Goal: Task Accomplishment & Management: Manage account settings

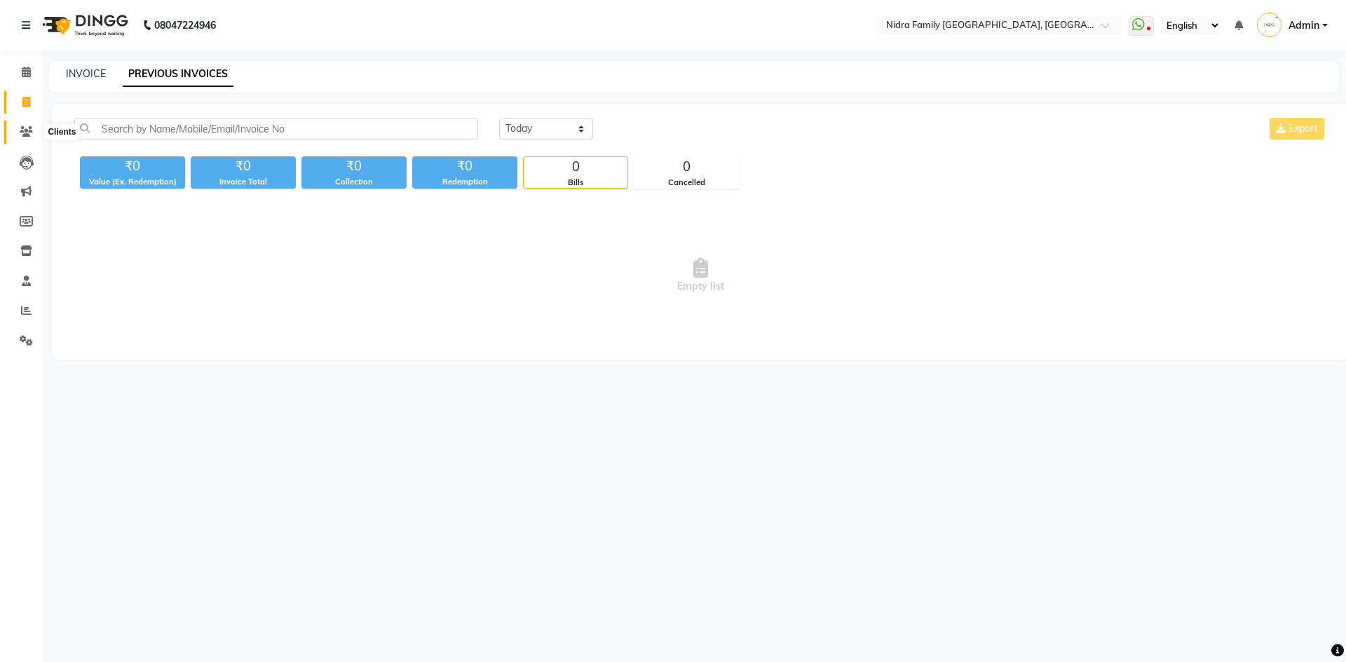
click at [24, 130] on icon at bounding box center [26, 131] width 13 height 11
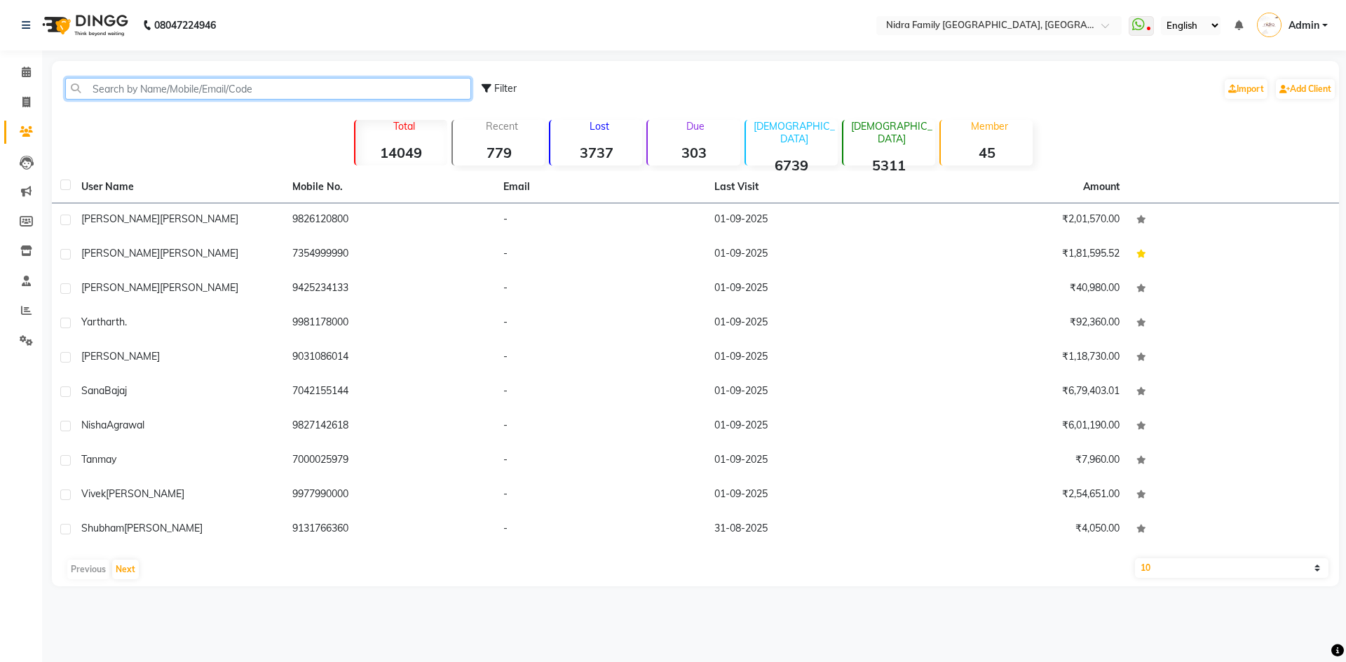
click at [163, 82] on input "text" at bounding box center [268, 89] width 406 height 22
type input "9"
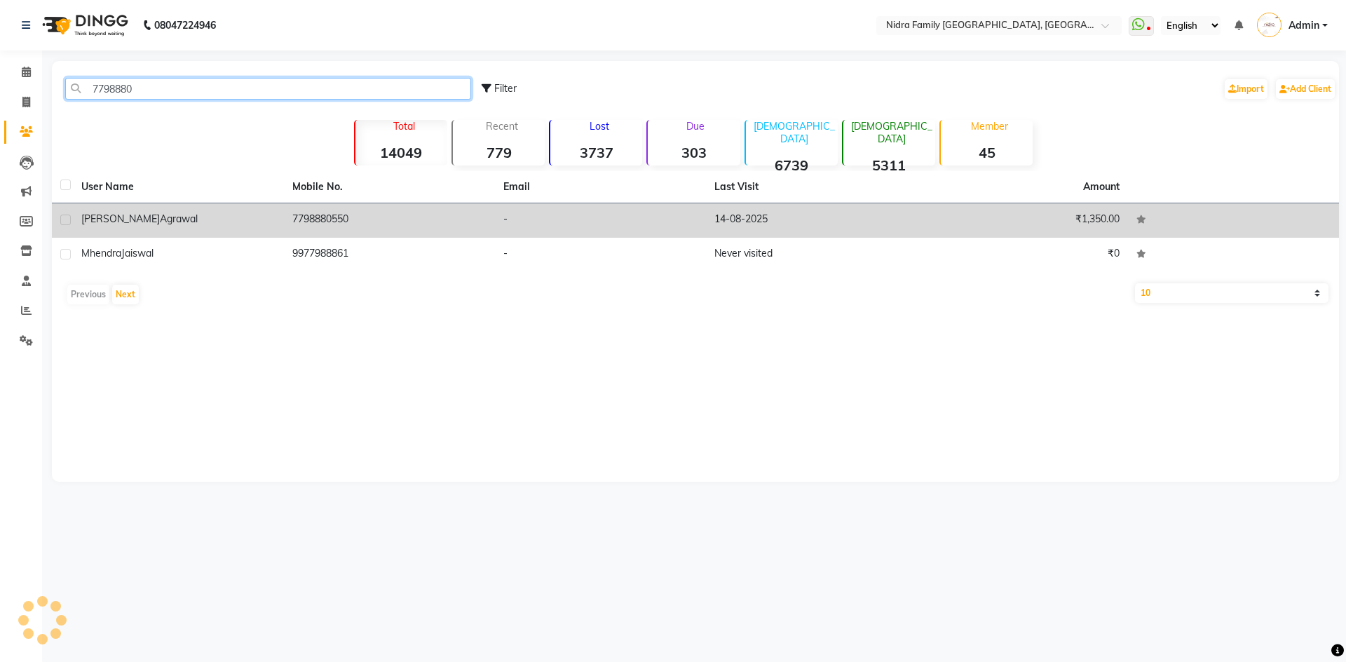
type input "7798880"
click at [252, 214] on div "[PERSON_NAME]" at bounding box center [178, 219] width 194 height 15
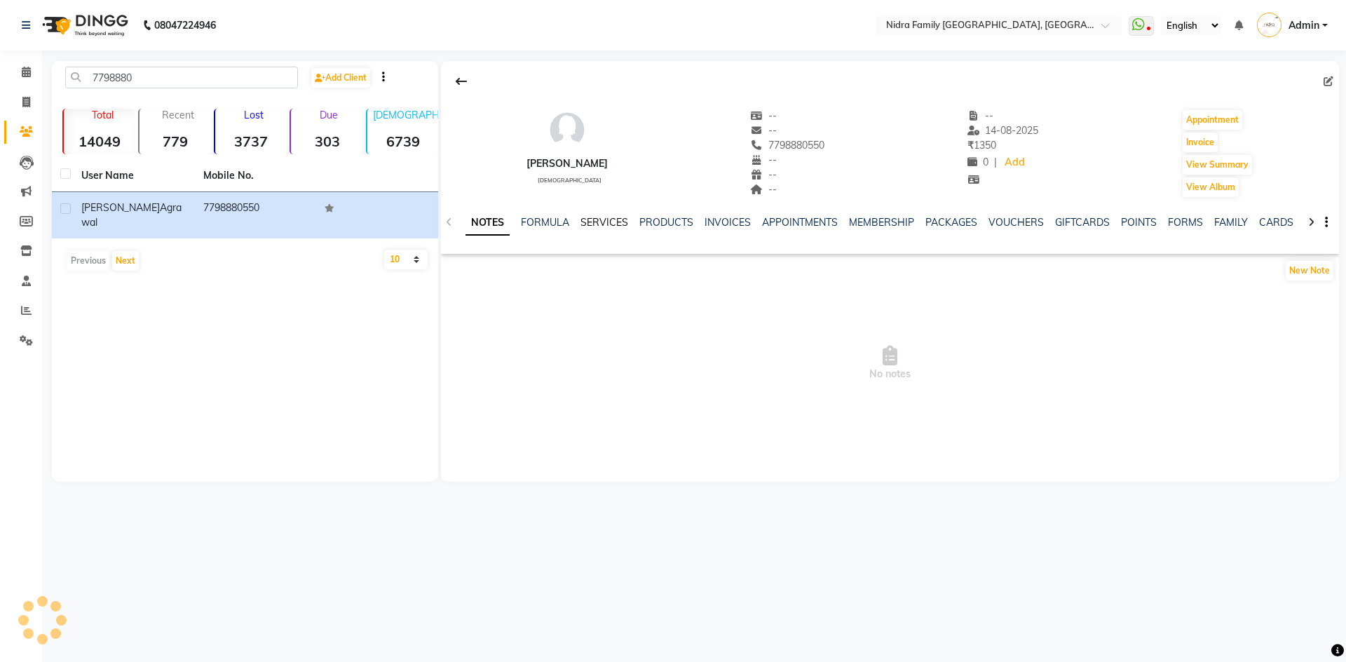
click at [602, 228] on link "SERVICES" at bounding box center [605, 222] width 48 height 13
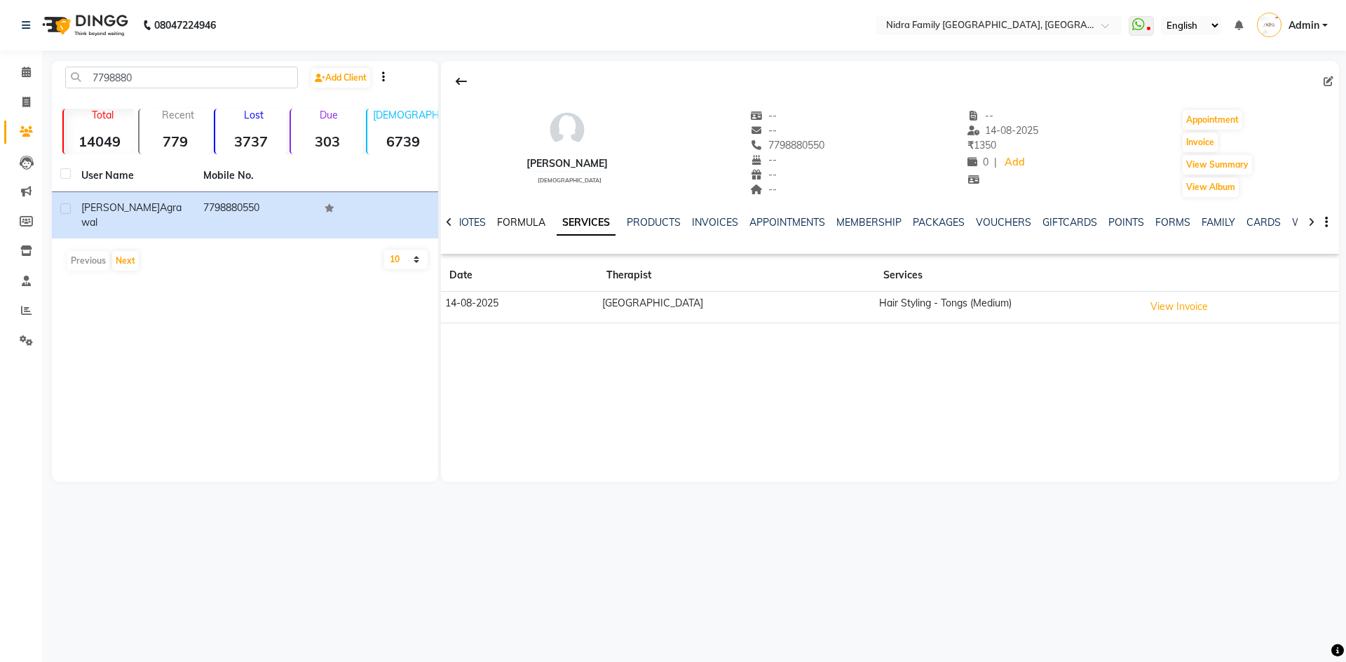
click at [517, 222] on link "FORMULA" at bounding box center [521, 222] width 48 height 13
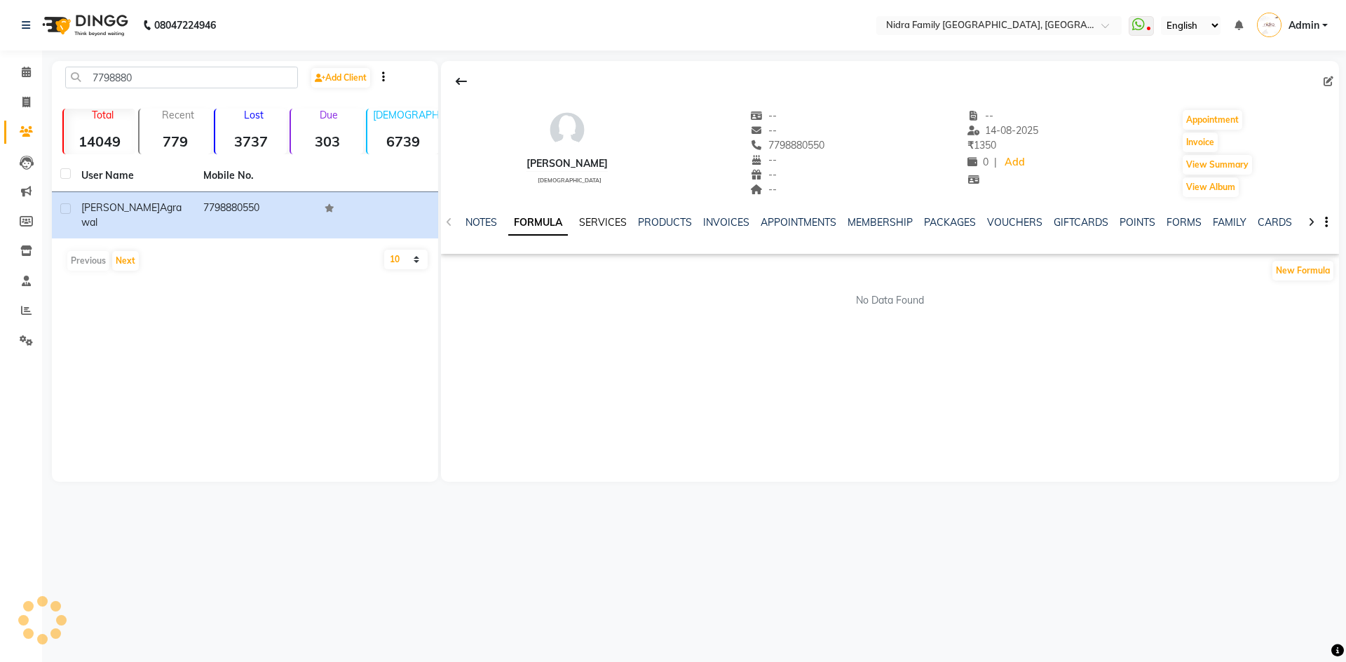
click at [600, 217] on link "SERVICES" at bounding box center [603, 222] width 48 height 13
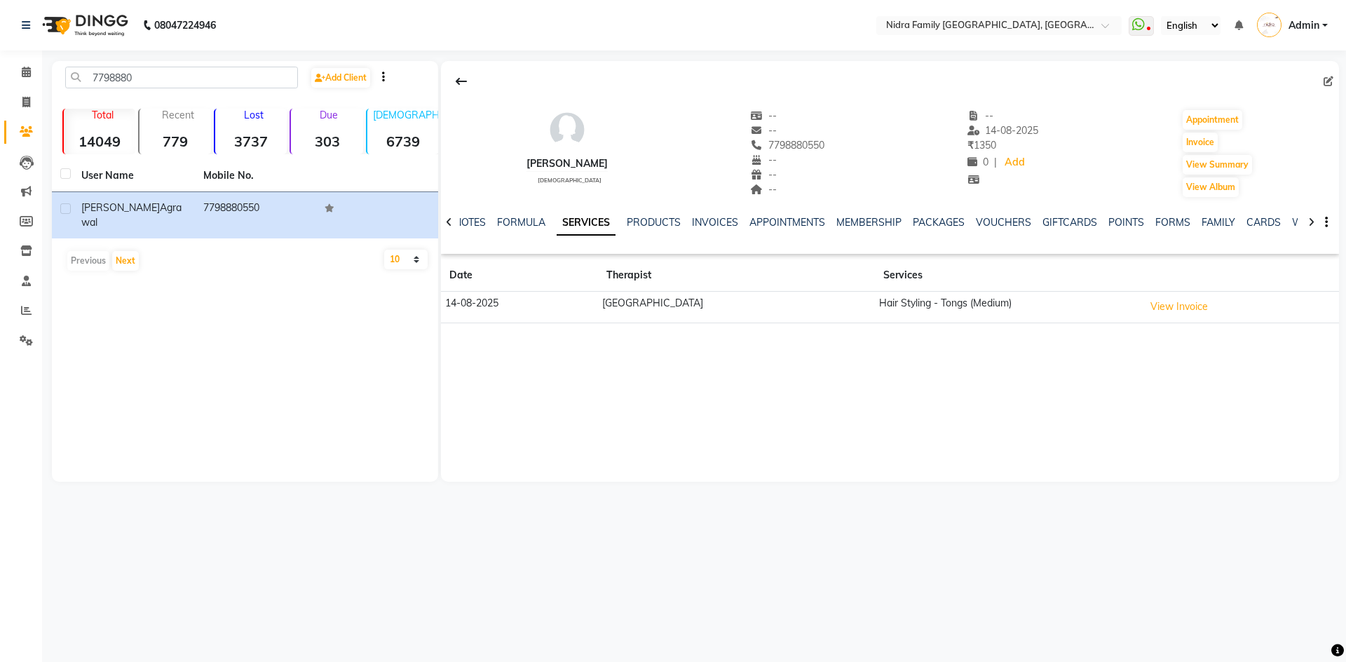
click at [994, 406] on div "[PERSON_NAME] [DEMOGRAPHIC_DATA] -- -- 7798880550 -- -- -- -- [DATE] ₹ 1350 0 |…" at bounding box center [890, 271] width 898 height 421
click at [19, 101] on span at bounding box center [26, 103] width 25 height 16
select select "service"
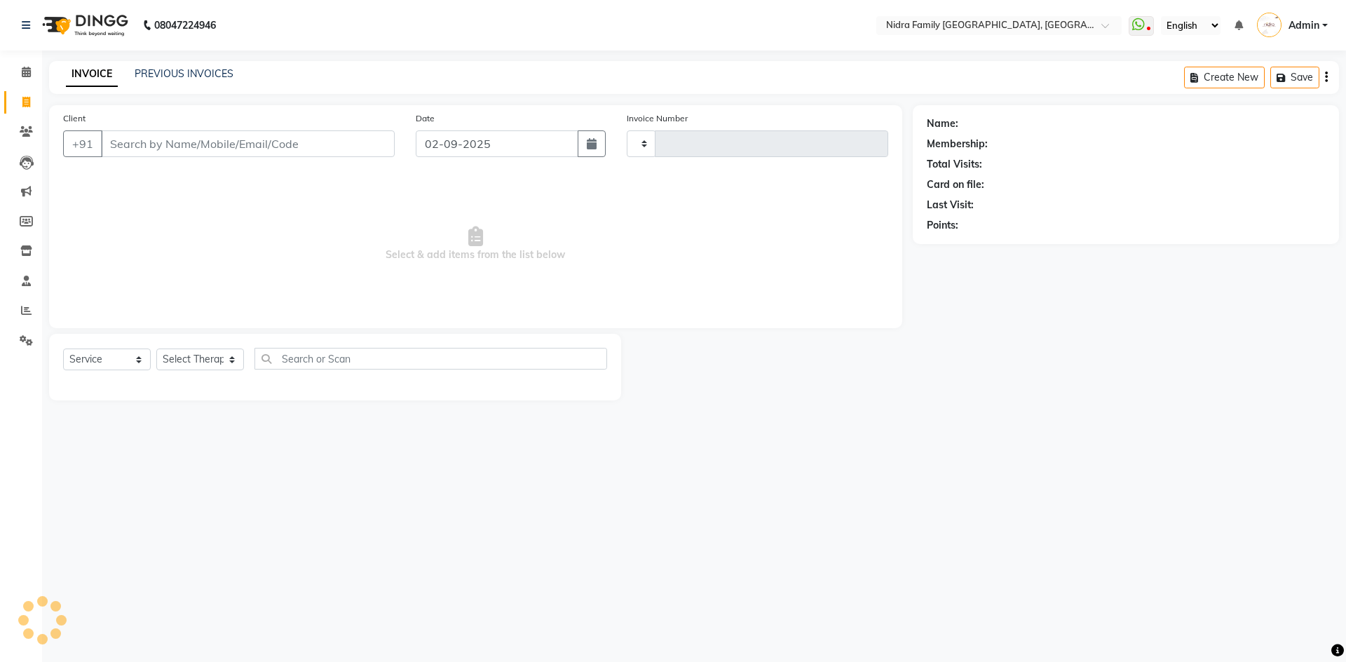
type input "3799"
select select "591"
click at [203, 367] on select "Select Therapist" at bounding box center [200, 360] width 88 height 22
select select "24895"
click at [156, 349] on select "Select Therapist [PERSON_NAME] [PERSON_NAME] [PERSON_NAME] [PERSON_NAME] [PERSO…" at bounding box center [200, 360] width 88 height 22
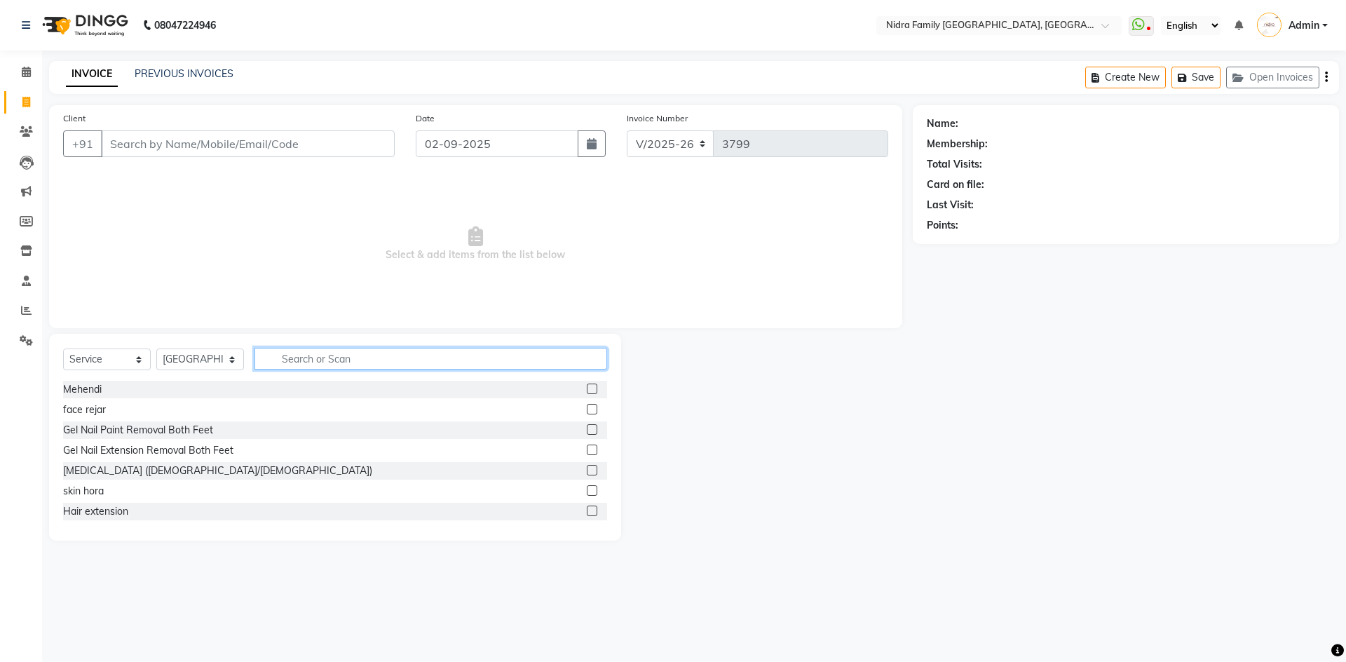
click at [301, 351] on input "text" at bounding box center [431, 359] width 353 height 22
type input "shampo"
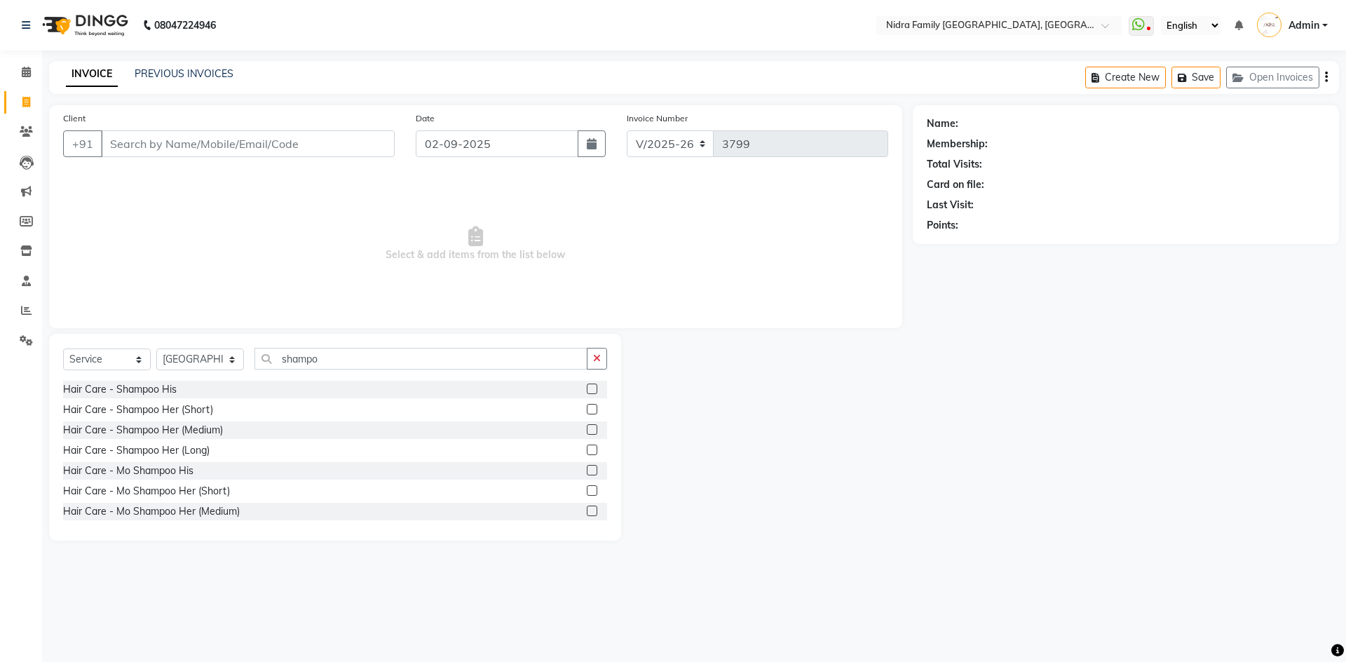
click at [587, 433] on label at bounding box center [592, 429] width 11 height 11
click at [587, 433] on input "checkbox" at bounding box center [591, 430] width 9 height 9
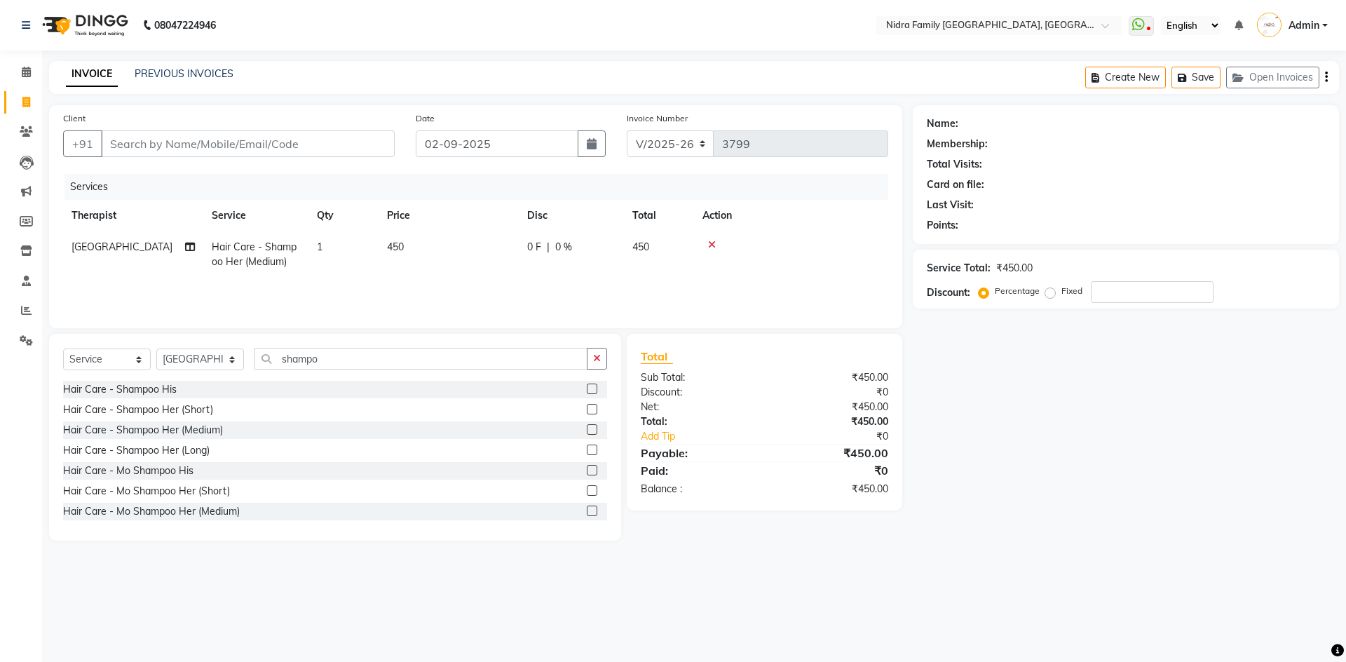
click at [587, 432] on label at bounding box center [592, 429] width 11 height 11
click at [587, 432] on input "checkbox" at bounding box center [591, 430] width 9 height 9
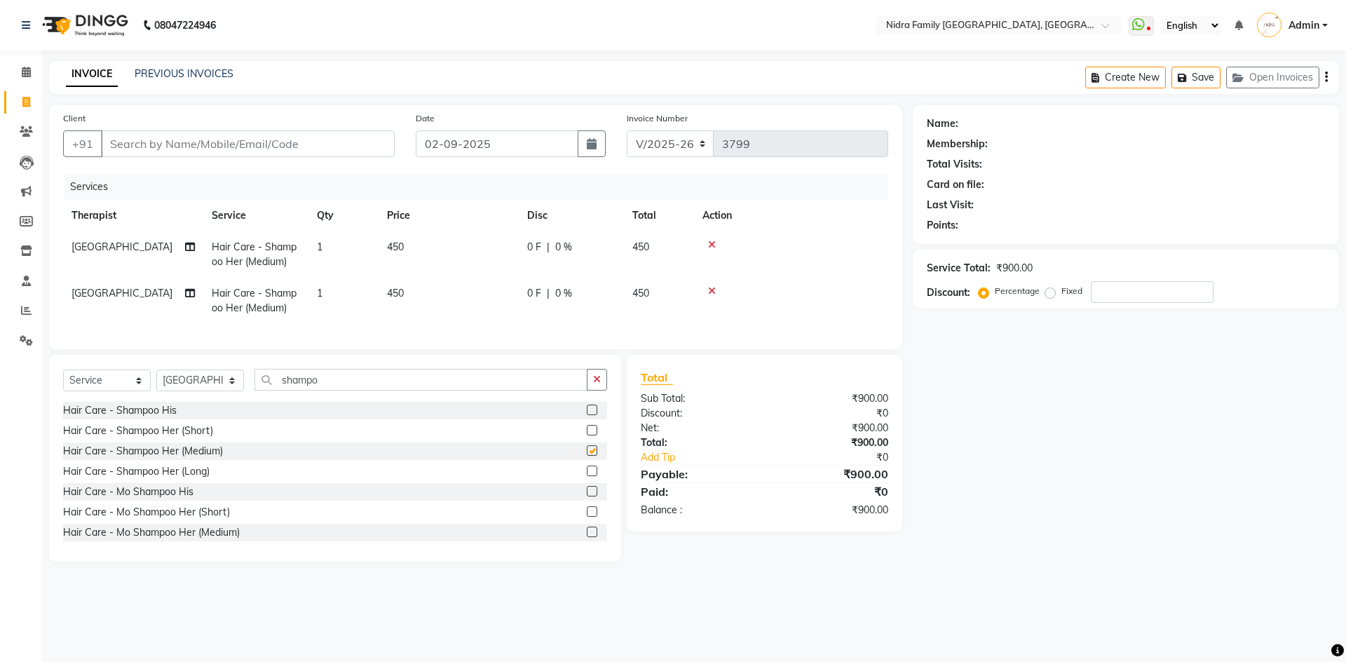
checkbox input "false"
click at [520, 402] on div "Select Service Product Membership Package Voucher Prepaid Gift Card Select Ther…" at bounding box center [335, 385] width 544 height 33
click at [326, 391] on input "shampo" at bounding box center [421, 380] width 333 height 22
click at [712, 286] on icon at bounding box center [712, 291] width 8 height 10
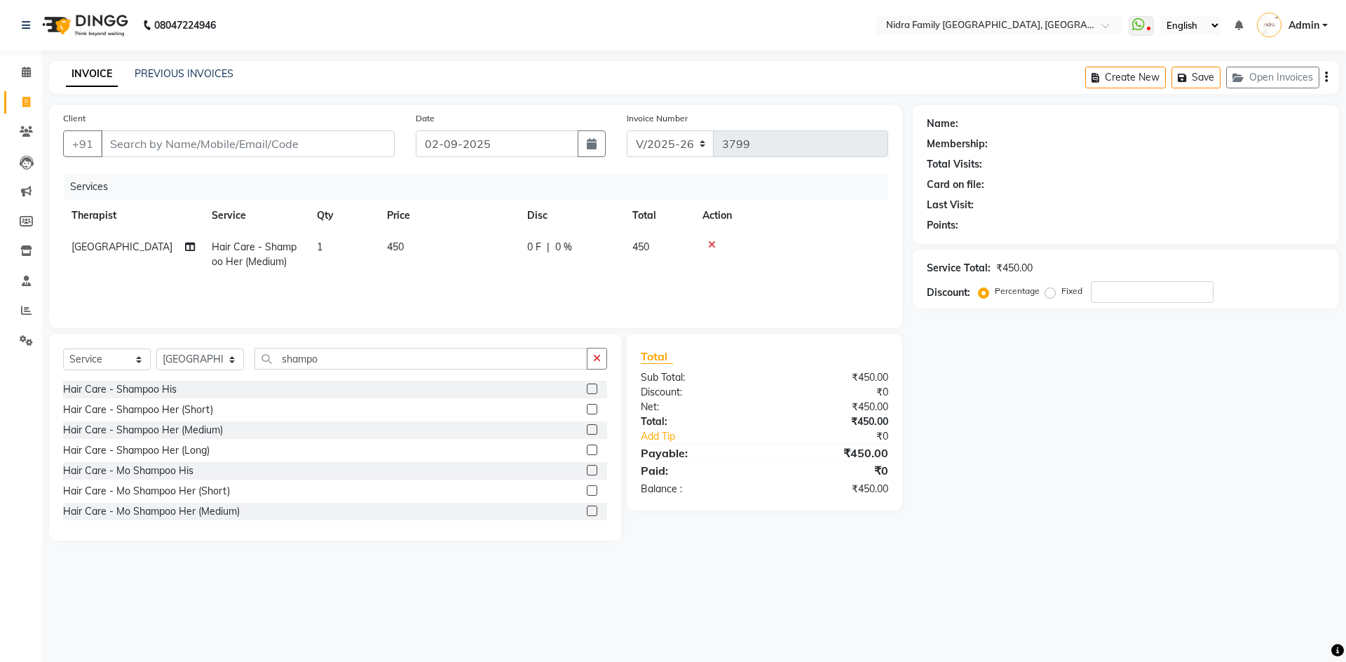
click at [587, 509] on label at bounding box center [592, 511] width 11 height 11
click at [587, 509] on input "checkbox" at bounding box center [591, 511] width 9 height 9
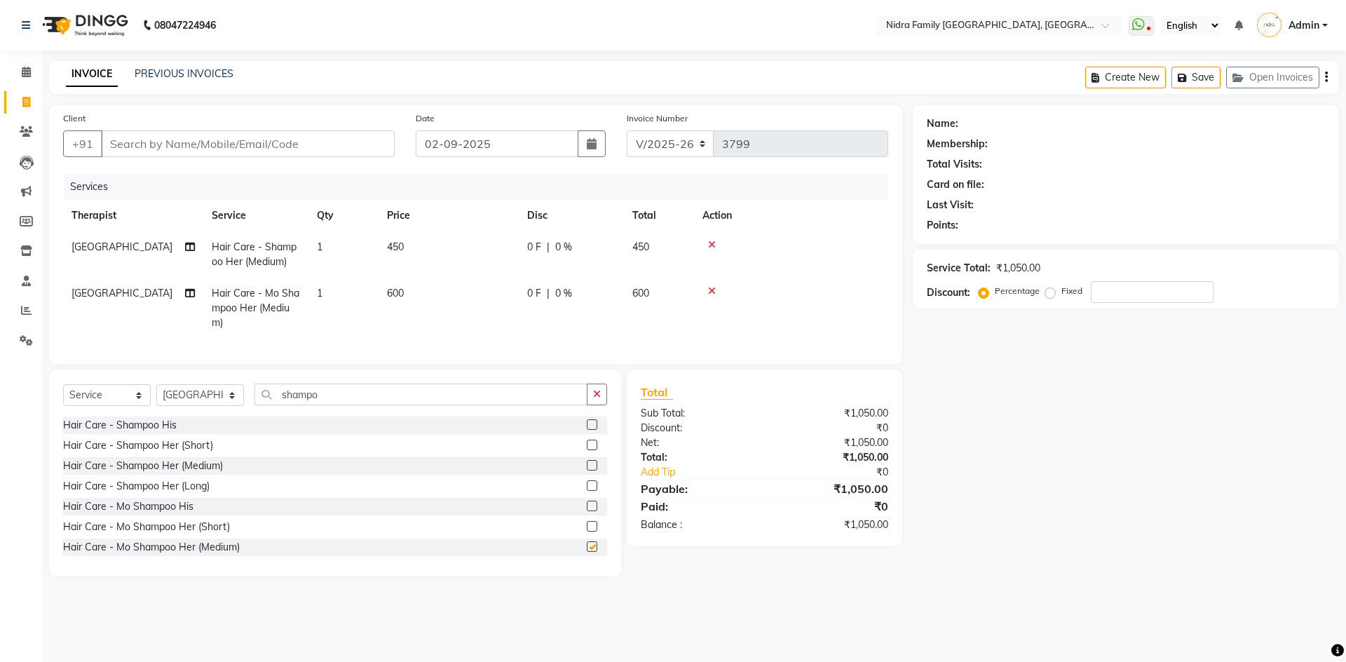
checkbox input "false"
click at [387, 417] on div "Select Service Product Membership Package Voucher Prepaid Gift Card Select Ther…" at bounding box center [335, 400] width 544 height 33
click at [386, 405] on input "shampo" at bounding box center [421, 395] width 333 height 22
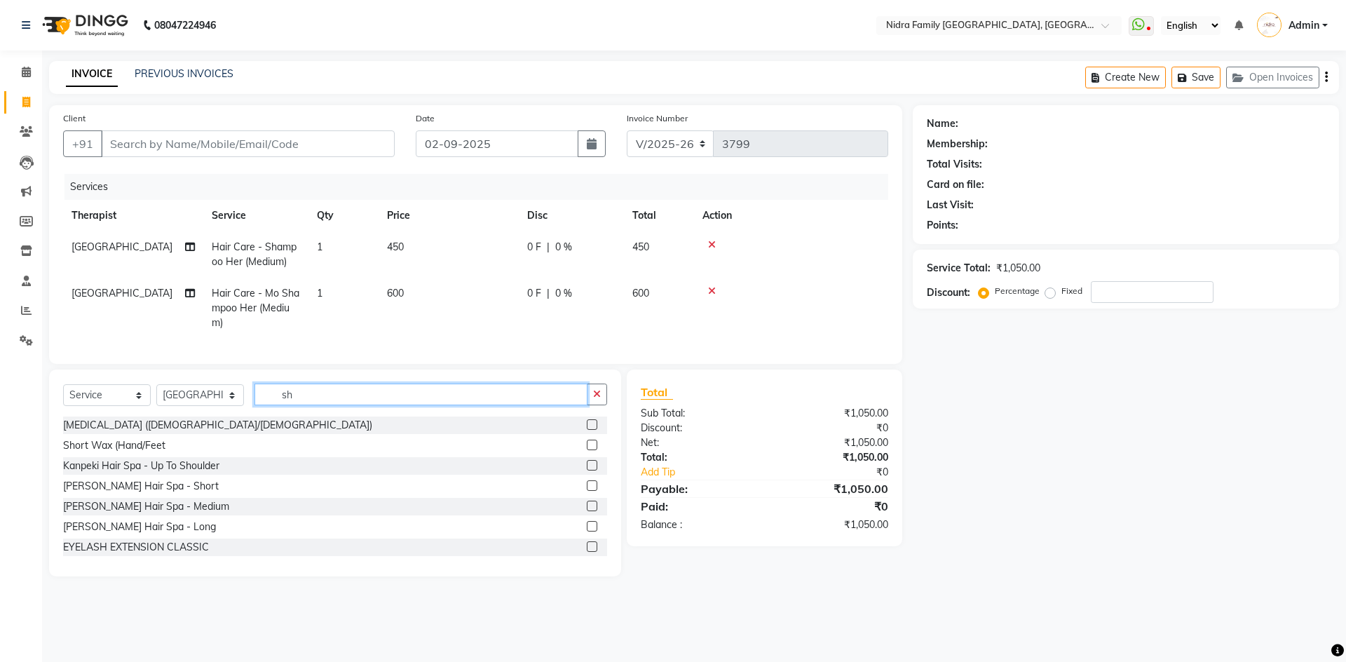
type input "s"
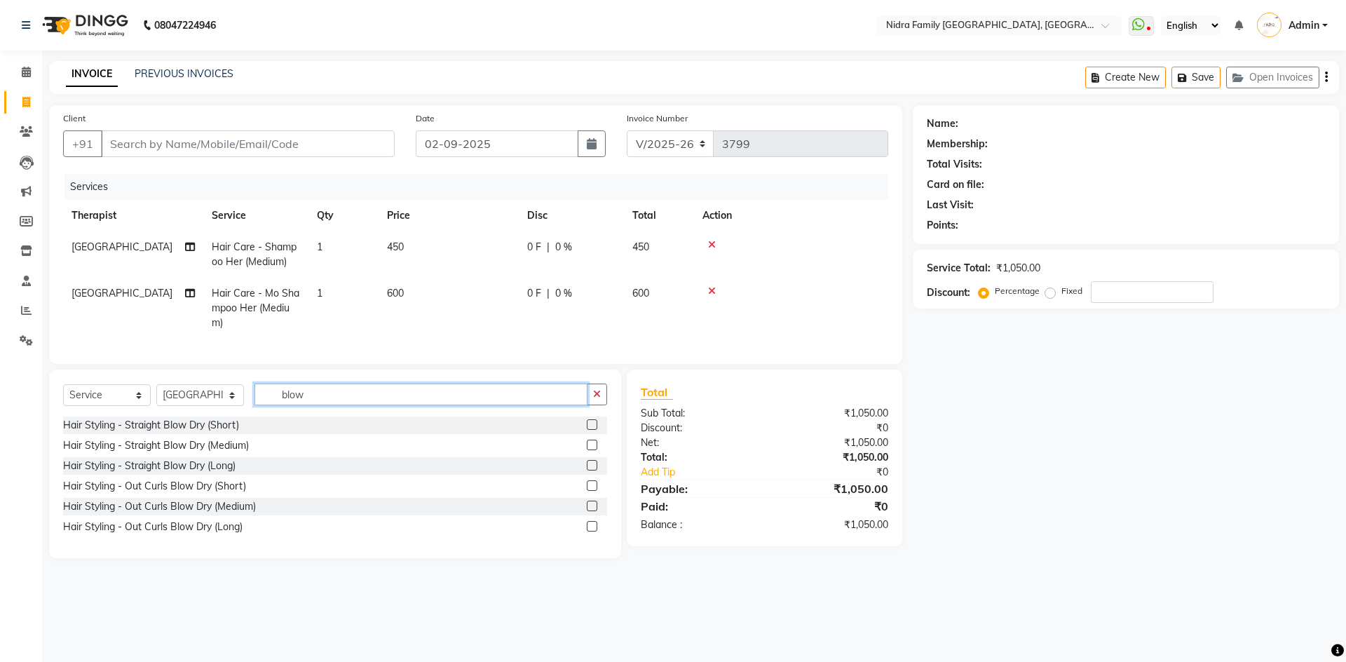
type input "blow"
click at [594, 450] on label at bounding box center [592, 445] width 11 height 11
click at [594, 450] on input "checkbox" at bounding box center [591, 445] width 9 height 9
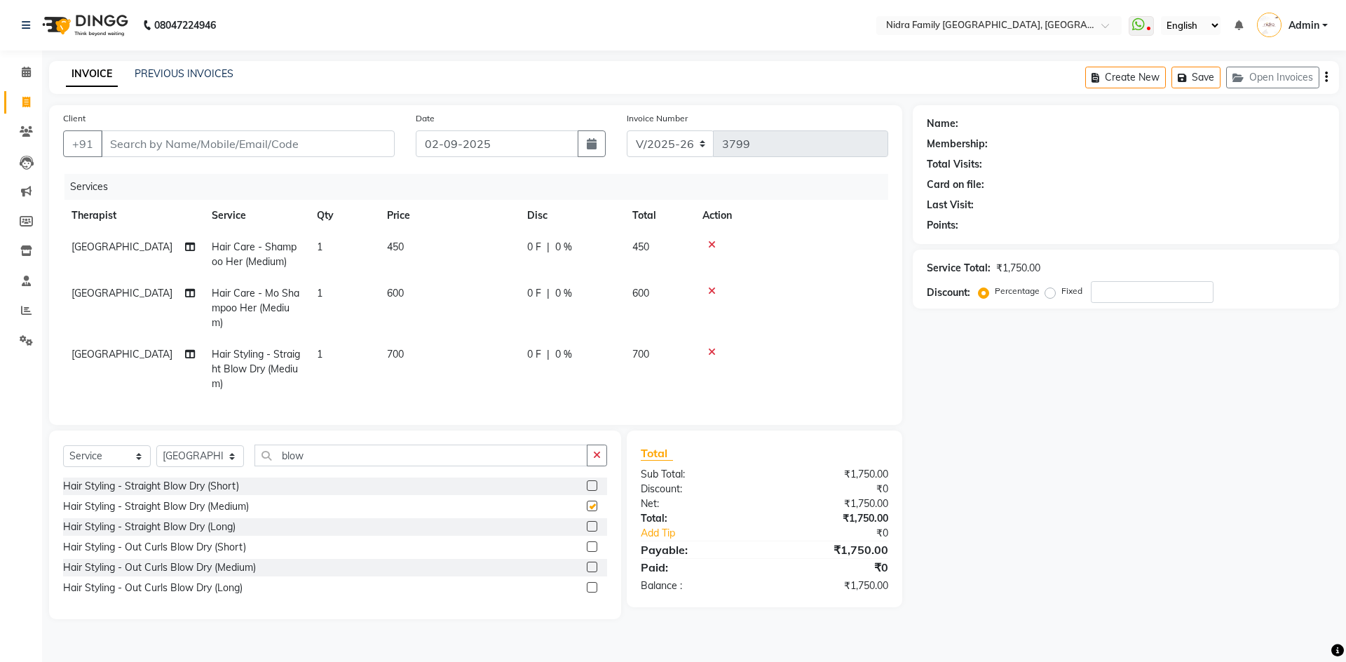
checkbox input "false"
click at [591, 532] on label at bounding box center [592, 526] width 11 height 11
click at [591, 532] on input "checkbox" at bounding box center [591, 526] width 9 height 9
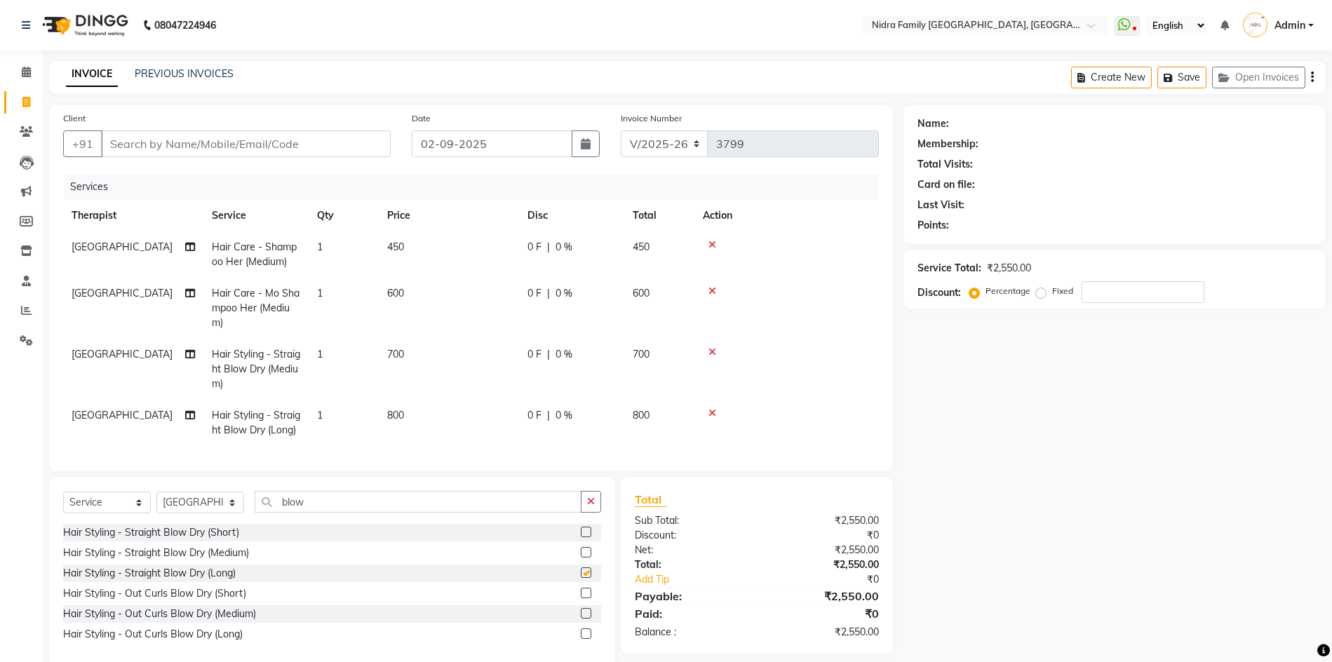
checkbox input "false"
click at [231, 147] on input "Client" at bounding box center [246, 143] width 290 height 27
type input "9"
type input "0"
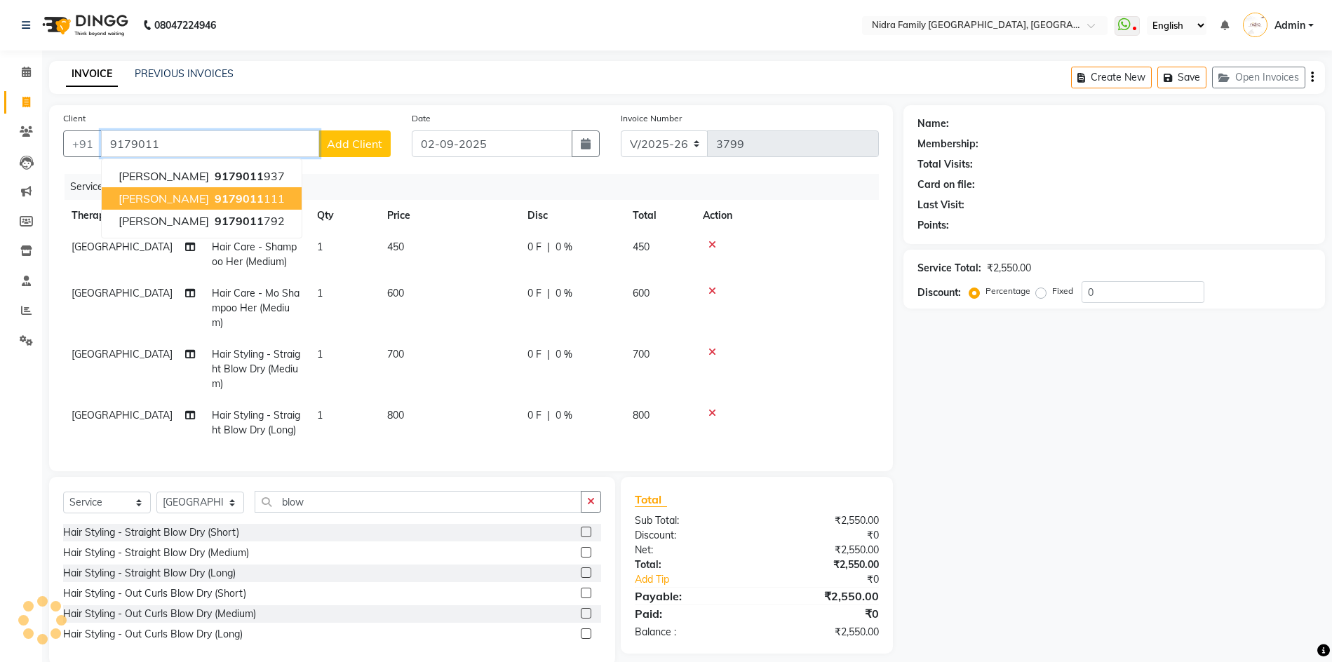
click at [206, 196] on button "[PERSON_NAME] 9179011 111" at bounding box center [202, 198] width 200 height 22
type input "9179011111"
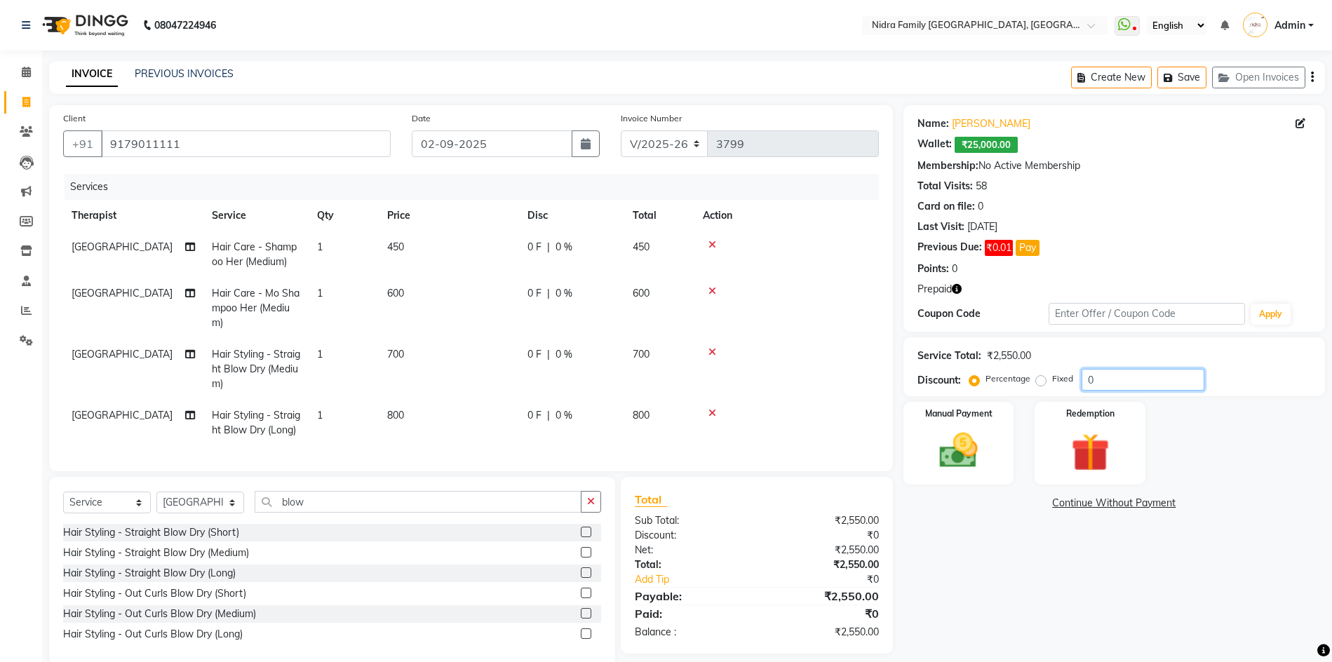
click at [1118, 377] on input "0" at bounding box center [1142, 380] width 123 height 22
type input "20"
click at [975, 457] on img at bounding box center [958, 451] width 65 height 46
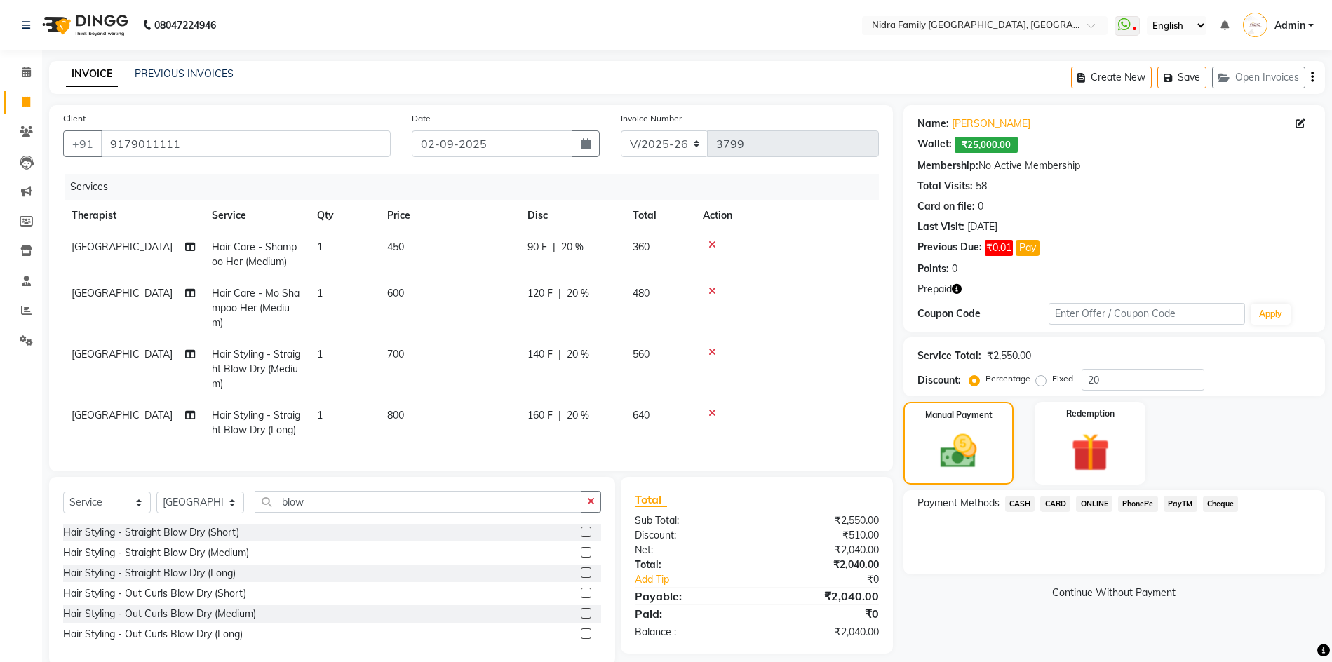
click at [1009, 494] on div "Payment Methods CASH CARD ONLINE PhonePe PayTM Cheque" at bounding box center [1113, 532] width 421 height 84
click at [1021, 503] on span "CASH" at bounding box center [1020, 504] width 30 height 16
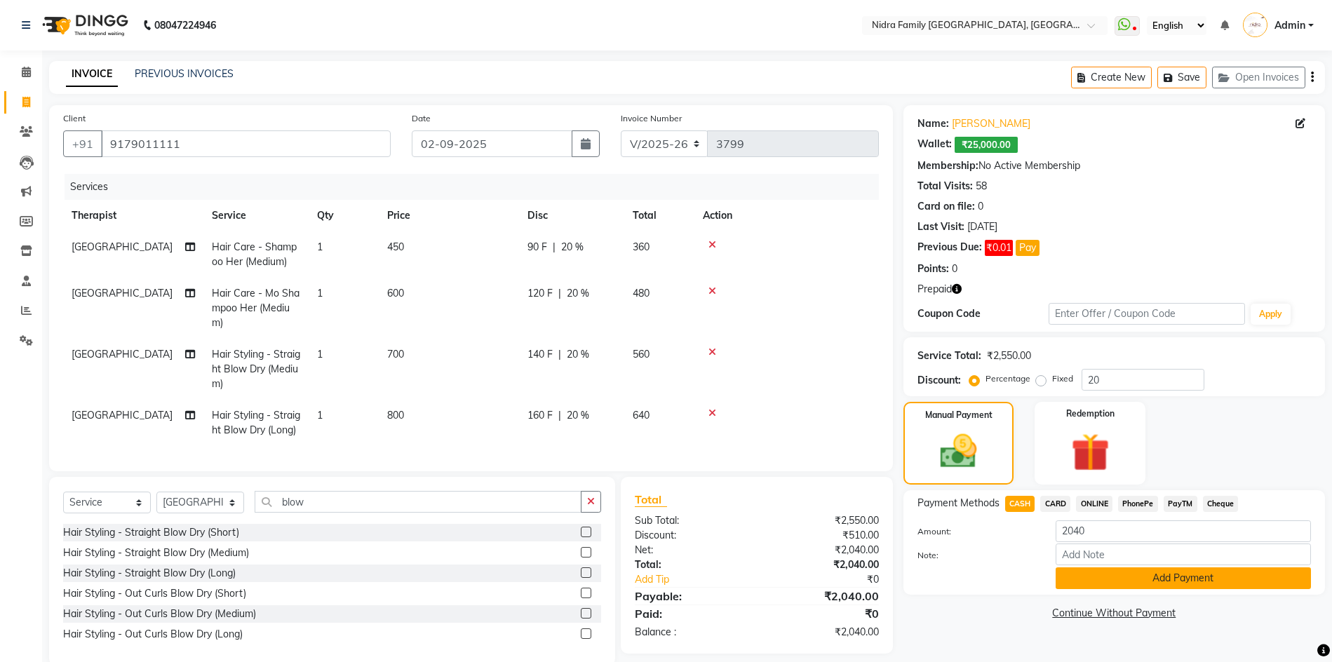
click at [1188, 586] on button "Add Payment" at bounding box center [1182, 578] width 255 height 22
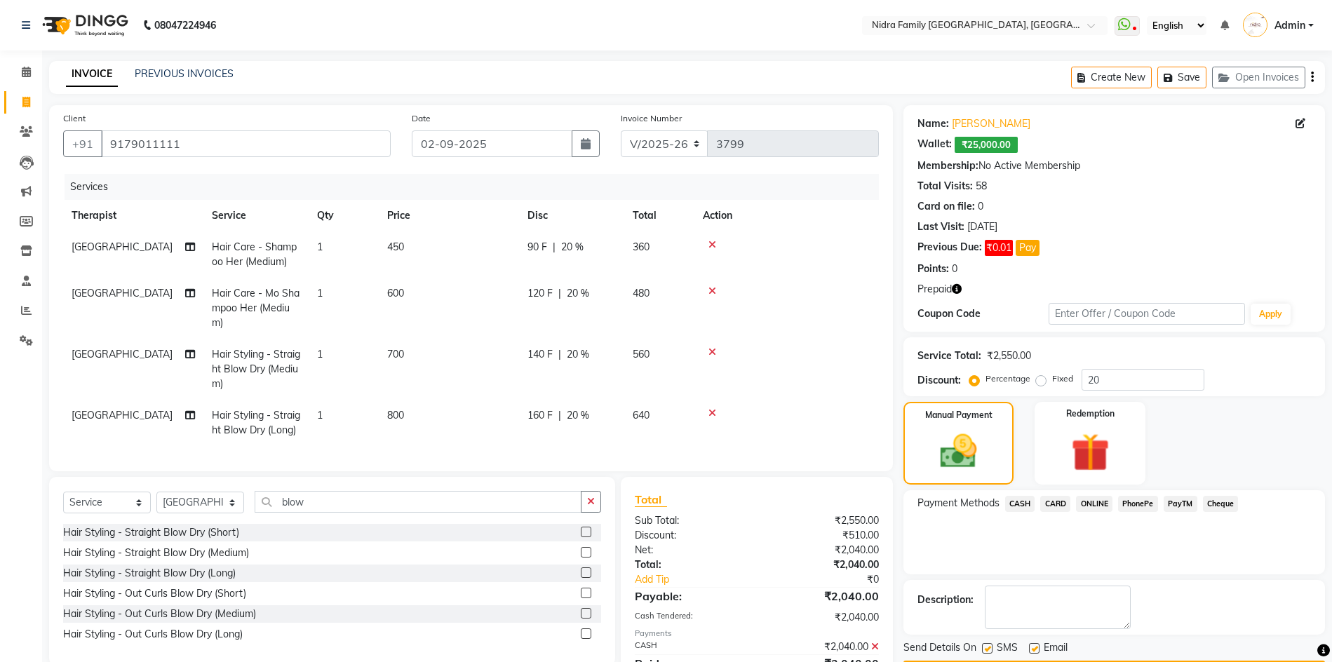
scroll to position [77, 0]
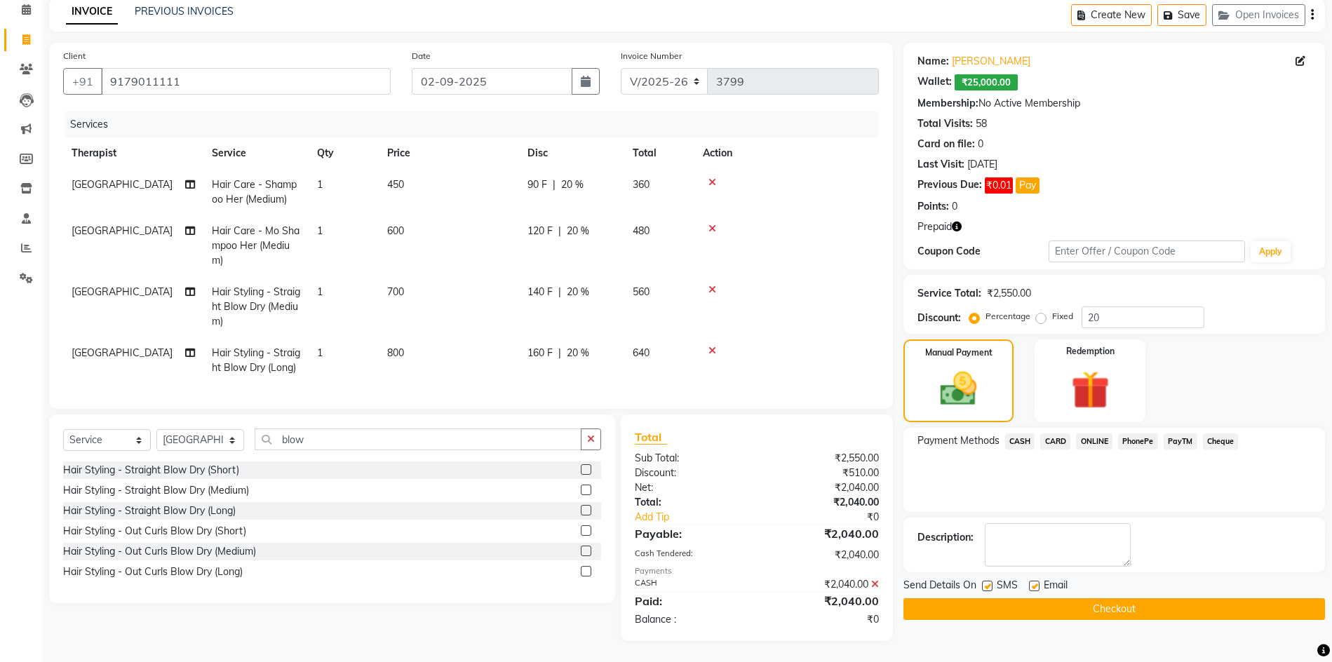
click at [1231, 598] on button "Checkout" at bounding box center [1113, 609] width 421 height 22
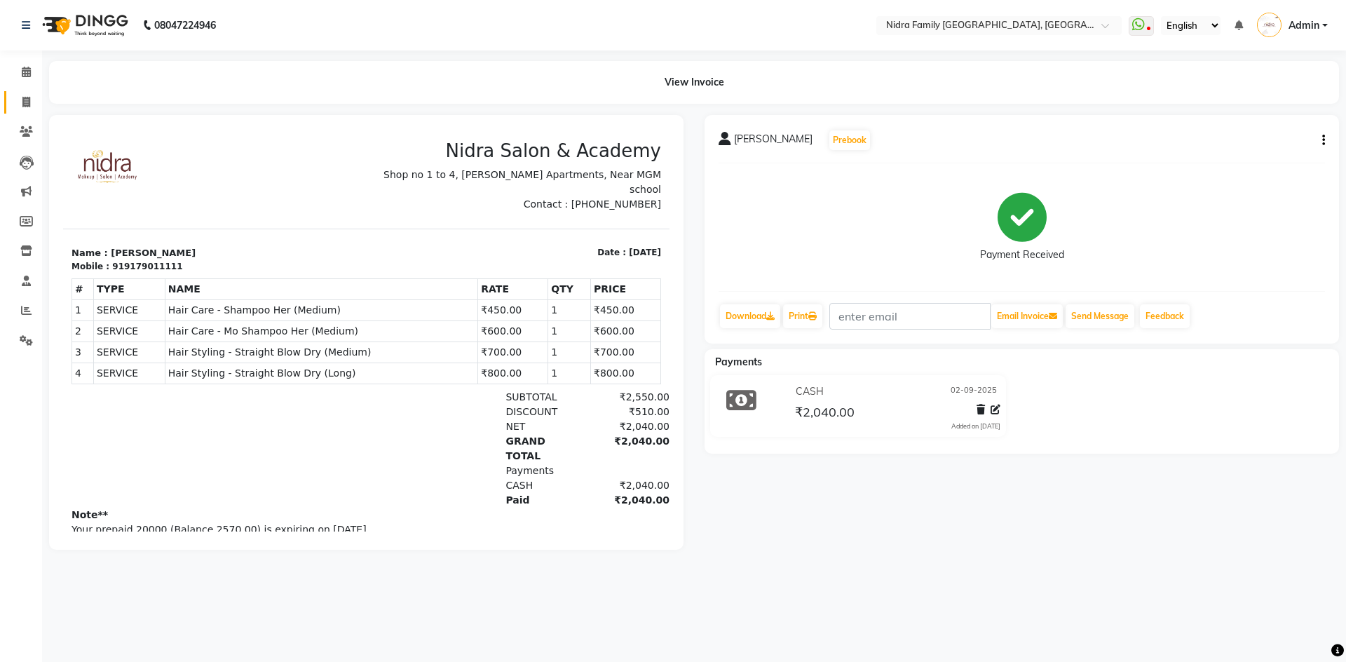
click at [26, 112] on link "Invoice" at bounding box center [21, 102] width 34 height 23
select select "service"
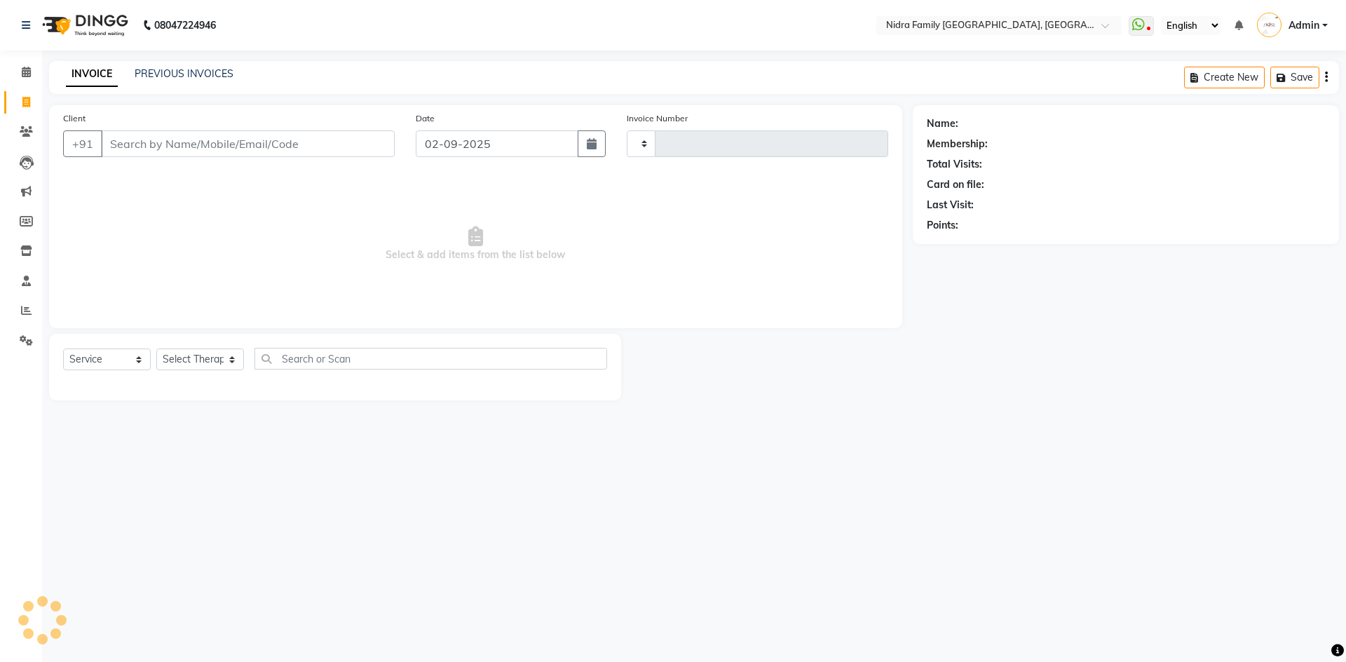
type input "3800"
select select "591"
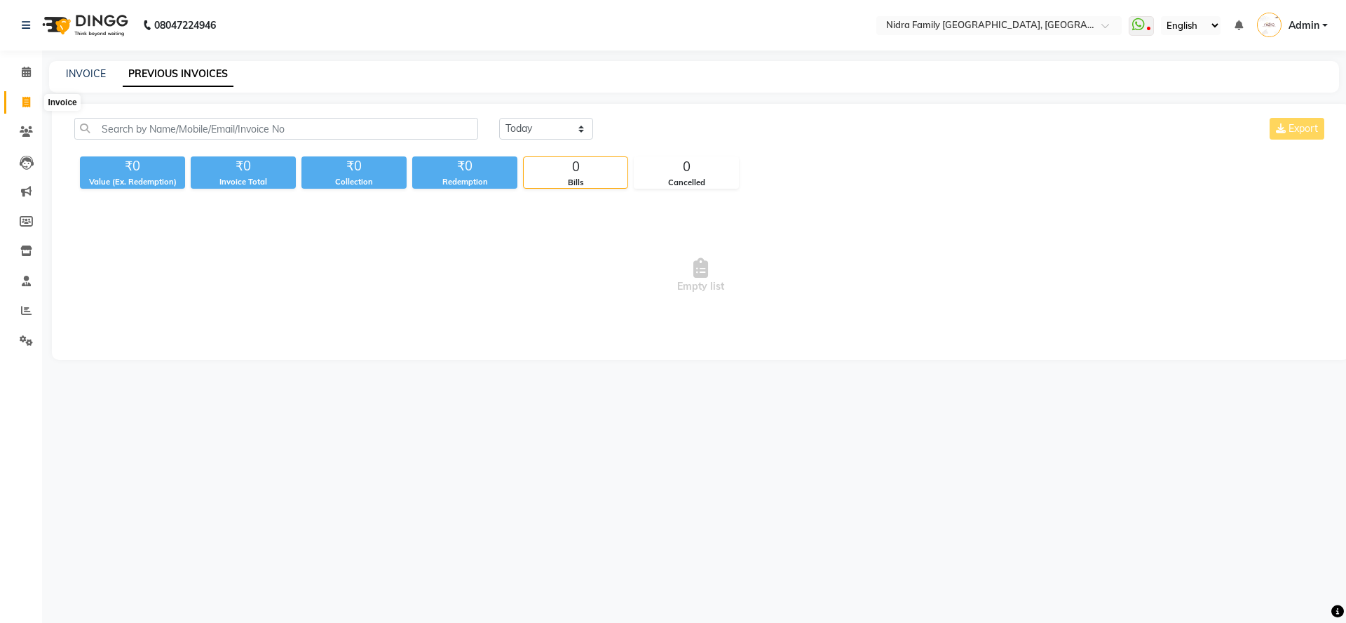
click at [25, 101] on icon at bounding box center [26, 102] width 8 height 11
select select "service"
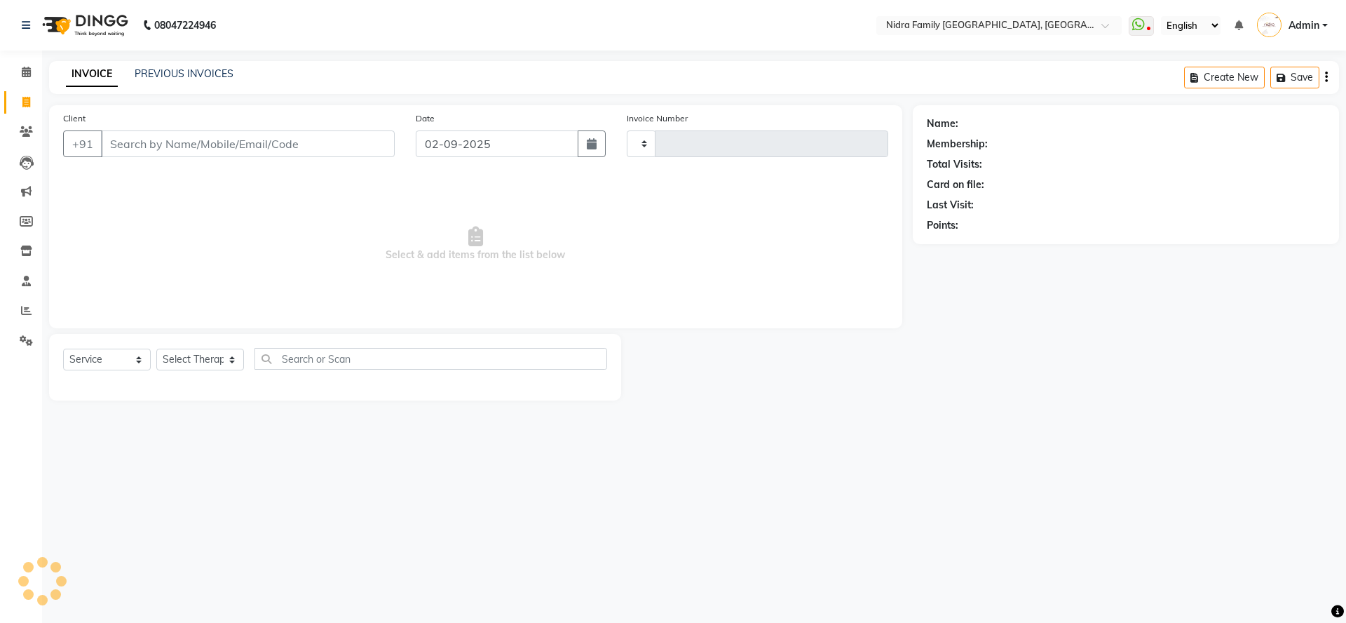
type input "3800"
select select "591"
click at [169, 63] on div "INVOICE PREVIOUS INVOICES Create New Save Open Invoices" at bounding box center [694, 77] width 1290 height 33
click at [172, 74] on link "PREVIOUS INVOICES" at bounding box center [184, 73] width 99 height 13
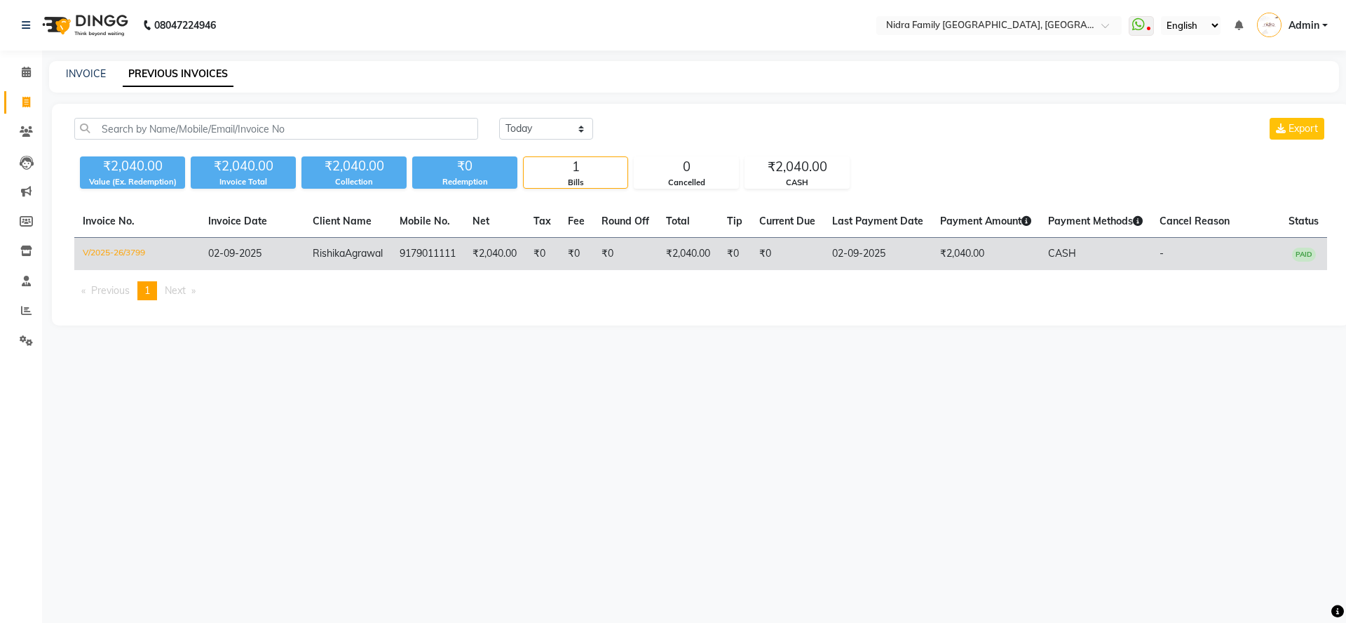
click at [1019, 260] on td "₹2,040.00" at bounding box center [986, 254] width 108 height 33
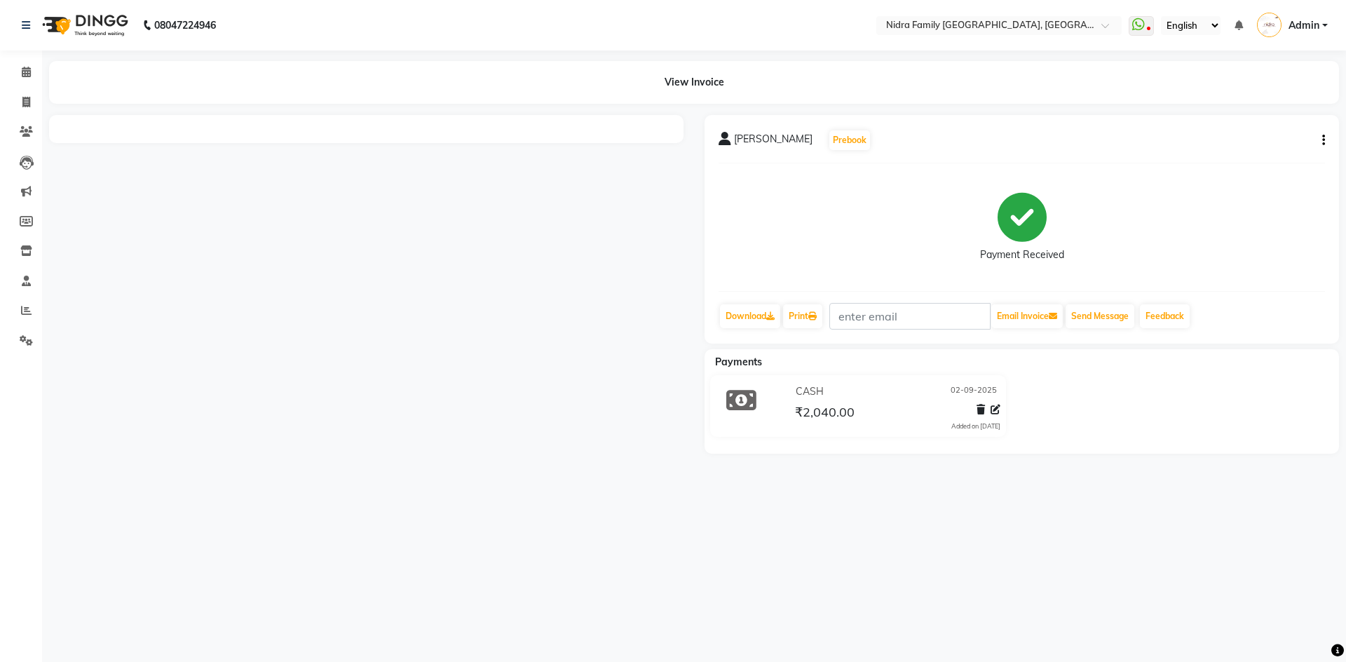
click at [1321, 142] on button "button" at bounding box center [1321, 140] width 8 height 15
click at [1213, 161] on div "Edit Invoice" at bounding box center [1231, 158] width 144 height 18
select select "service"
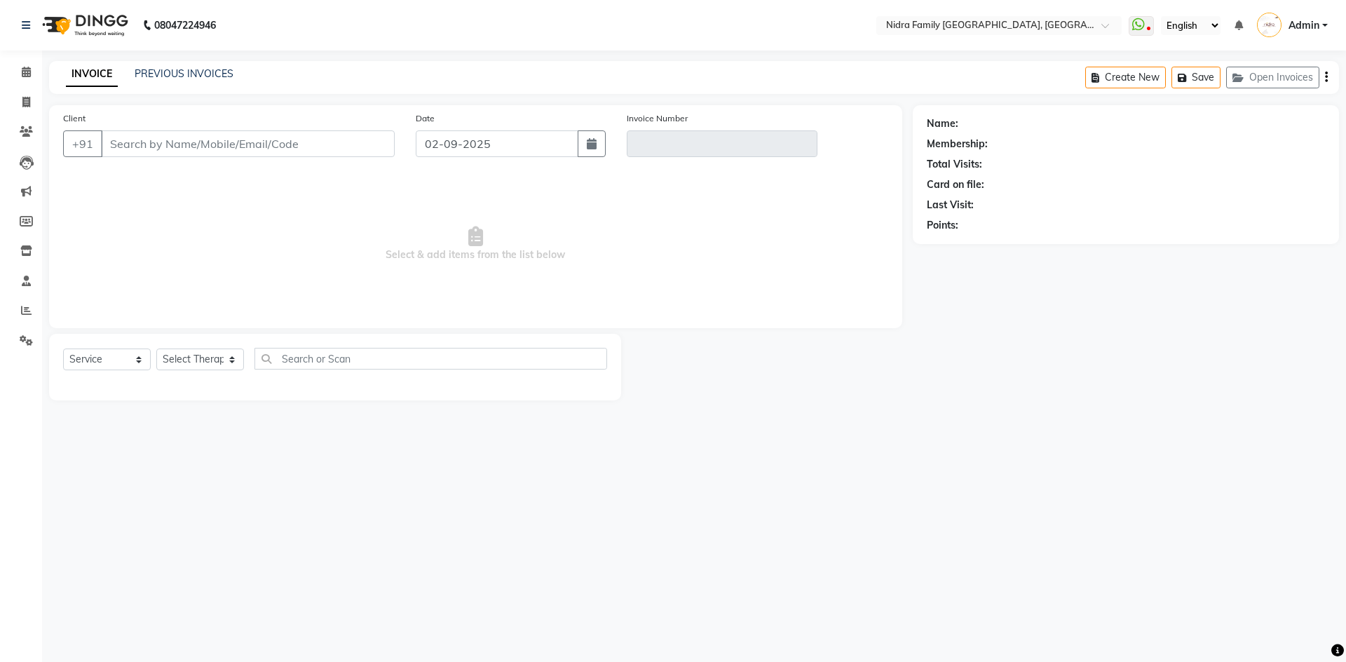
type input "9179011111"
type input "V/2025-26/3799"
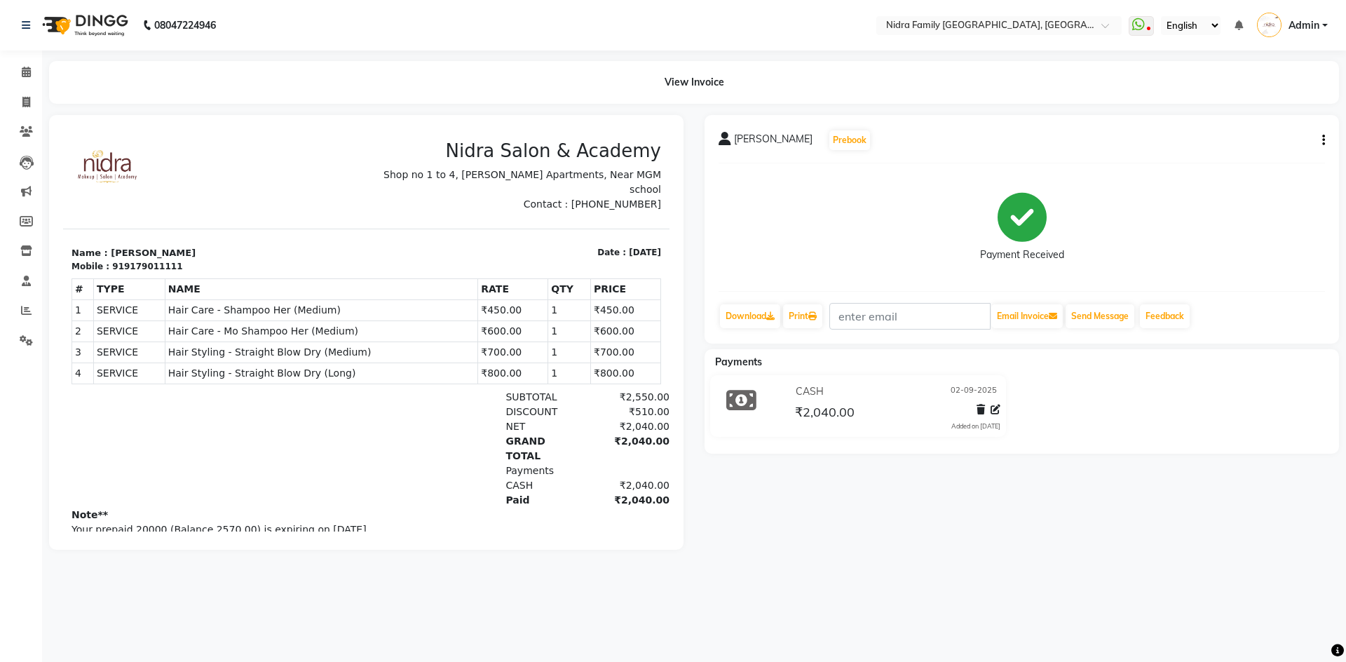
click at [1319, 142] on button "button" at bounding box center [1321, 140] width 8 height 15
click at [1213, 137] on div "Edit Item Staff" at bounding box center [1231, 141] width 144 height 18
select select "24895"
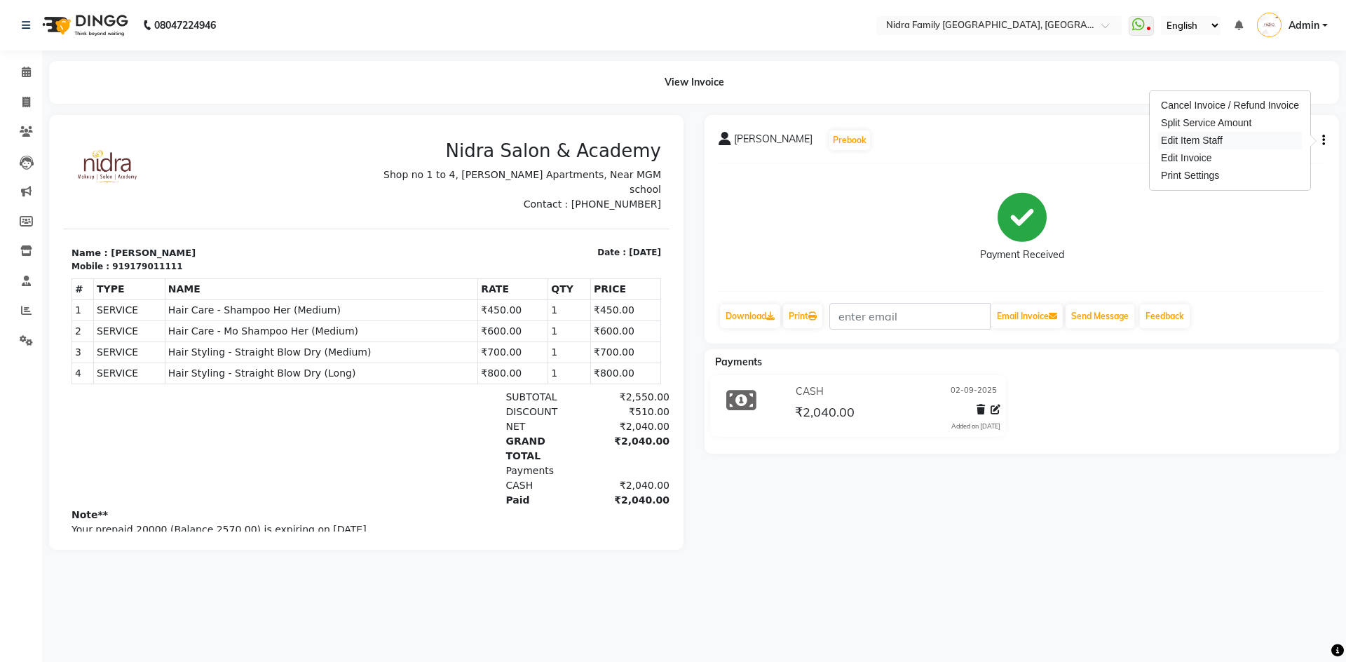
select select "24895"
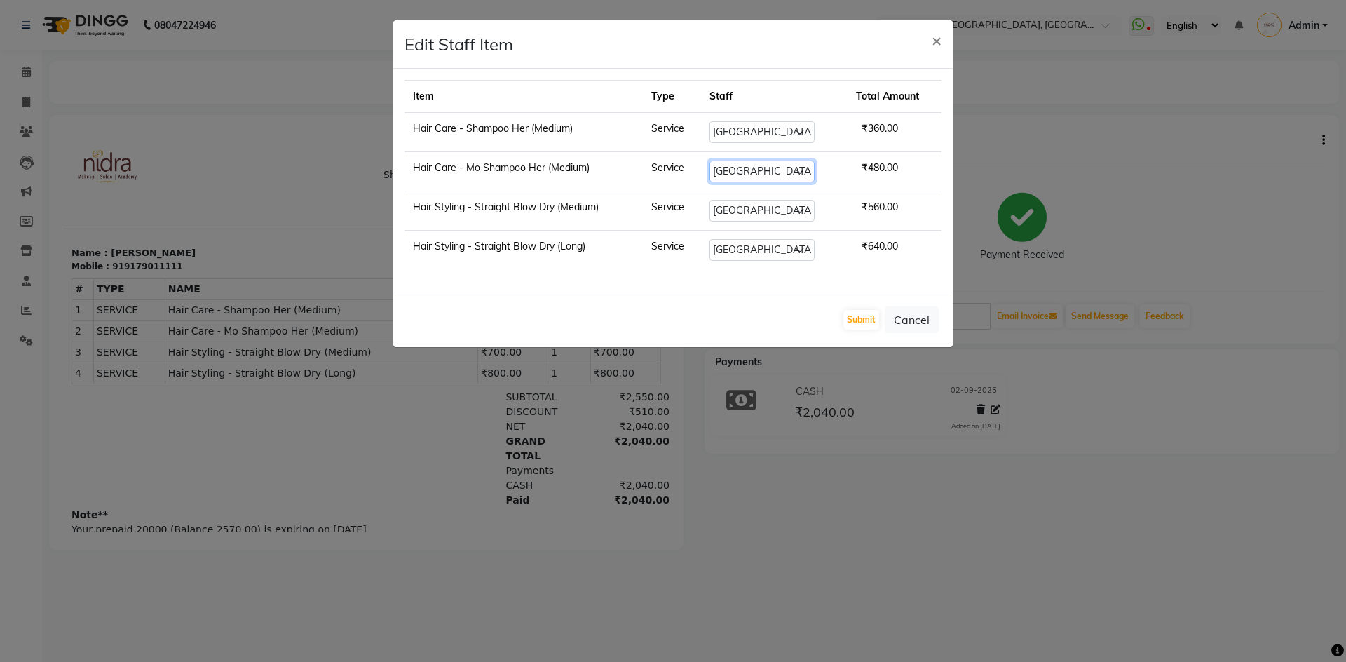
click at [765, 173] on select "Select Anchal anmol Ashok Chandni Chandrika Deepa Mam Indro Irshad Jyoti Khushi…" at bounding box center [762, 172] width 105 height 22
select select "62628"
click at [711, 161] on select "Select Anchal anmol Ashok Chandni Chandrika Deepa Mam Indro Irshad Jyoti Khushi…" at bounding box center [762, 172] width 105 height 22
click at [906, 313] on button "Cancel" at bounding box center [912, 319] width 54 height 27
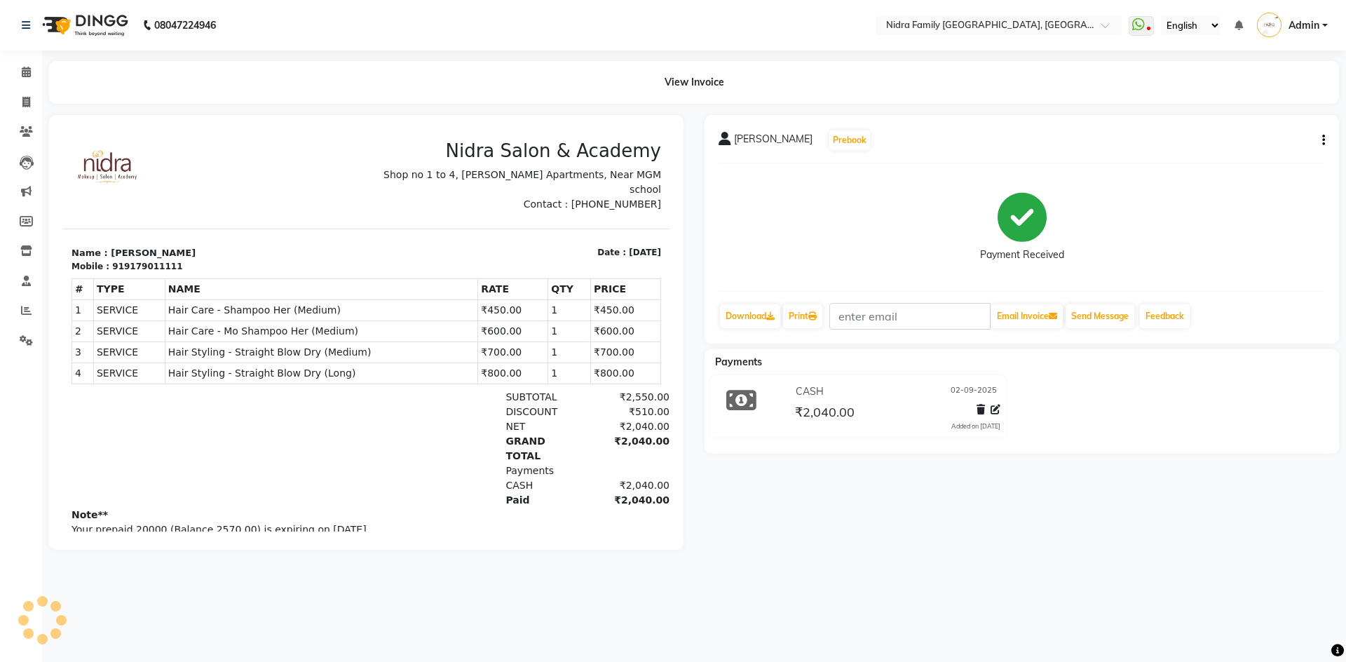
click at [1323, 140] on icon "button" at bounding box center [1324, 140] width 3 height 1
click at [1229, 154] on div "Edit Invoice" at bounding box center [1231, 158] width 144 height 18
select select "service"
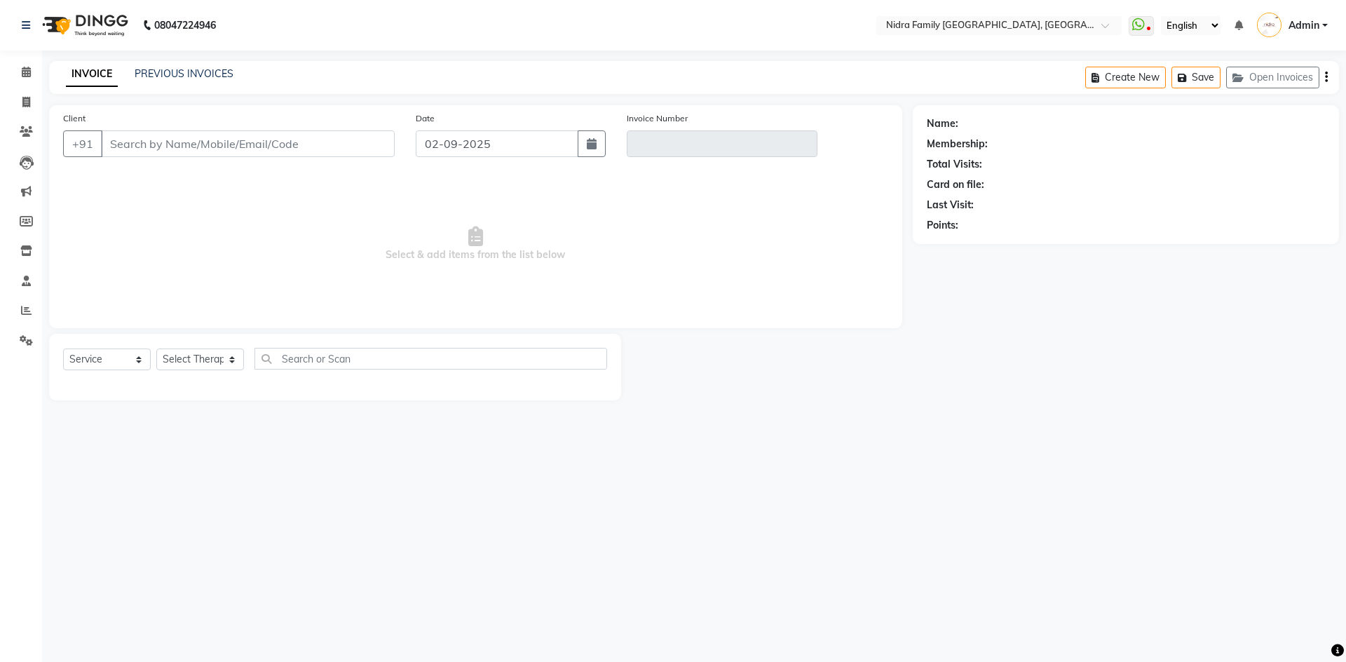
type input "9179011111"
type input "V/2025-26/3799"
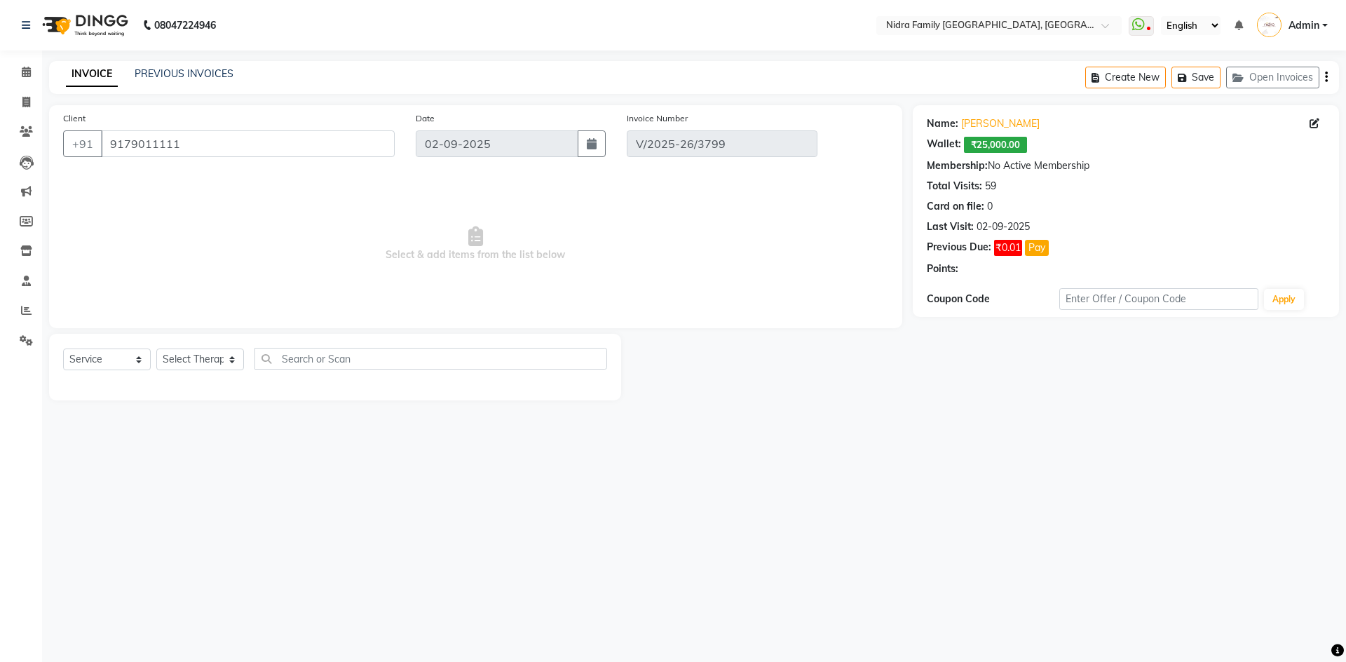
select select "select"
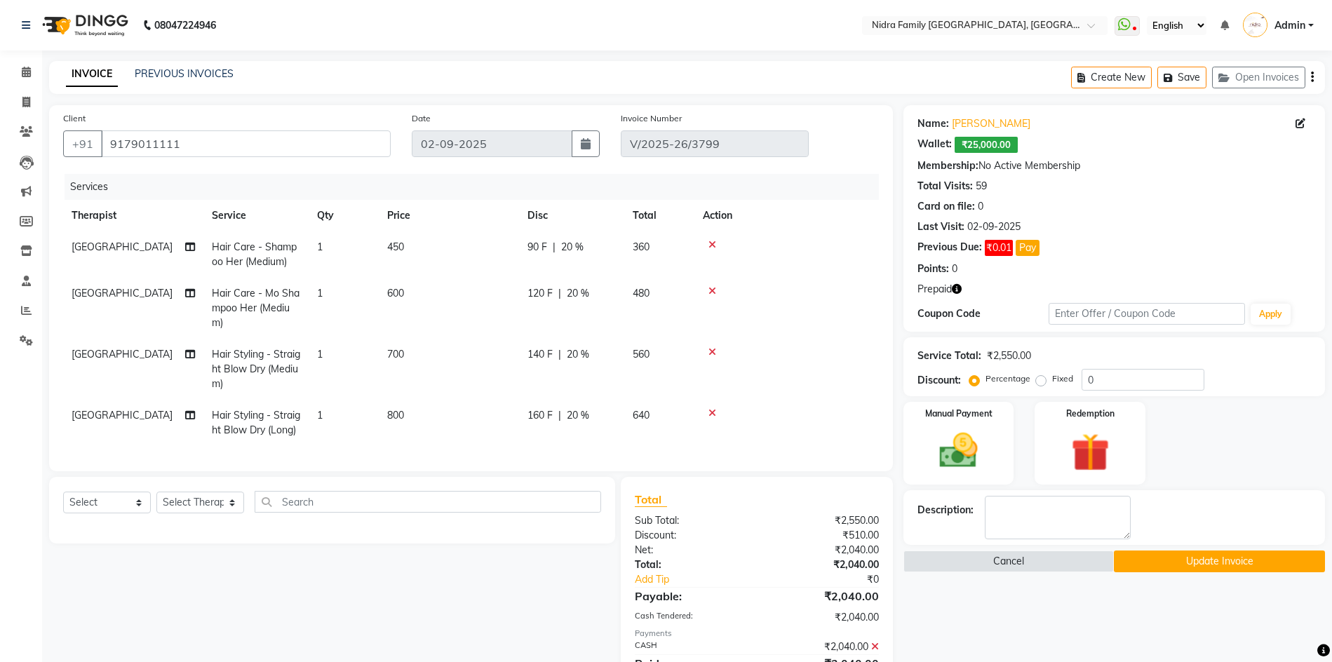
click at [259, 412] on span "Hair Styling - Straight Blow Dry (Long)" at bounding box center [256, 422] width 88 height 27
select select "24895"
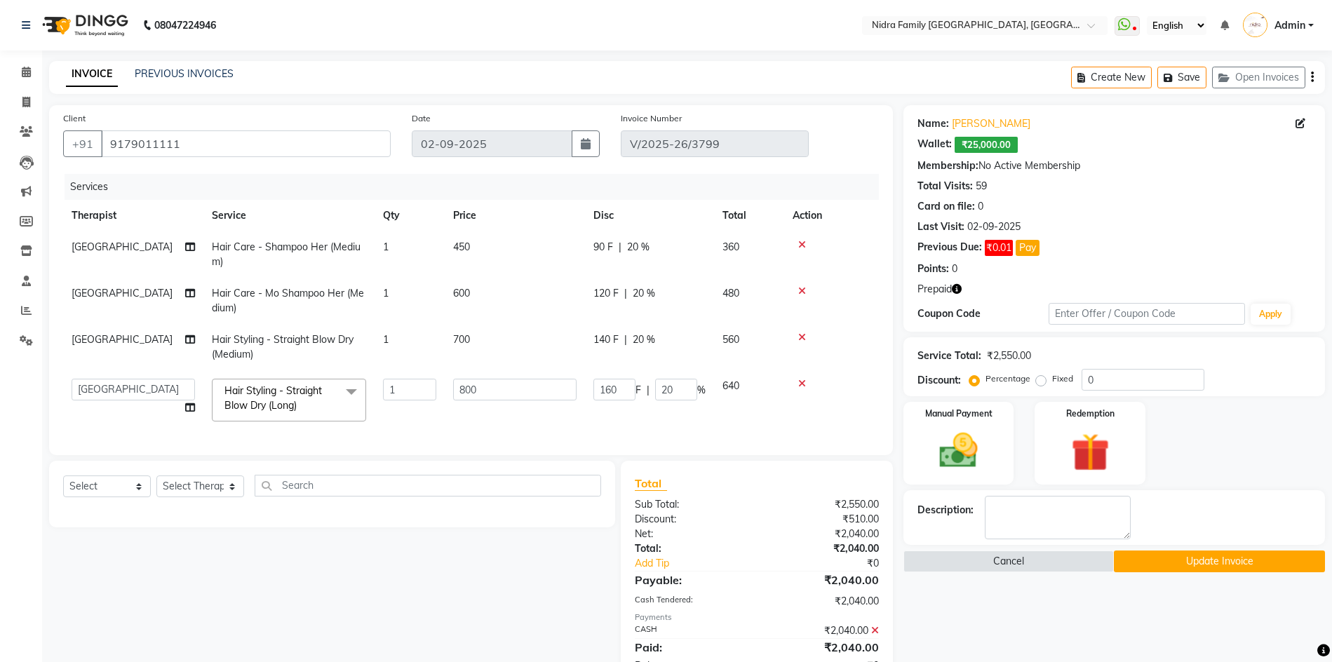
click at [259, 412] on span "Hair Styling - Straight Blow Dry (Long) x" at bounding box center [282, 399] width 123 height 30
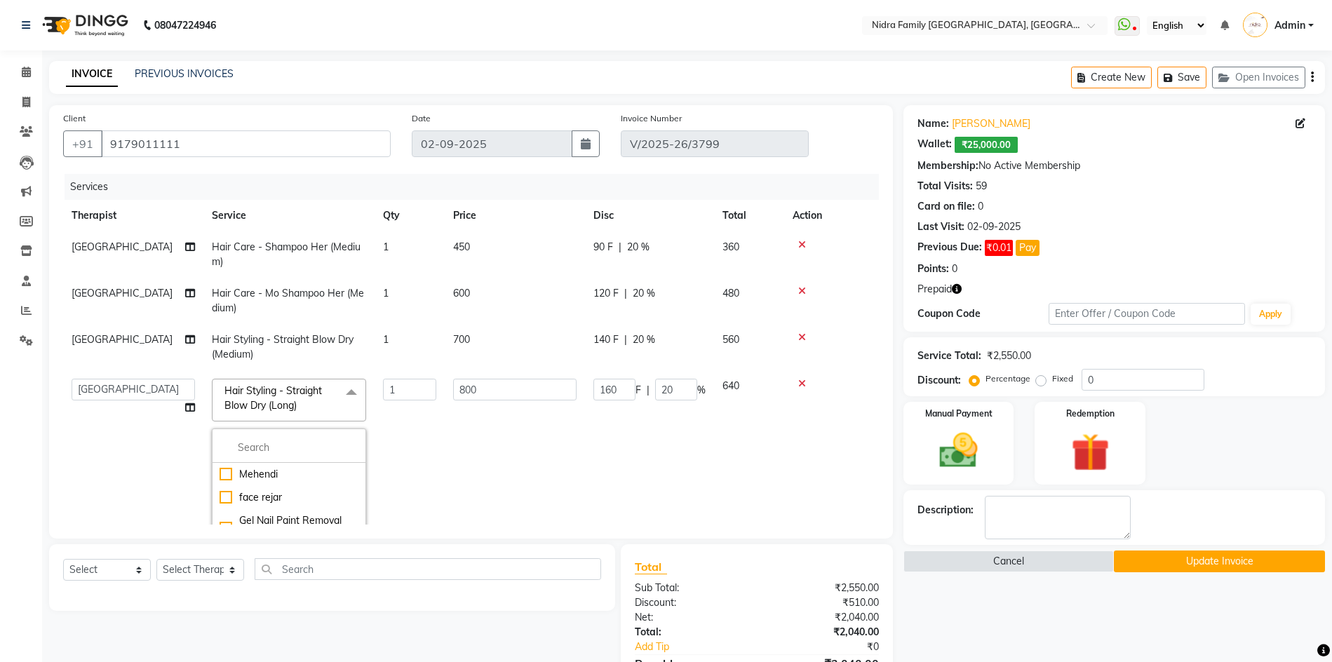
click at [445, 442] on td "800" at bounding box center [515, 490] width 140 height 240
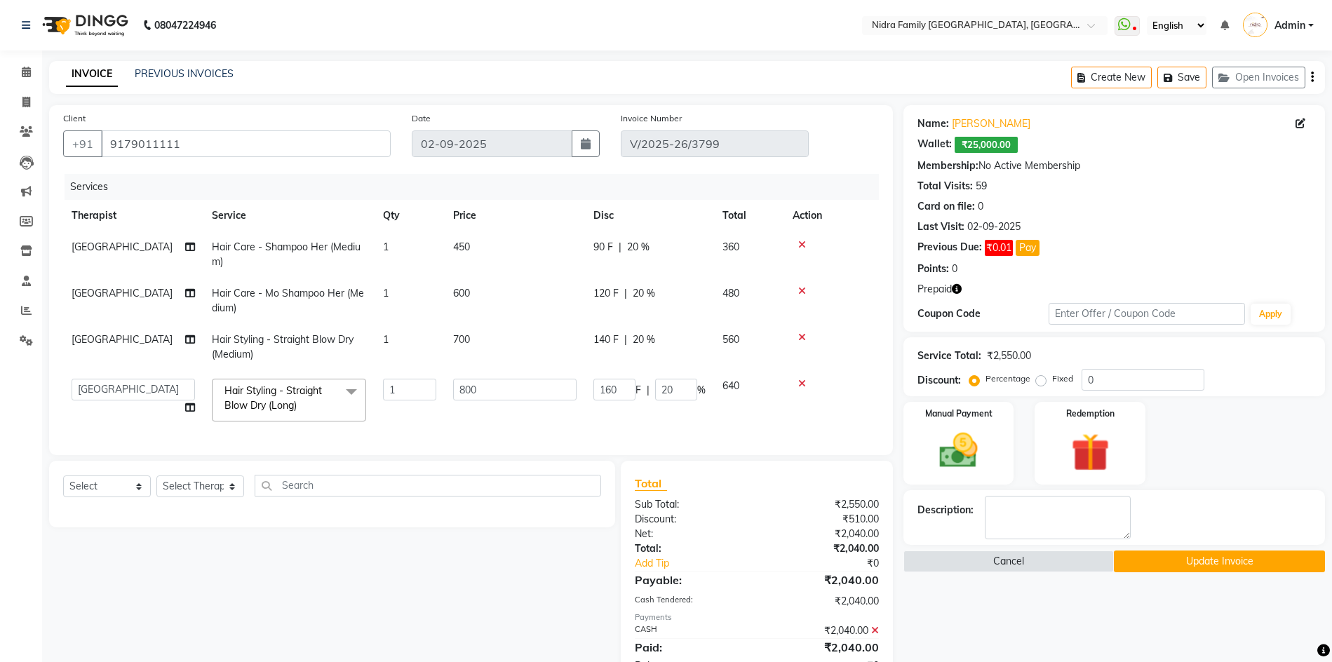
click at [796, 383] on div at bounding box center [831, 384] width 78 height 10
click at [344, 387] on span at bounding box center [351, 392] width 28 height 27
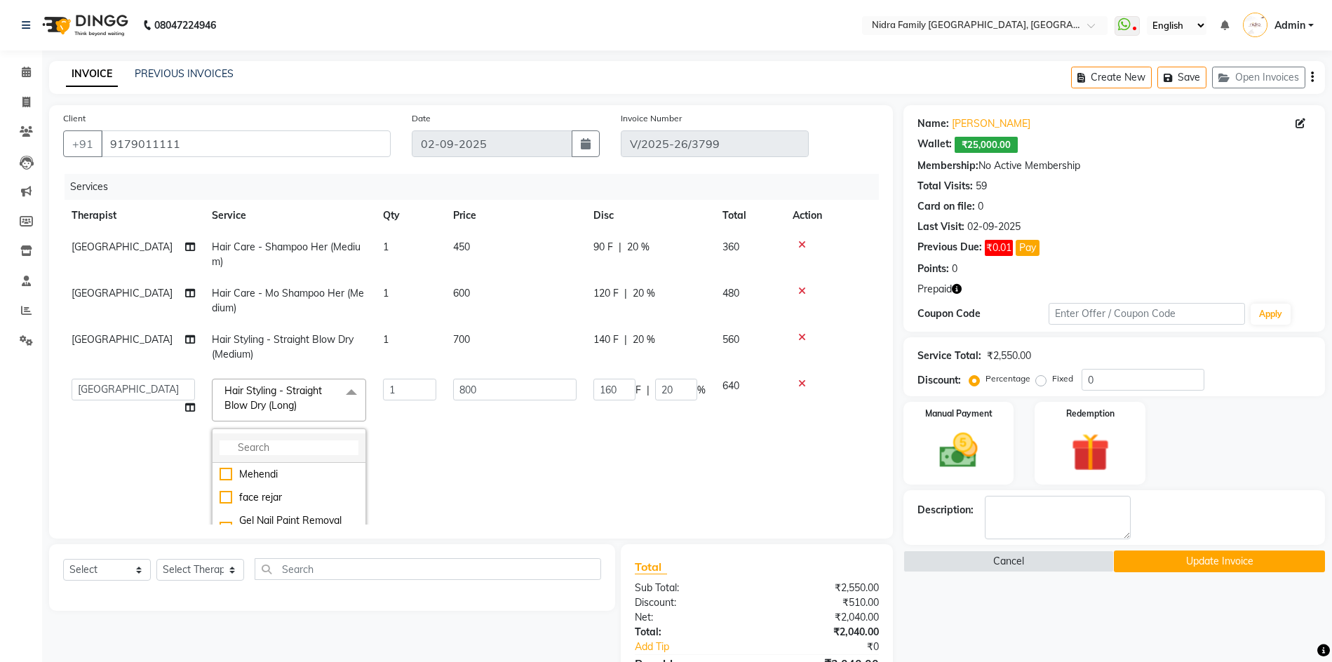
click at [332, 443] on input "multiselect-search" at bounding box center [289, 447] width 139 height 15
type input "s"
type input "d"
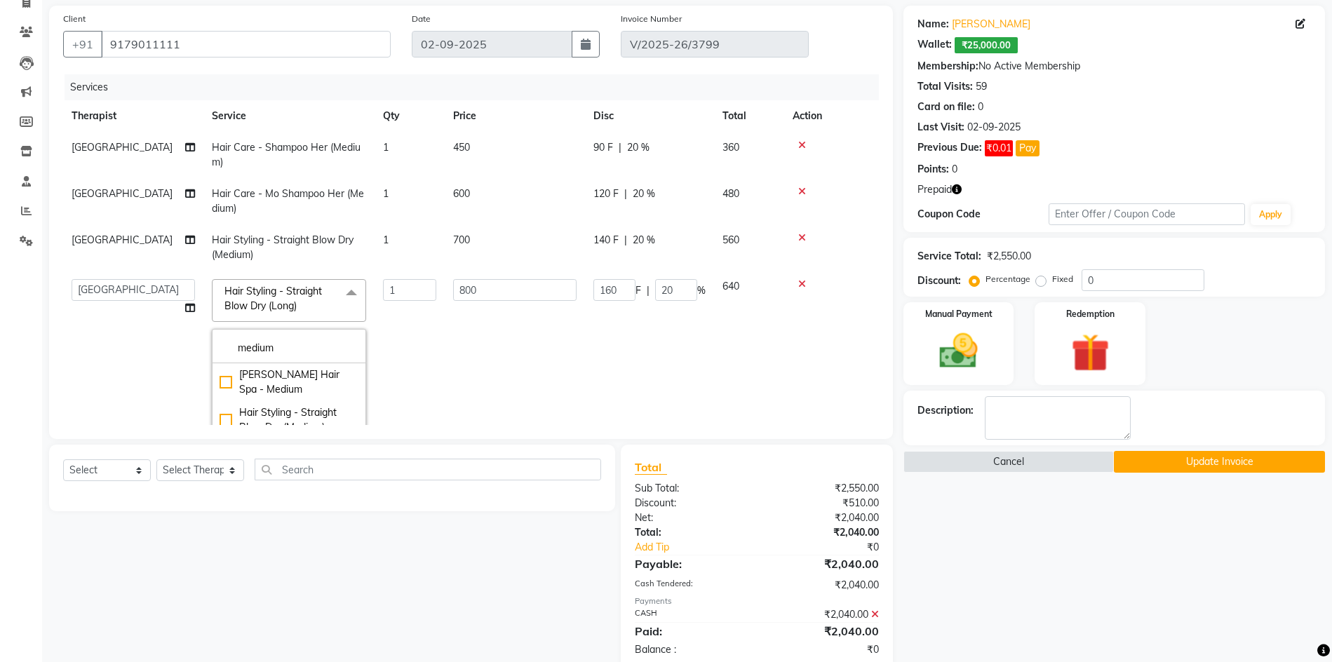
scroll to position [130, 0]
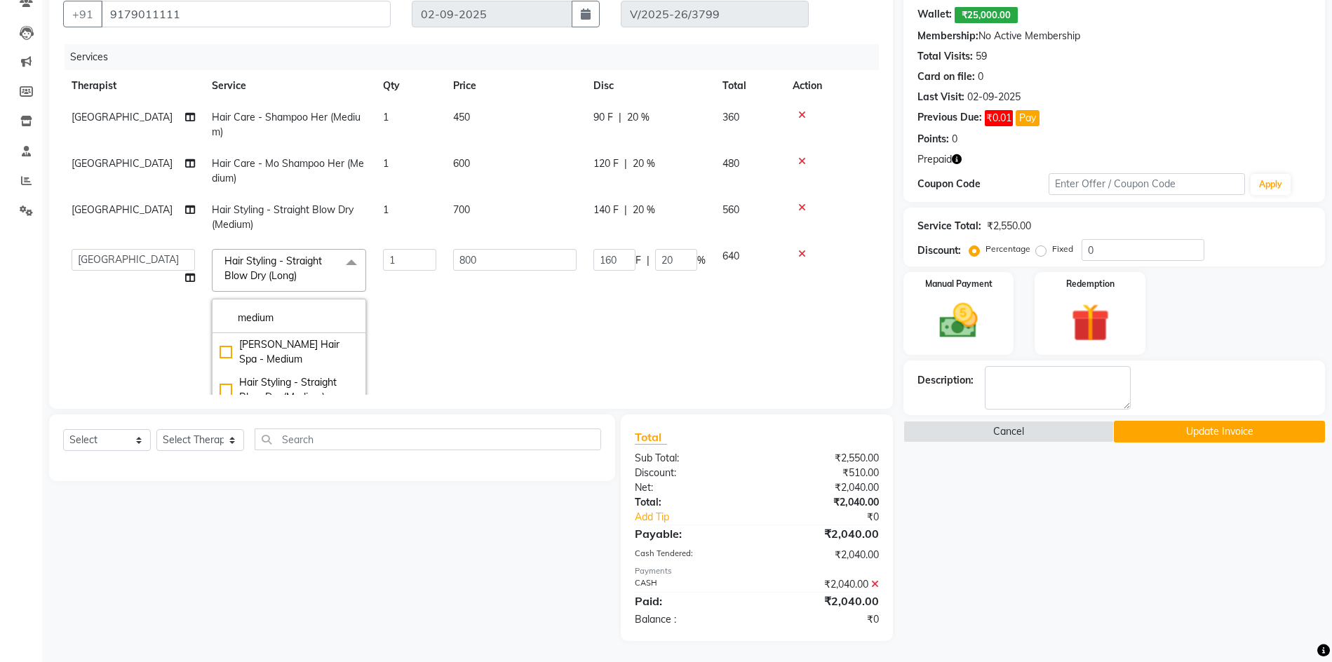
type input "medium"
drag, startPoint x: 351, startPoint y: 356, endPoint x: 358, endPoint y: 369, distance: 14.4
click at [358, 369] on ul "Argan Nashi Hair Spa - Medium Hair Styling - Straight Blow Dry (Medium) Hair St…" at bounding box center [288, 402] width 153 height 138
click at [226, 360] on div "Hair Styling - Out Curls Blow Dry (Medium)" at bounding box center [289, 357] width 139 height 29
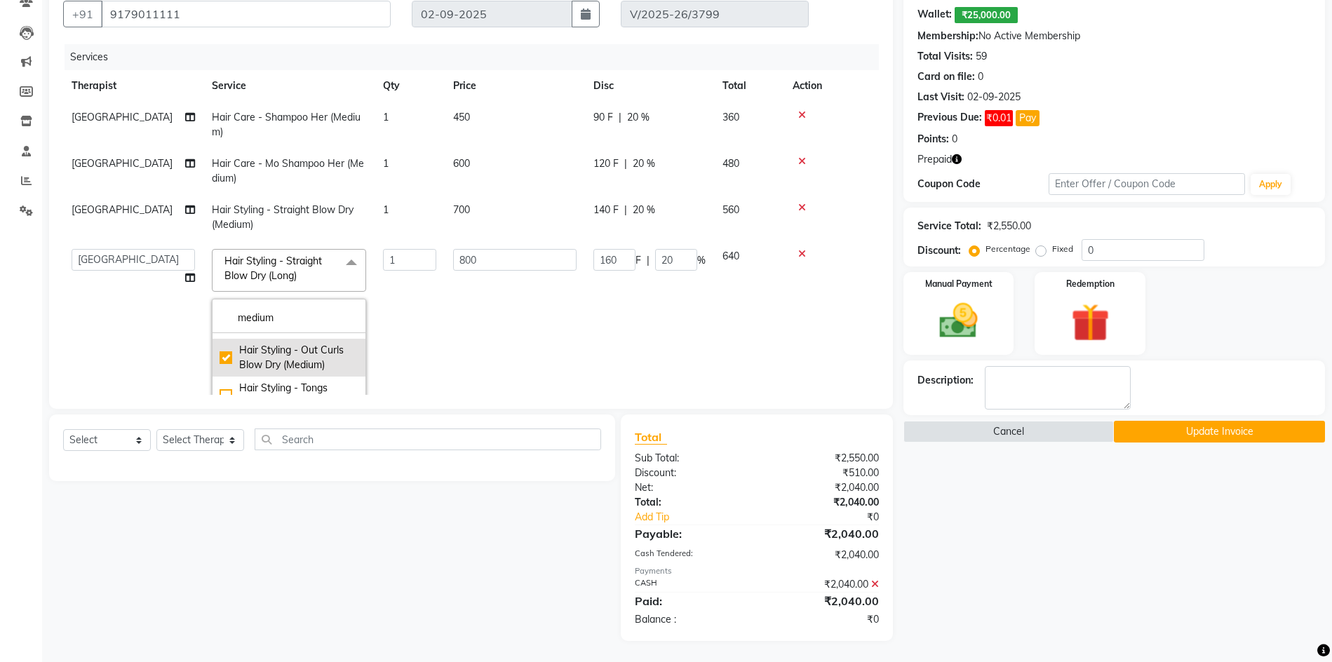
type input "950"
type input "0"
checkbox input "true"
click at [633, 323] on td "0 F | 0 %" at bounding box center [649, 361] width 129 height 240
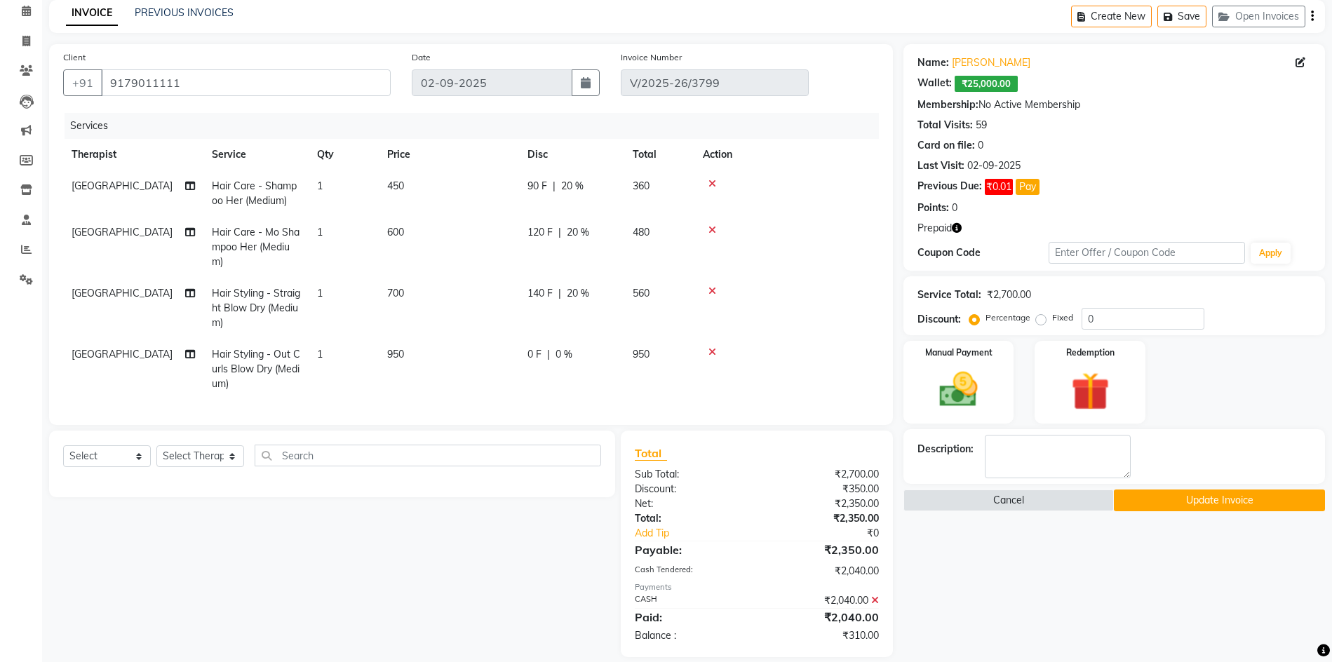
scroll to position [92, 0]
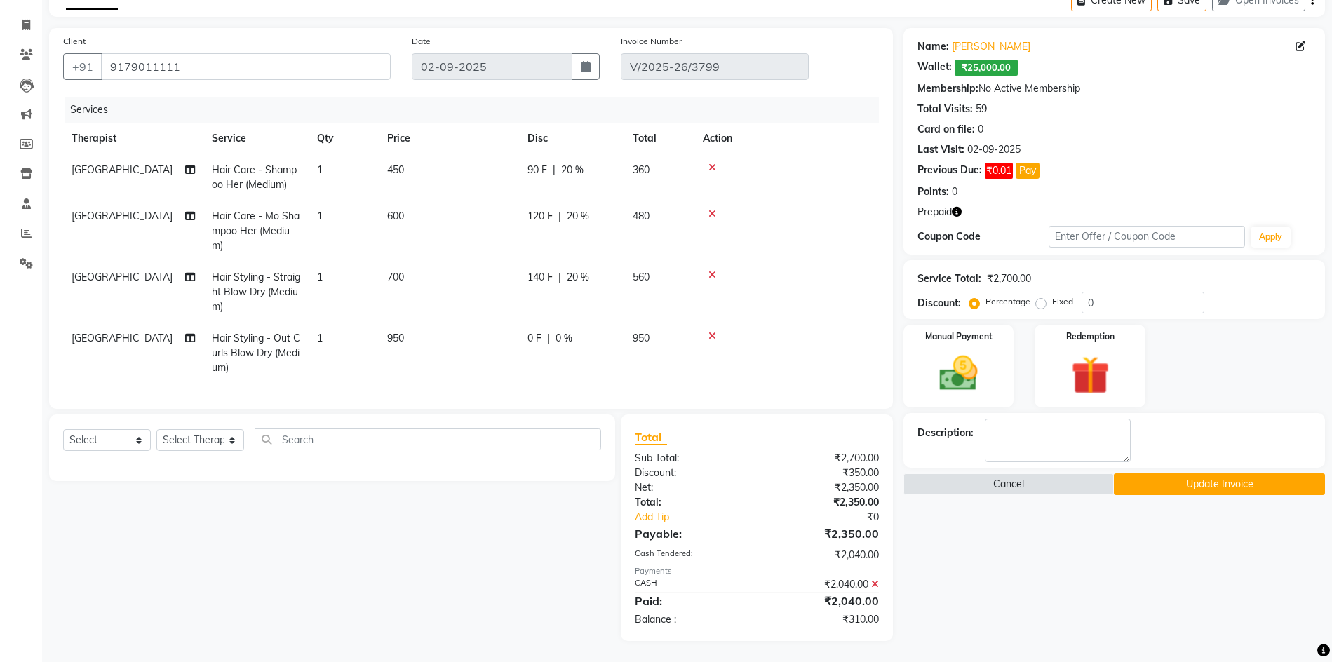
click at [250, 332] on span "Hair Styling - Out Curls Blow Dry (Medium)" at bounding box center [256, 353] width 88 height 42
select select "24895"
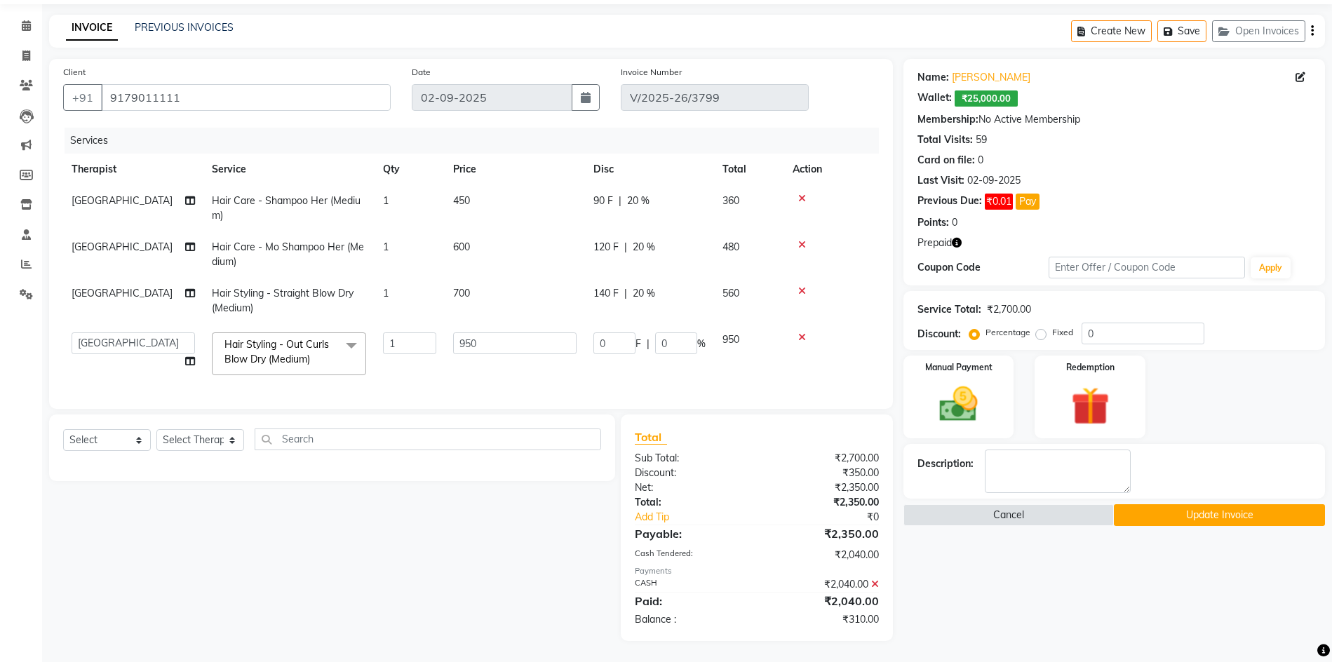
scroll to position [61, 0]
click at [356, 332] on span at bounding box center [351, 345] width 28 height 27
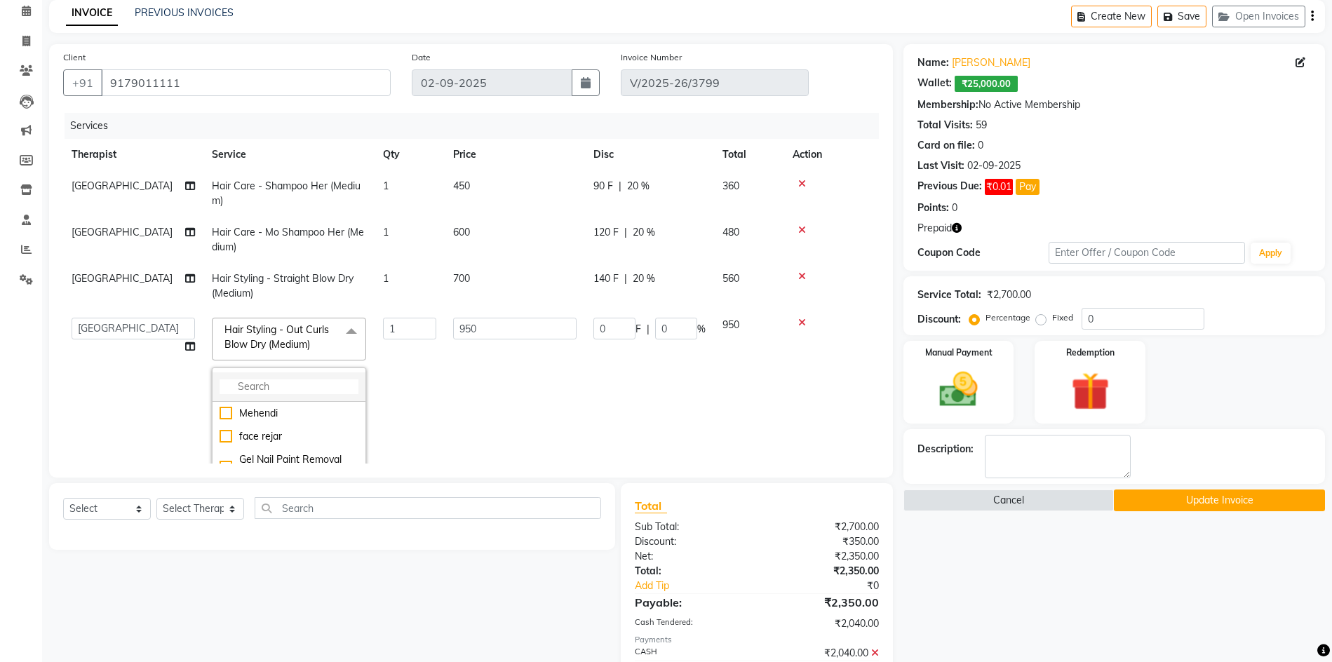
click at [327, 374] on li at bounding box center [288, 386] width 153 height 29
click at [306, 378] on li at bounding box center [288, 386] width 153 height 29
click at [297, 377] on li at bounding box center [288, 386] width 153 height 29
click at [272, 390] on input "multiselect-search" at bounding box center [289, 386] width 139 height 15
type input "medium"
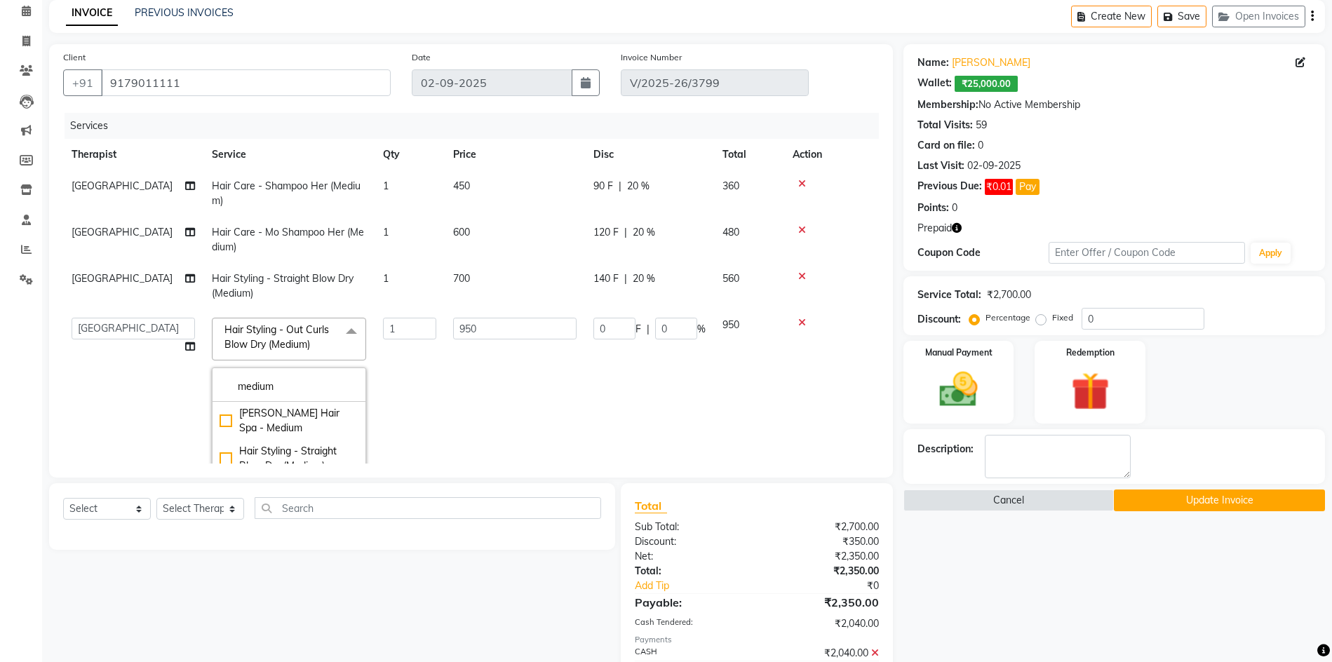
scroll to position [36, 0]
click at [217, 419] on li "Hair Styling - Straight Blow Dry (Medium)" at bounding box center [288, 423] width 153 height 38
checkbox input "true"
checkbox input "false"
type input "700"
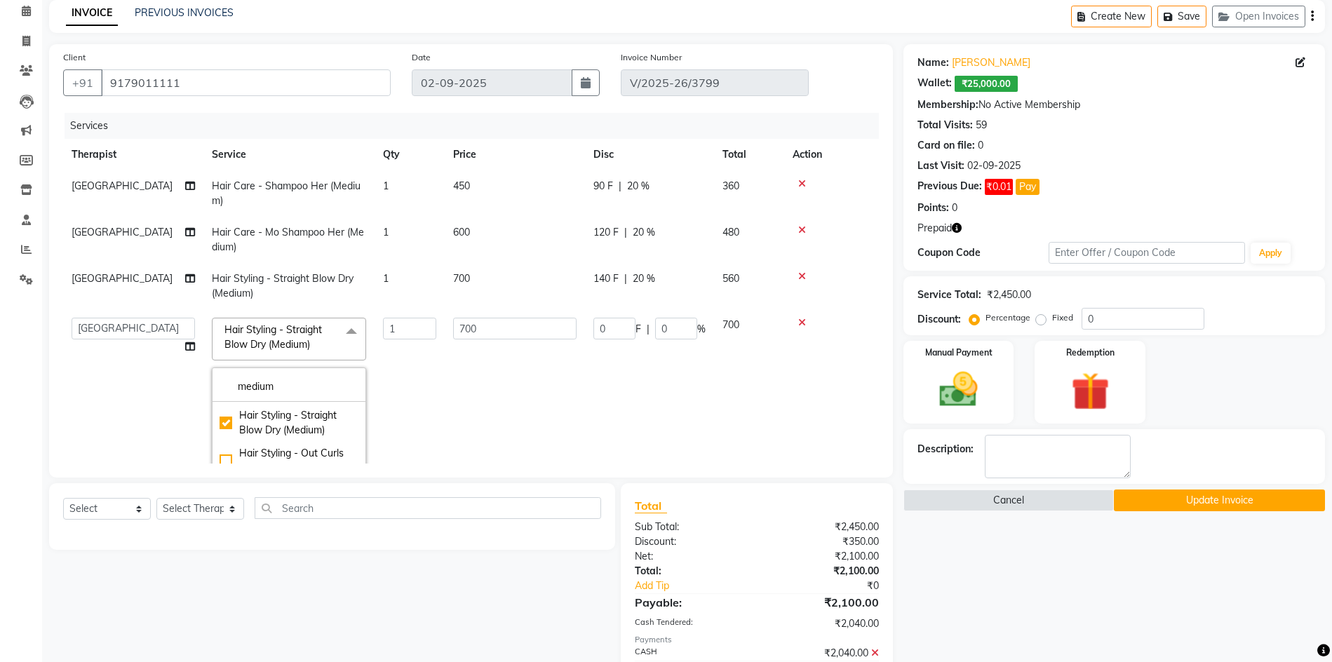
click at [124, 360] on td "Anchal anmol Ashok Chandni Chandrika Deepa Mam Indro Irshad Jyoti Khushi LIPI M…" at bounding box center [133, 429] width 140 height 240
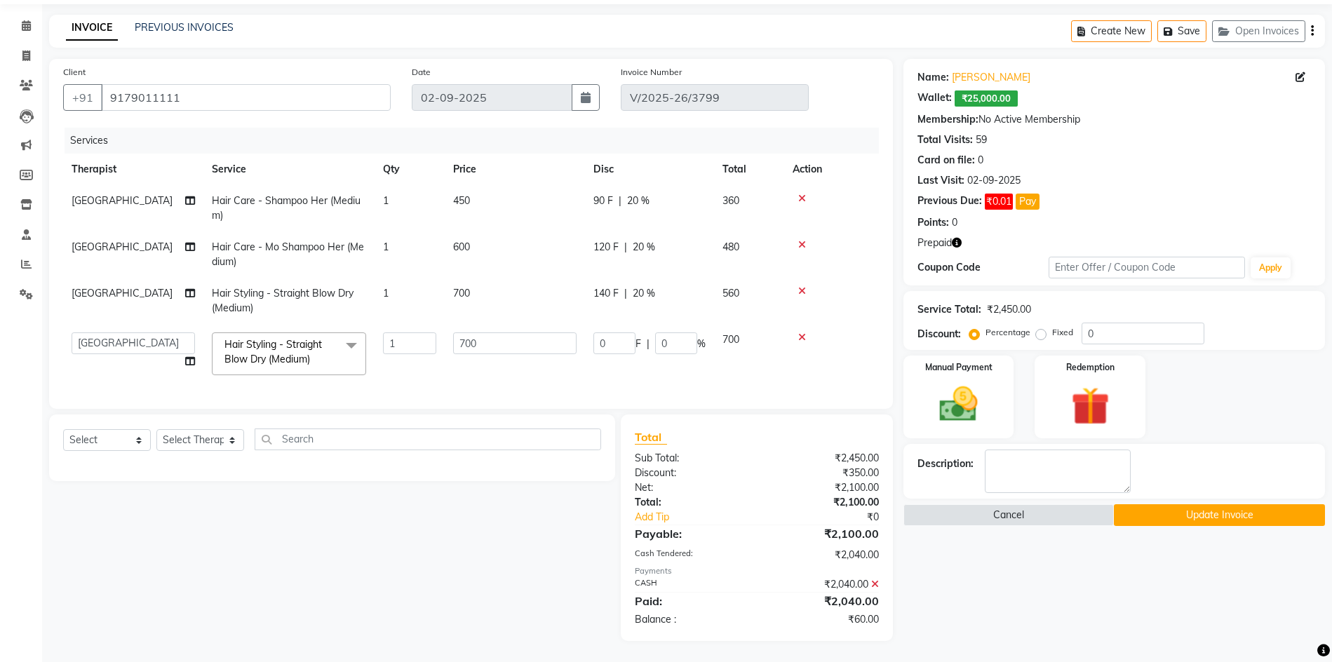
scroll to position [46, 0]
click at [281, 438] on input "text" at bounding box center [428, 439] width 346 height 22
click at [222, 443] on select "Select Therapist [PERSON_NAME] [PERSON_NAME] [PERSON_NAME] [PERSON_NAME] [PERSO…" at bounding box center [200, 440] width 88 height 22
select select "78960"
click at [156, 429] on select "Select Therapist [PERSON_NAME] [PERSON_NAME] [PERSON_NAME] [PERSON_NAME] [PERSO…" at bounding box center [200, 440] width 88 height 22
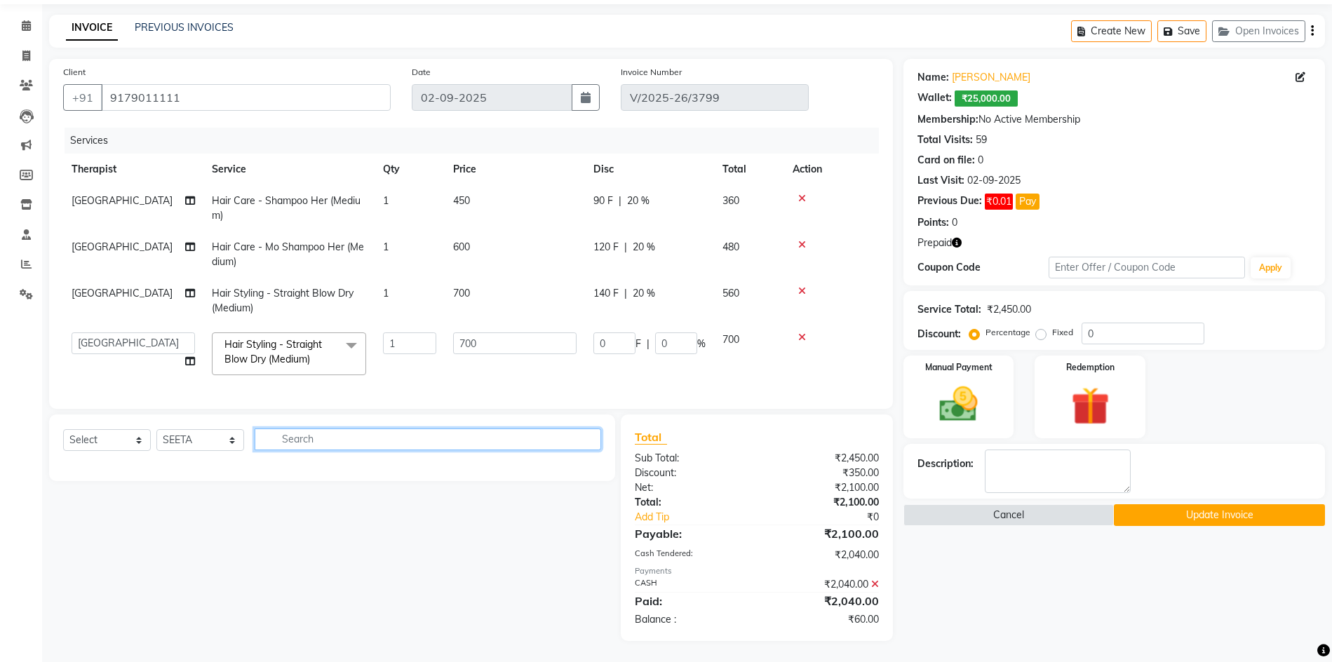
click at [286, 435] on input "text" at bounding box center [428, 439] width 346 height 22
type input "nail"
click at [104, 438] on select "Select Service Product Membership Package Voucher Prepaid Gift Card" at bounding box center [107, 440] width 88 height 22
click at [63, 429] on select "Select Service Product Membership Package Voucher Prepaid Gift Card" at bounding box center [107, 440] width 88 height 22
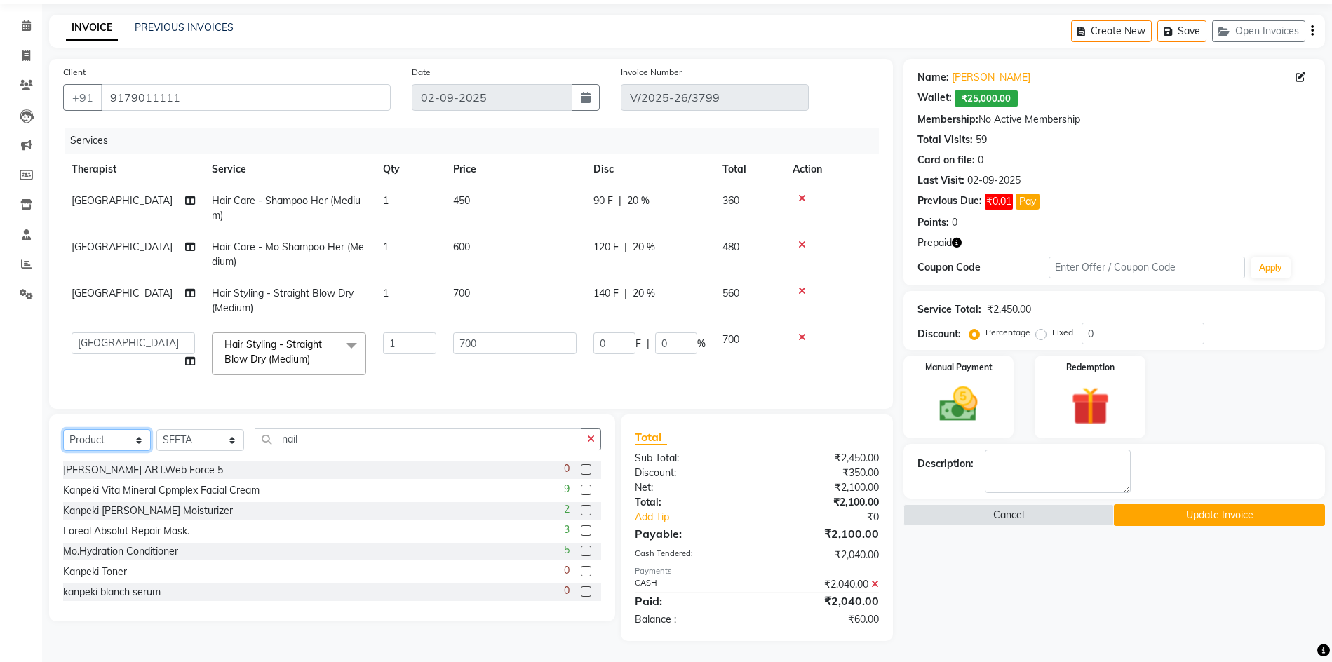
click at [98, 435] on select "Select Service Product Membership Package Voucher Prepaid Gift Card" at bounding box center [107, 440] width 88 height 22
select select "service"
click at [63, 429] on select "Select Service Product Membership Package Voucher Prepaid Gift Card" at bounding box center [107, 440] width 88 height 22
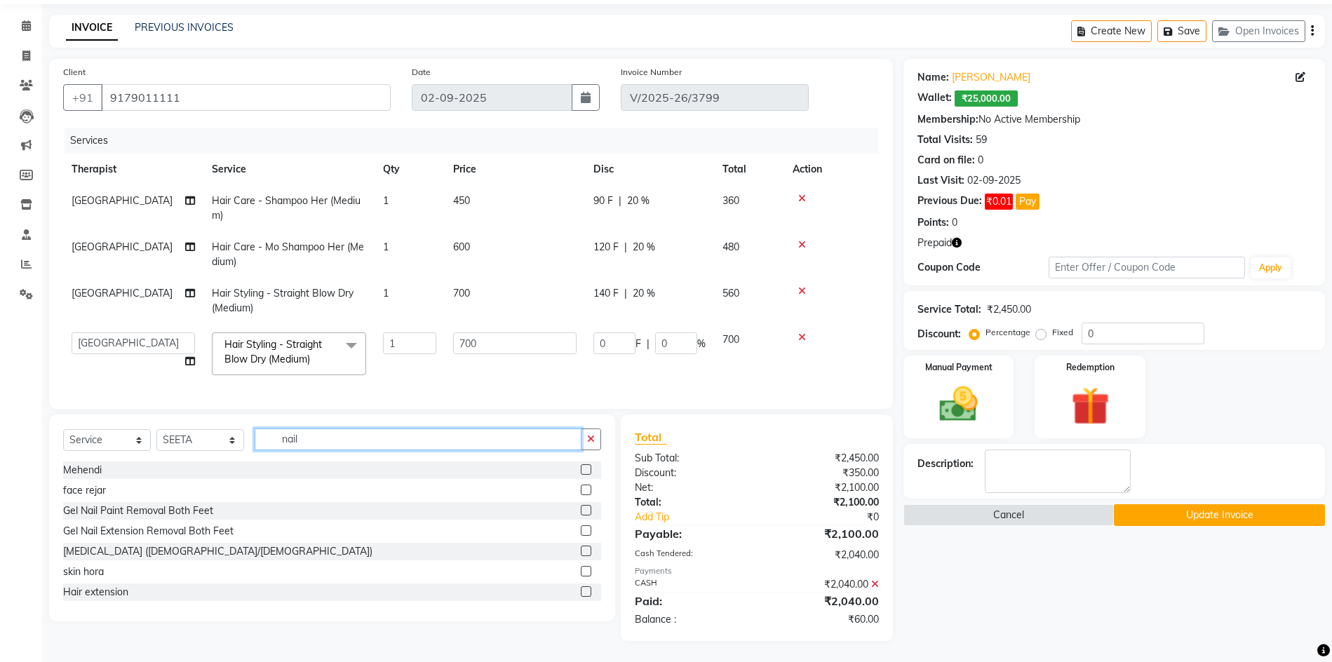
click at [332, 436] on input "nail" at bounding box center [418, 439] width 327 height 22
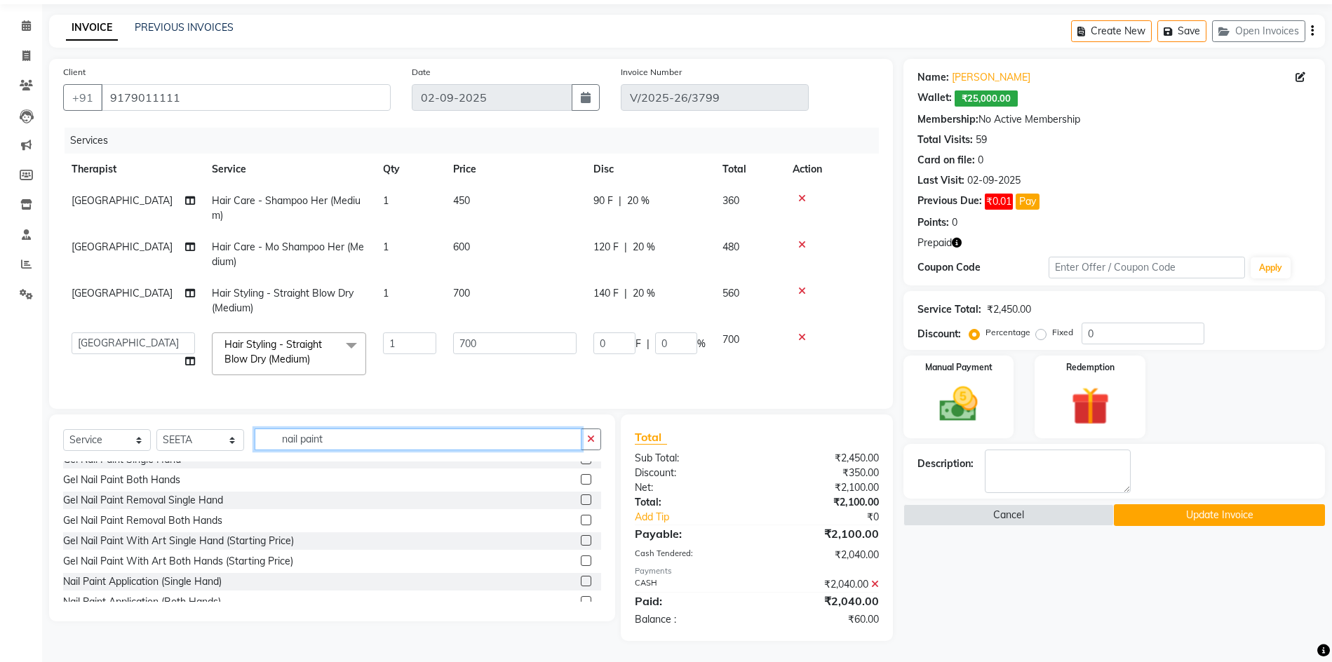
scroll to position [348, 0]
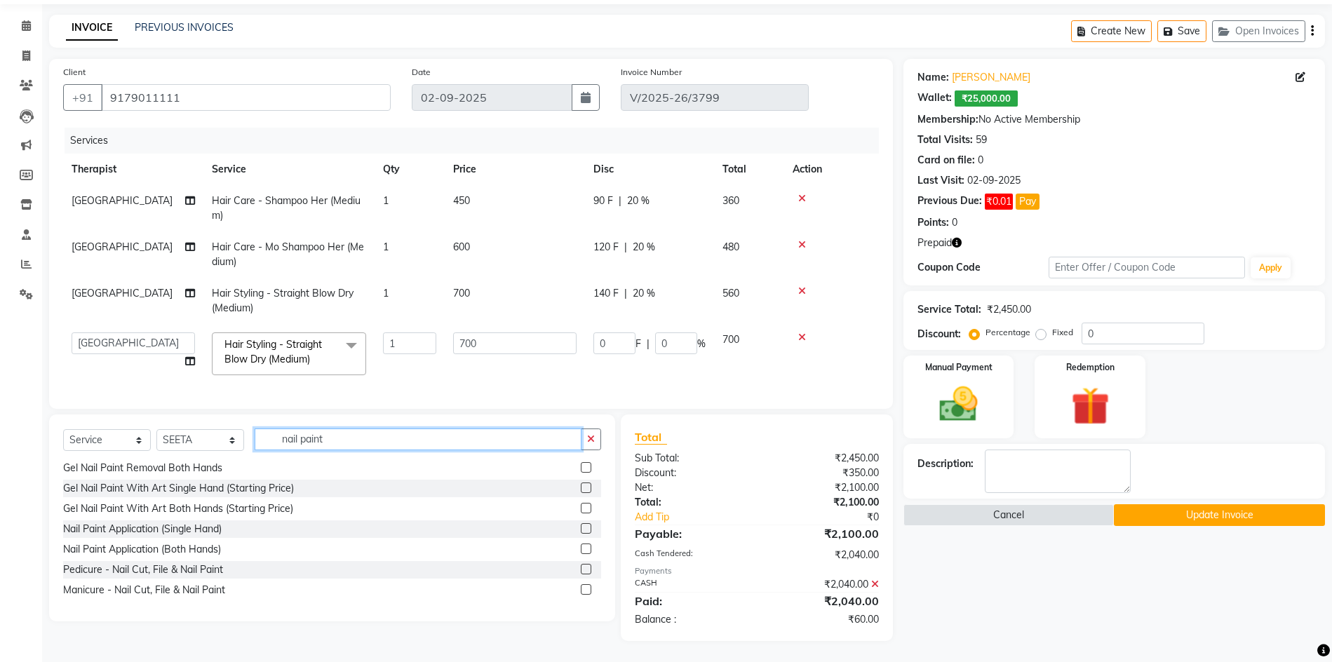
type input "nail paint"
click at [581, 552] on label at bounding box center [586, 549] width 11 height 11
click at [581, 552] on input "checkbox" at bounding box center [585, 549] width 9 height 9
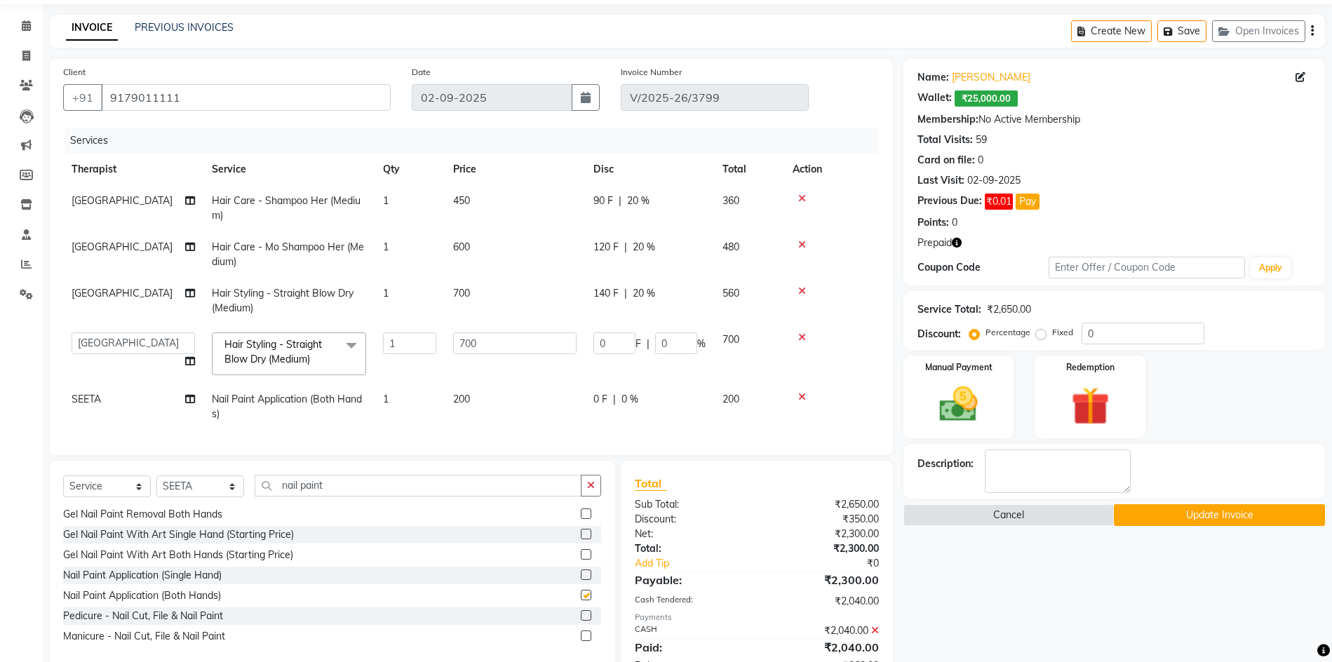
checkbox input "false"
click at [680, 346] on input "0" at bounding box center [676, 343] width 42 height 22
type input "20"
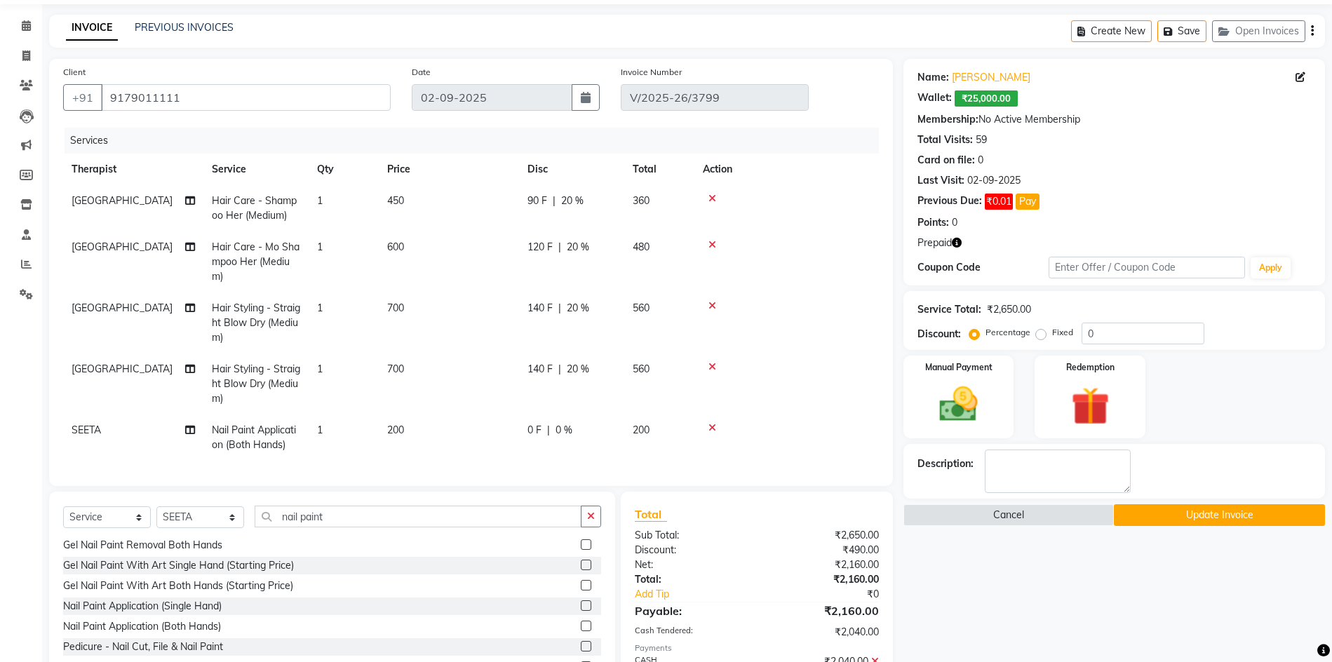
click at [666, 387] on tbody "Chandni Hair Care - Shampoo Her (Medium) 1 450 90 F | 20 % 360 Chandni Hair Car…" at bounding box center [471, 323] width 816 height 276
click at [604, 428] on div "0 F | 0 %" at bounding box center [571, 430] width 88 height 15
select select "78960"
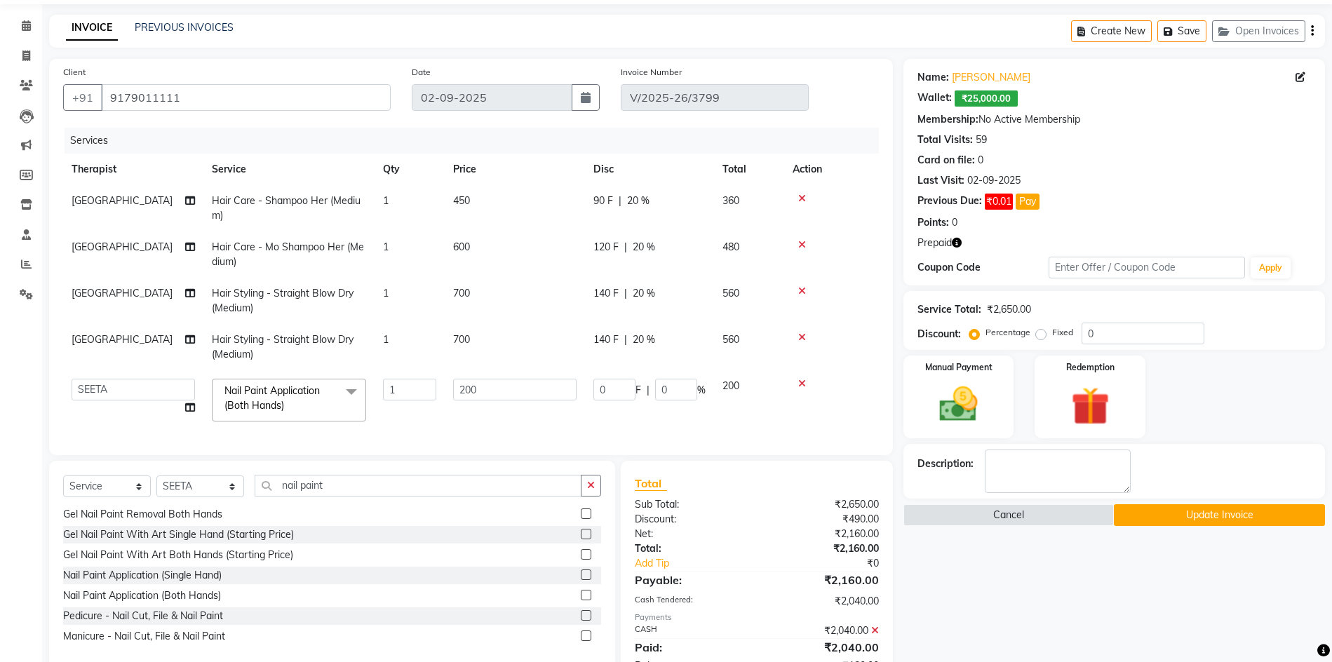
click at [604, 428] on td "0 F | 0 %" at bounding box center [649, 400] width 129 height 60
click at [669, 388] on input "0" at bounding box center [676, 390] width 42 height 22
type input "20"
click at [660, 406] on tbody "Chandni Hair Care - Shampoo Her (Medium) 1 450 90 F | 20 % 360 Chandni Hair Car…" at bounding box center [471, 307] width 816 height 245
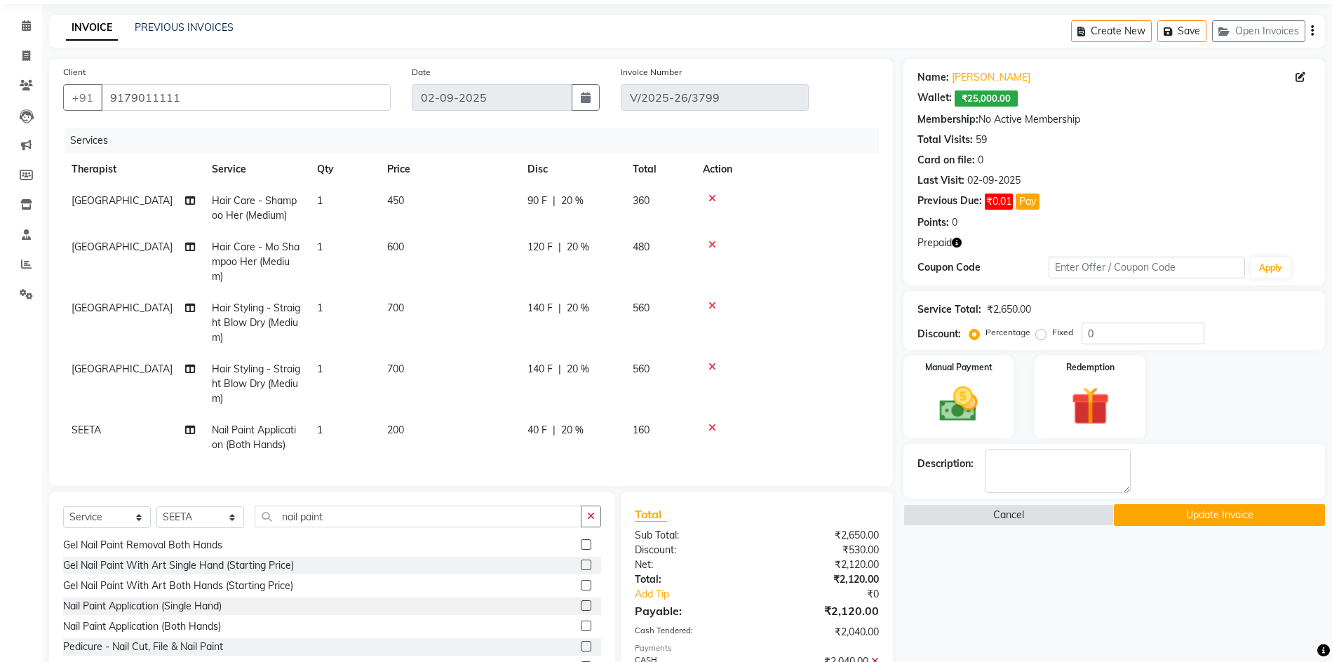
click at [1211, 508] on button "Update Invoice" at bounding box center [1219, 515] width 211 height 22
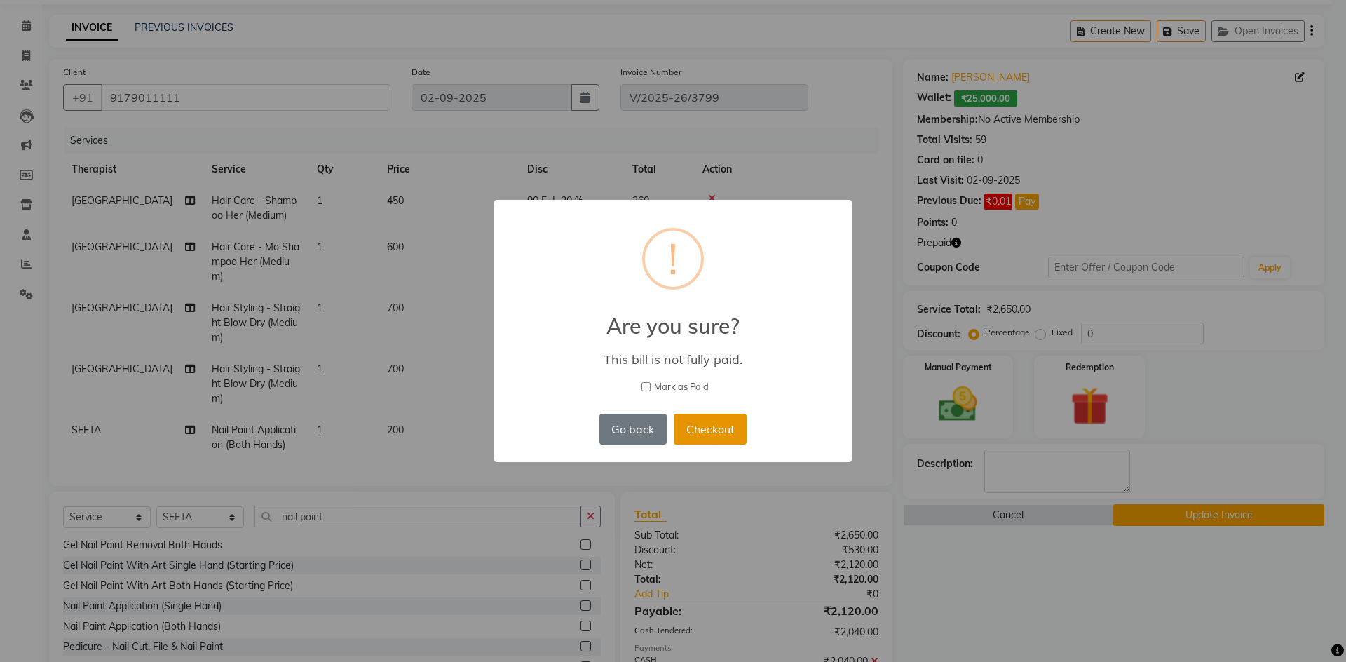
click at [729, 424] on button "Checkout" at bounding box center [710, 429] width 73 height 31
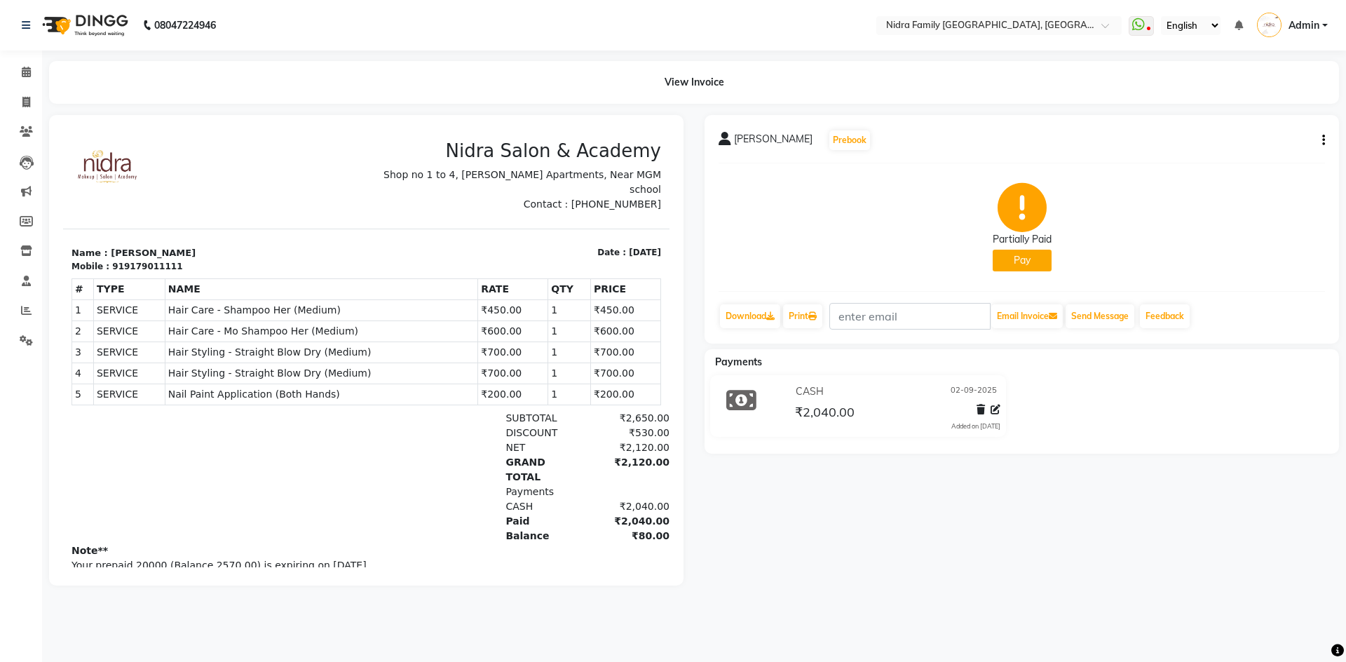
click at [1321, 142] on button "button" at bounding box center [1321, 140] width 8 height 15
click at [1216, 157] on div "Edit Invoice" at bounding box center [1231, 158] width 144 height 18
select select "service"
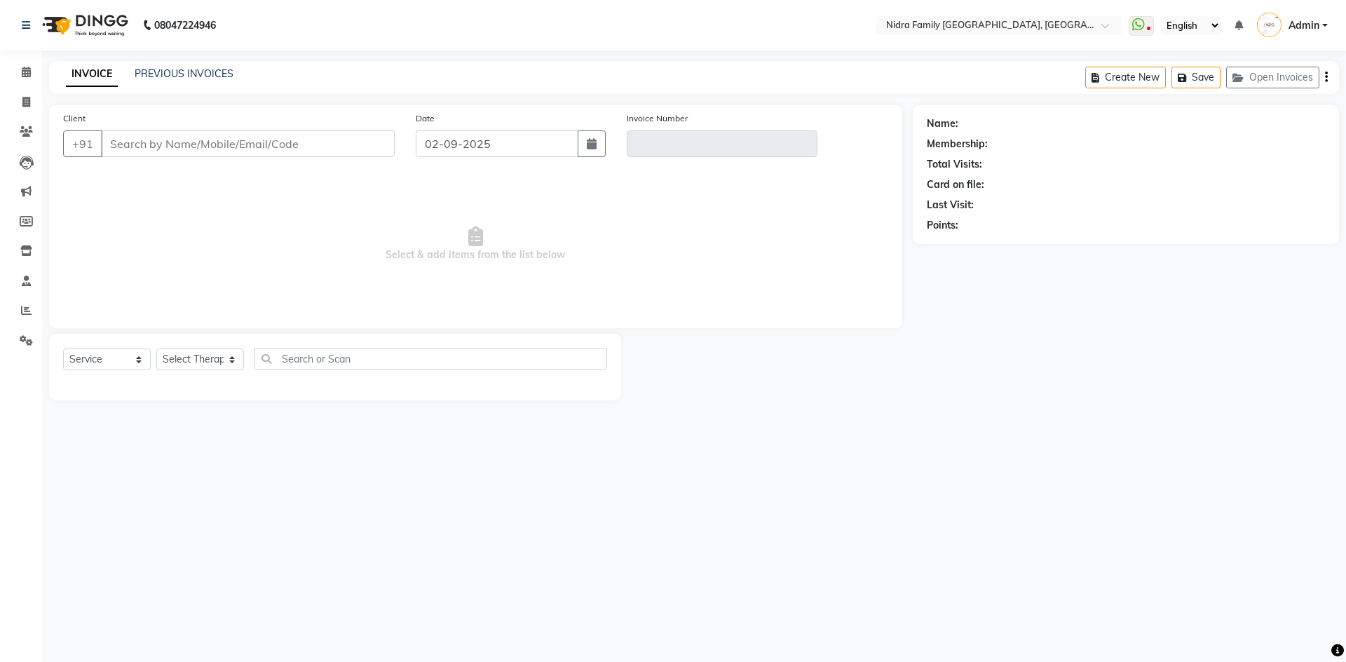
type input "9179011111"
type input "V/2025-26/3799"
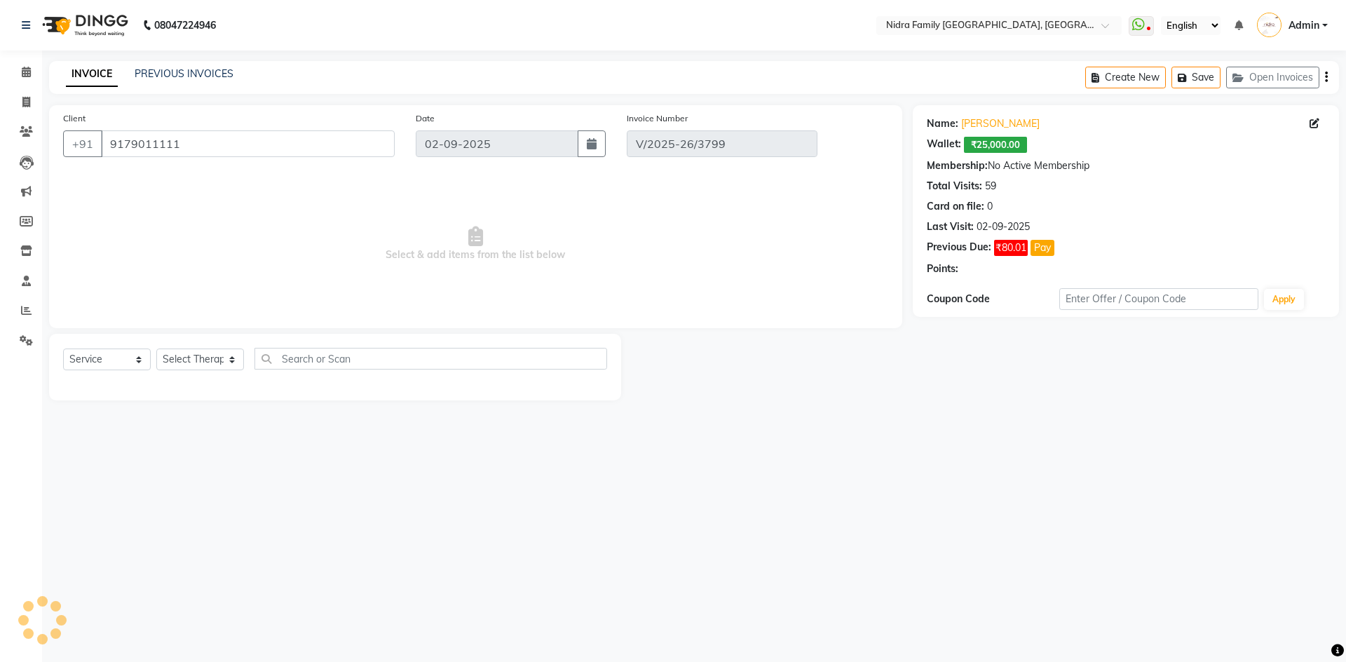
select select "select"
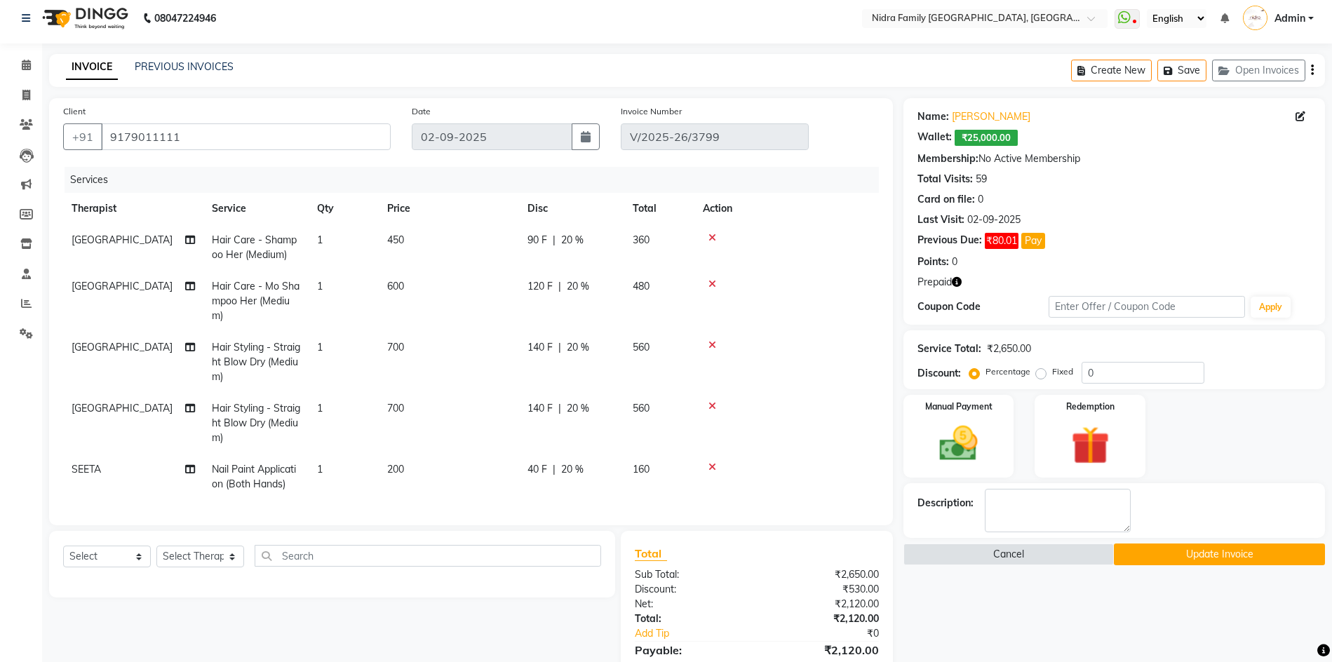
scroll to position [130, 0]
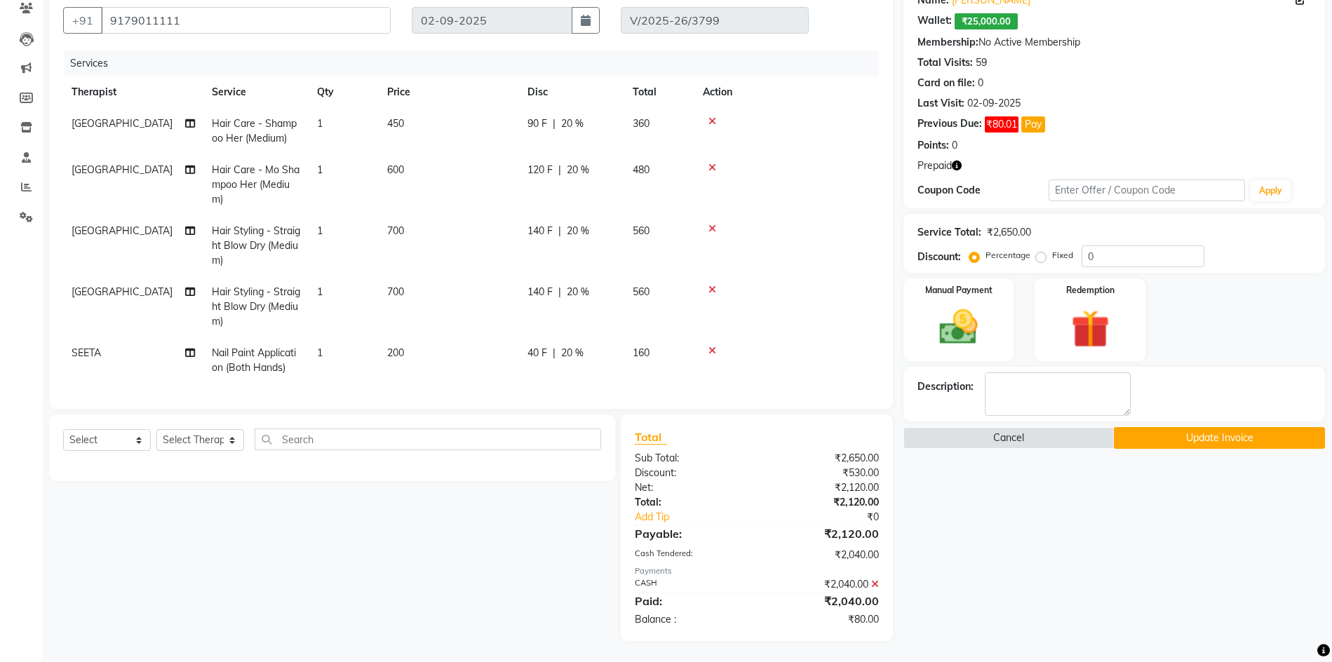
click at [851, 621] on div "₹80.00" at bounding box center [823, 619] width 133 height 15
click at [663, 619] on div "Balance :" at bounding box center [690, 619] width 133 height 15
click at [698, 609] on div "Paid:" at bounding box center [690, 601] width 133 height 17
click at [872, 582] on icon at bounding box center [875, 584] width 8 height 10
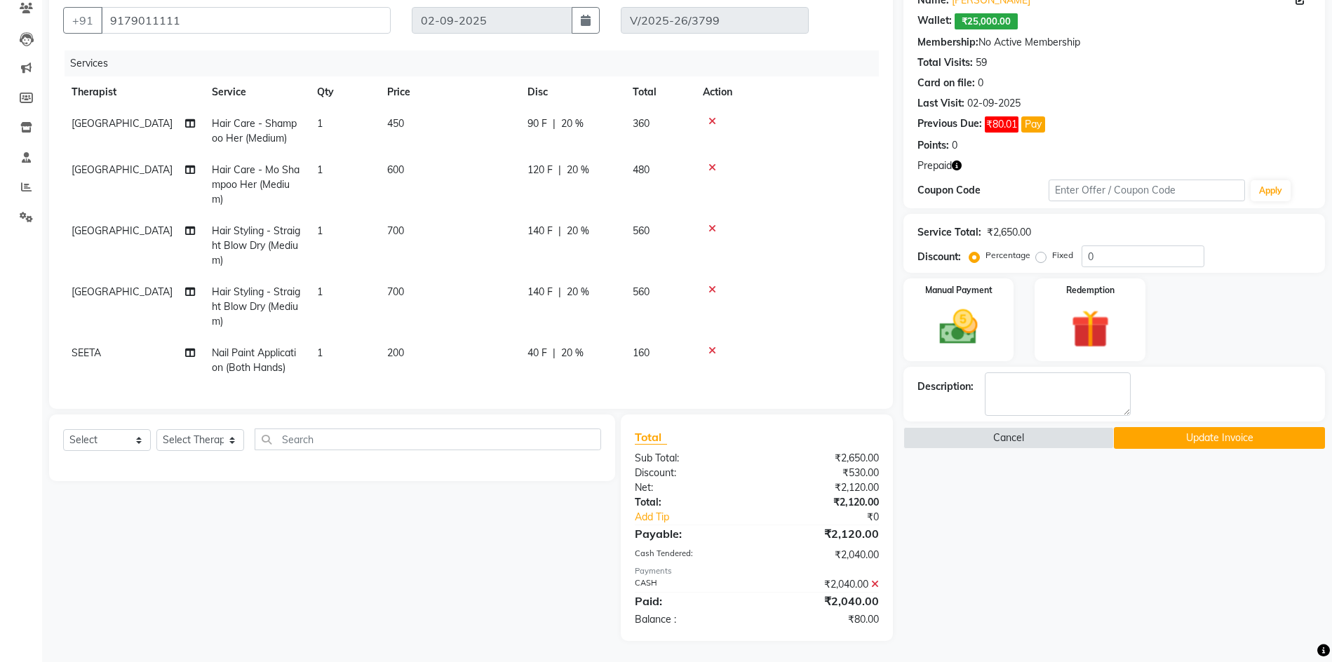
scroll to position [80, 0]
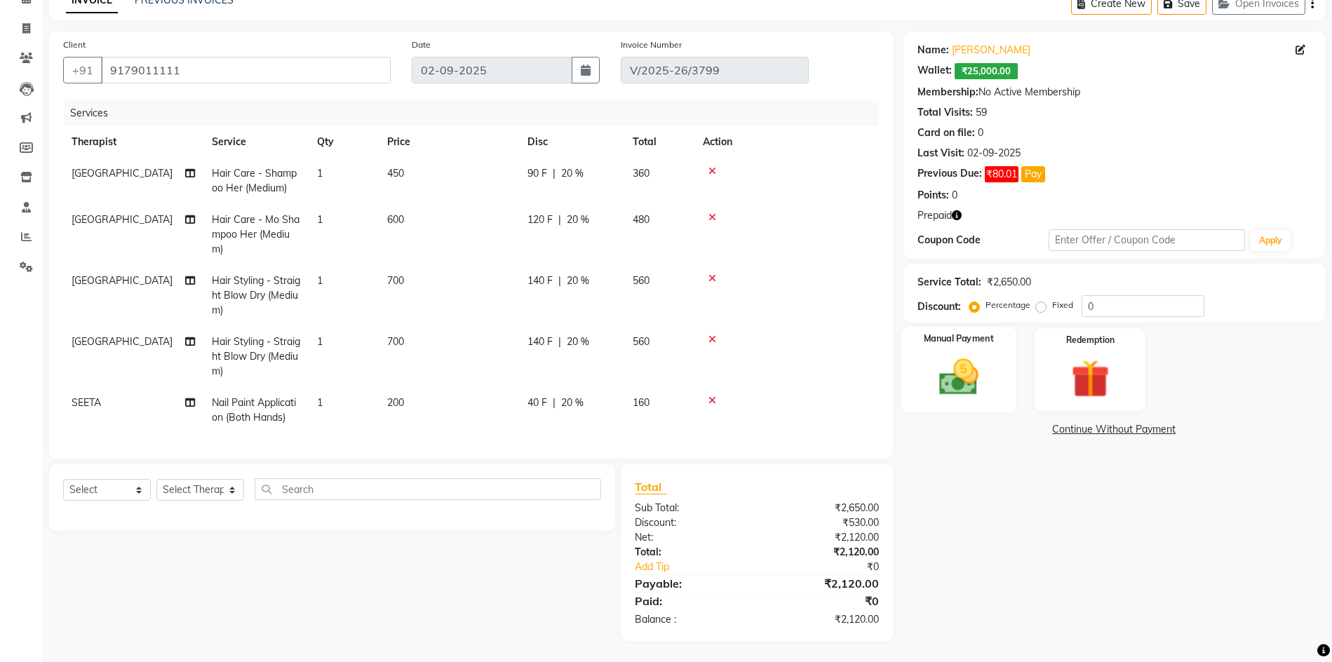
click at [950, 356] on img at bounding box center [958, 377] width 65 height 46
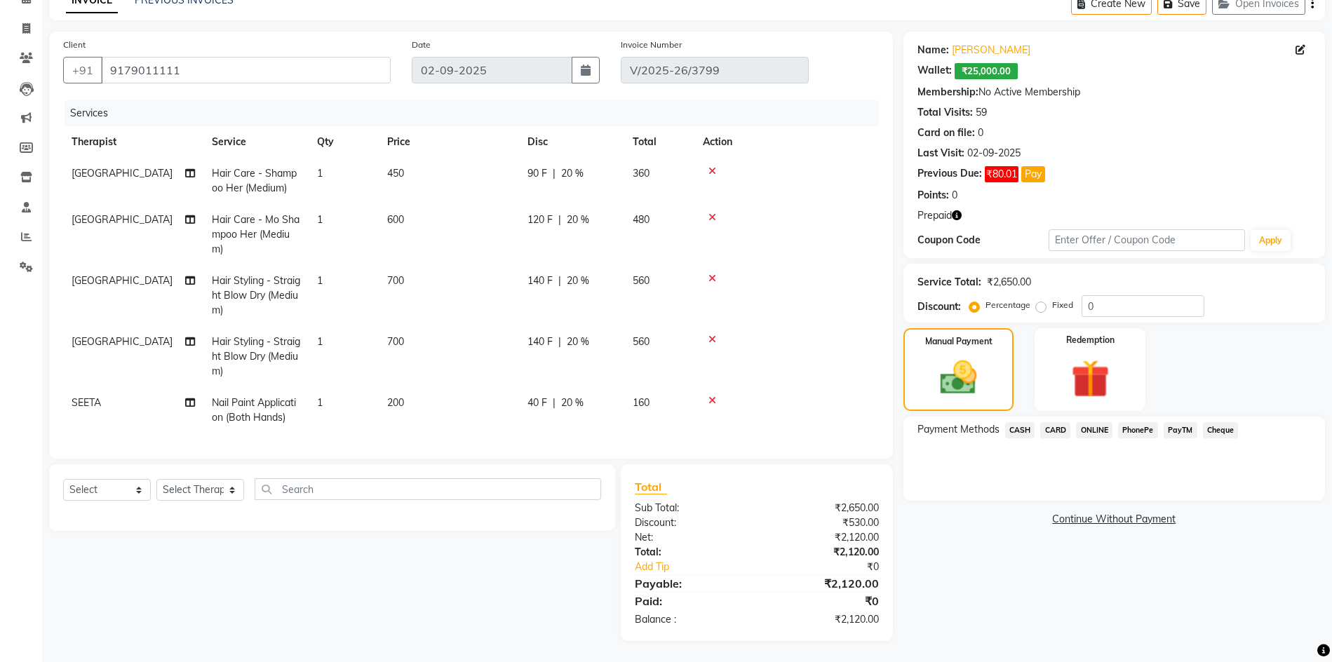
click at [1013, 422] on span "CASH" at bounding box center [1020, 430] width 30 height 16
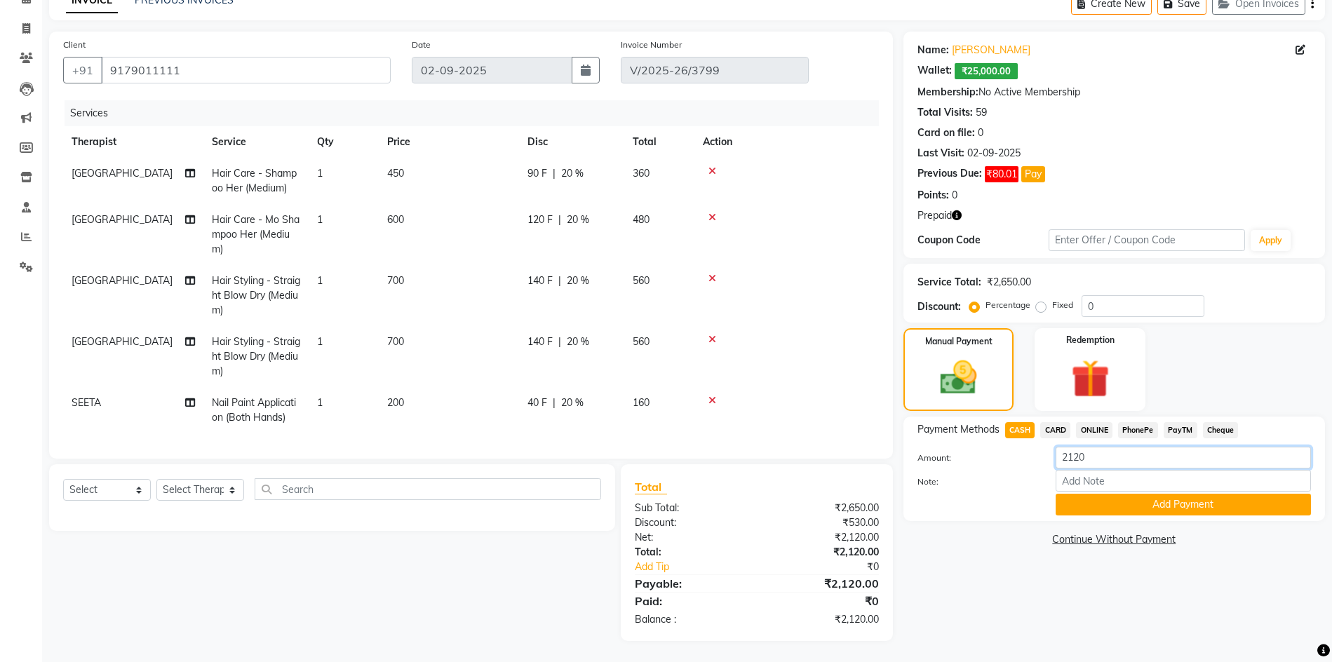
click at [1111, 449] on input "2120" at bounding box center [1182, 458] width 255 height 22
type input "2050"
click at [1095, 498] on button "Add Payment" at bounding box center [1182, 505] width 255 height 22
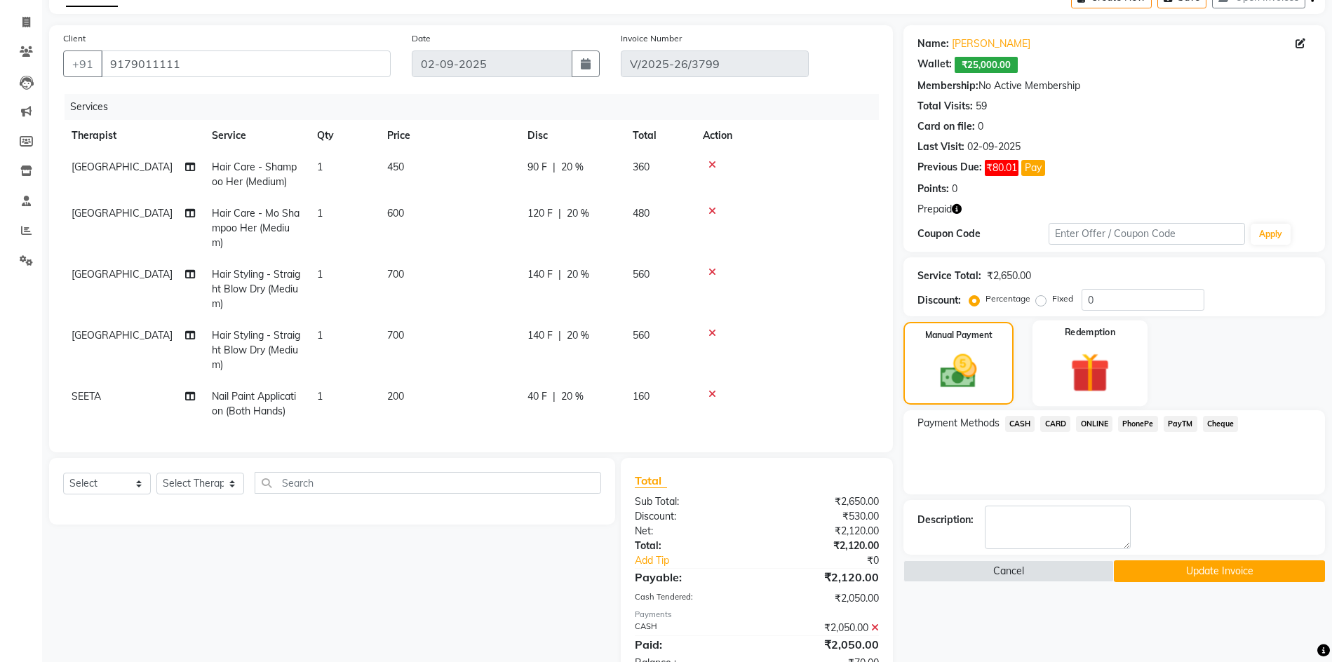
click at [1062, 360] on img at bounding box center [1090, 372] width 65 height 49
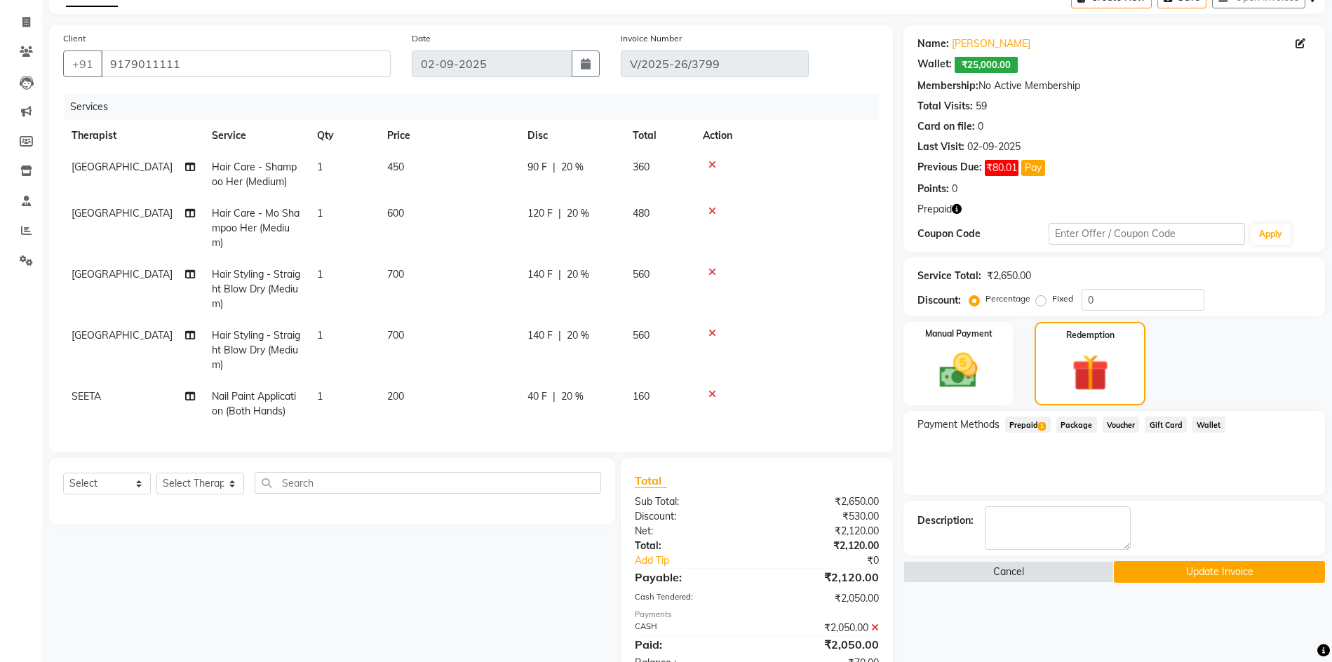
click at [1200, 424] on span "Wallet" at bounding box center [1208, 425] width 33 height 16
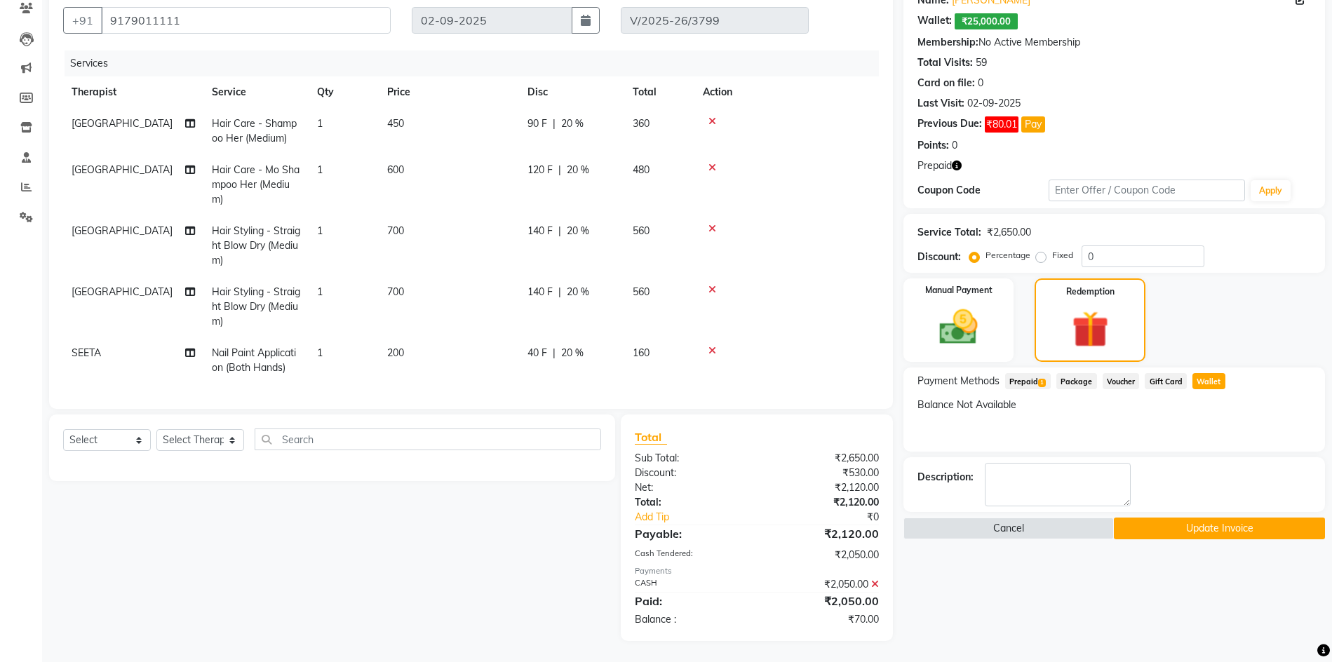
click at [538, 346] on span "40 F" at bounding box center [537, 353] width 20 height 15
click at [519, 345] on td "200" at bounding box center [449, 360] width 140 height 46
select select "78960"
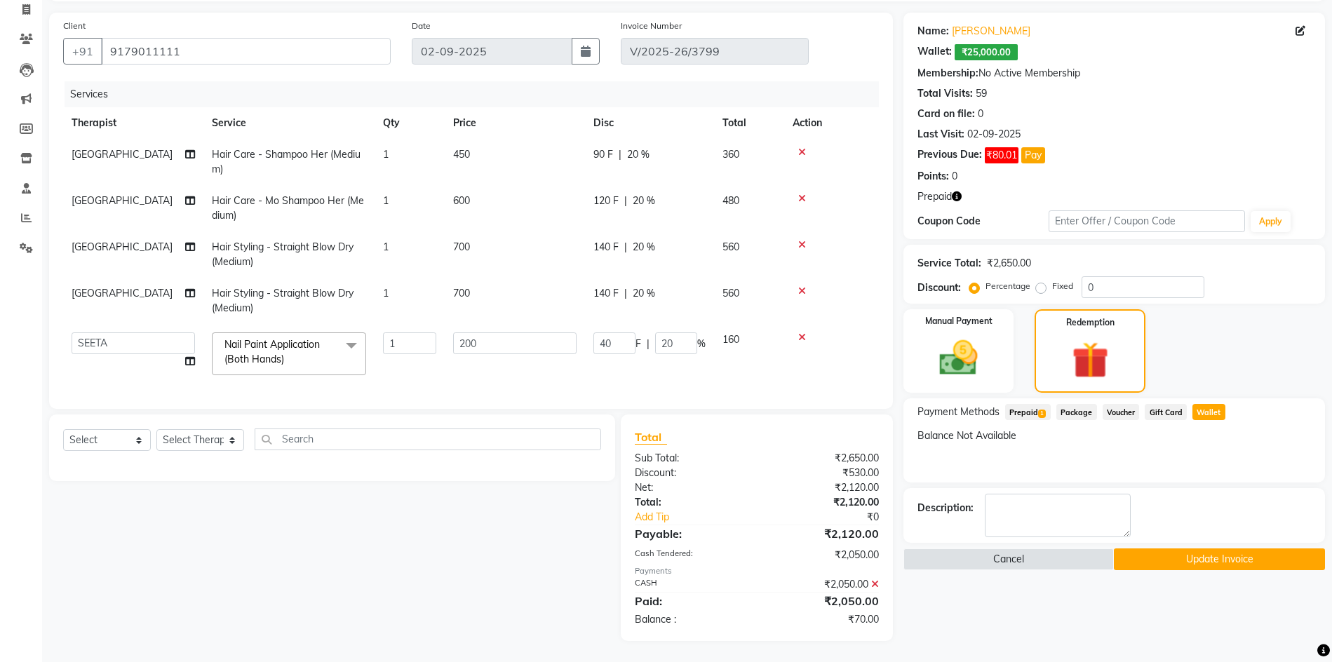
scroll to position [107, 0]
click at [614, 332] on input "40" at bounding box center [614, 343] width 42 height 22
type input "4"
type input "110"
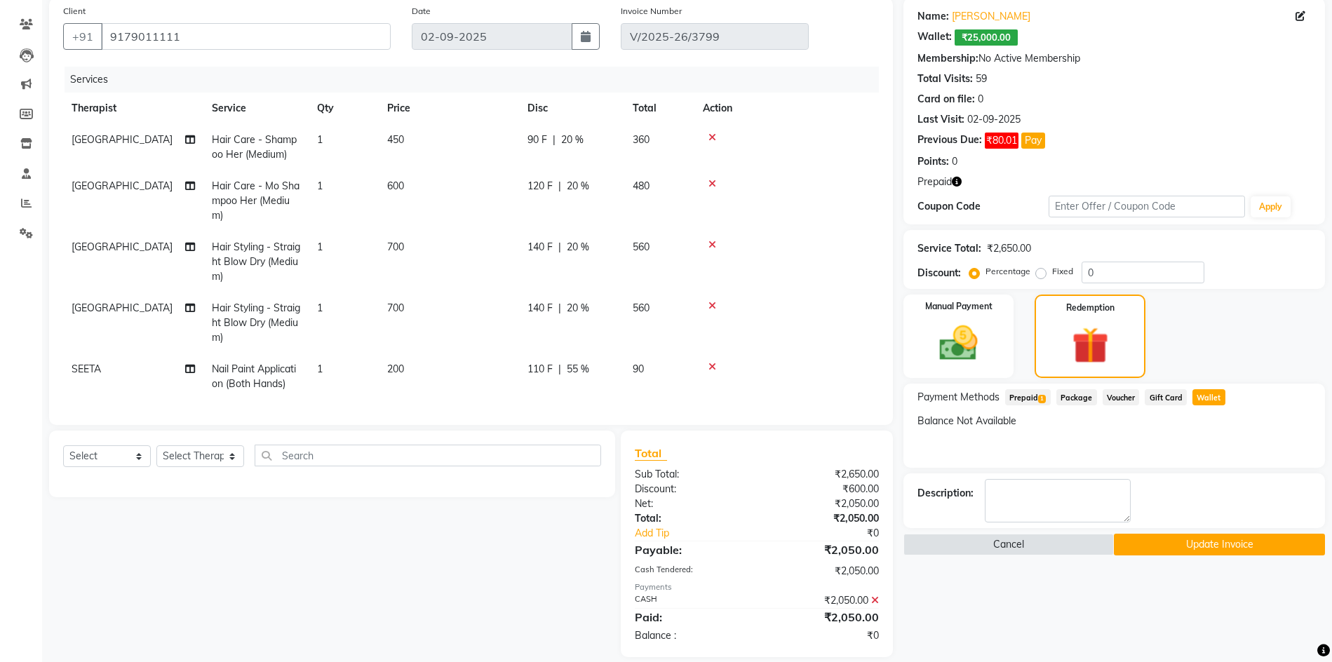
click at [608, 349] on tbody "Chandni Hair Care - Shampoo Her (Medium) 1 450 90 F | 20 % 360 Chandni Hair Car…" at bounding box center [471, 262] width 816 height 276
click at [1239, 540] on button "Update Invoice" at bounding box center [1219, 545] width 211 height 22
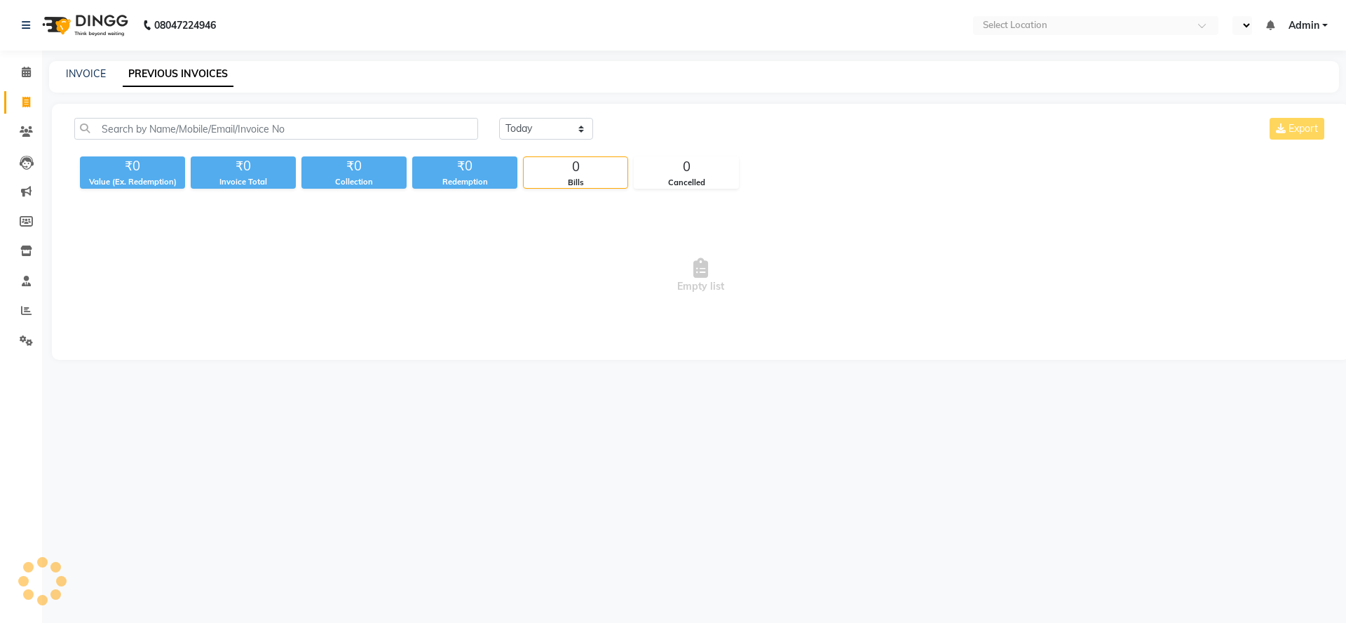
select select "en"
